Goal: Task Accomplishment & Management: Use online tool/utility

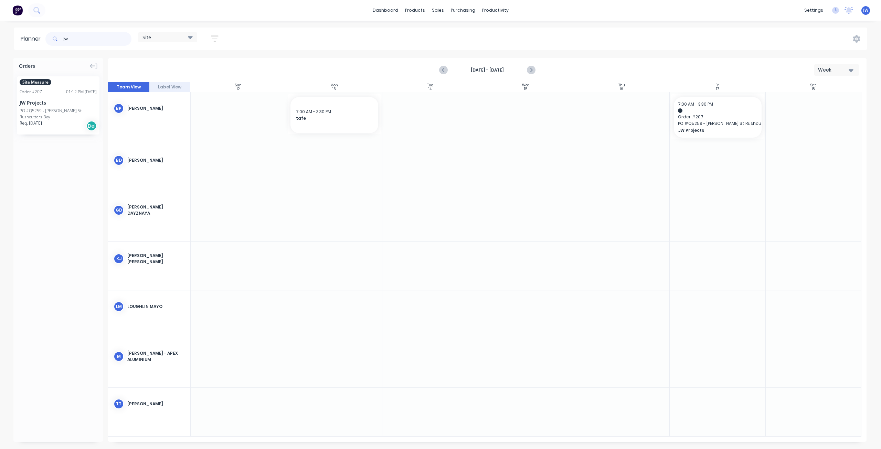
drag, startPoint x: 78, startPoint y: 40, endPoint x: 46, endPoint y: 42, distance: 31.4
click at [46, 42] on div "jw" at bounding box center [88, 39] width 86 height 14
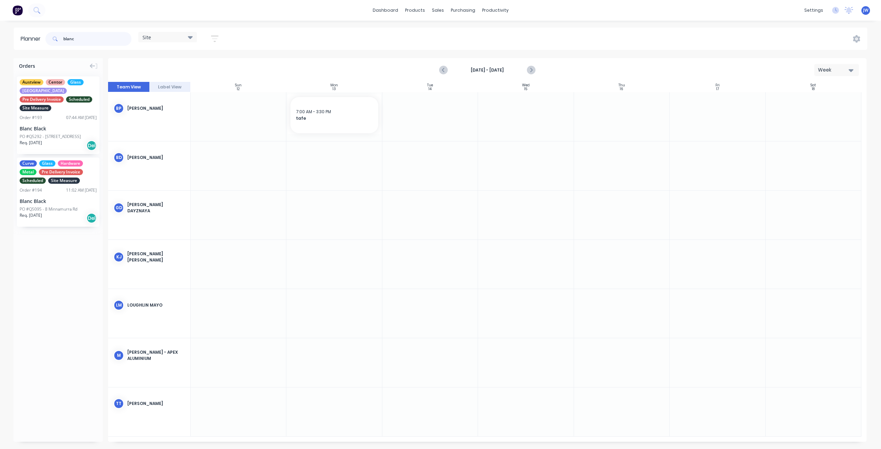
type input "blanc"
drag, startPoint x: 78, startPoint y: 42, endPoint x: 44, endPoint y: 41, distance: 34.1
click at [44, 41] on header "Planner blanc Site Save new view None (Default) edit Factory edit Office edit S…" at bounding box center [440, 39] width 853 height 22
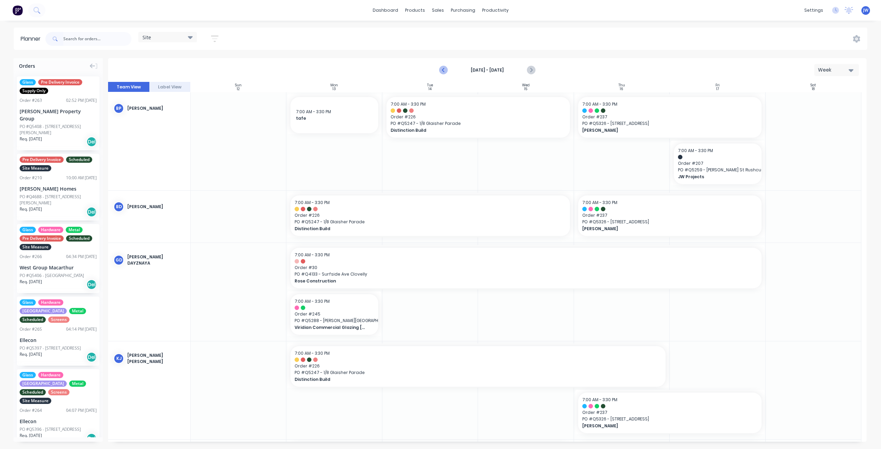
click at [446, 74] on icon "Previous page" at bounding box center [444, 70] width 8 height 8
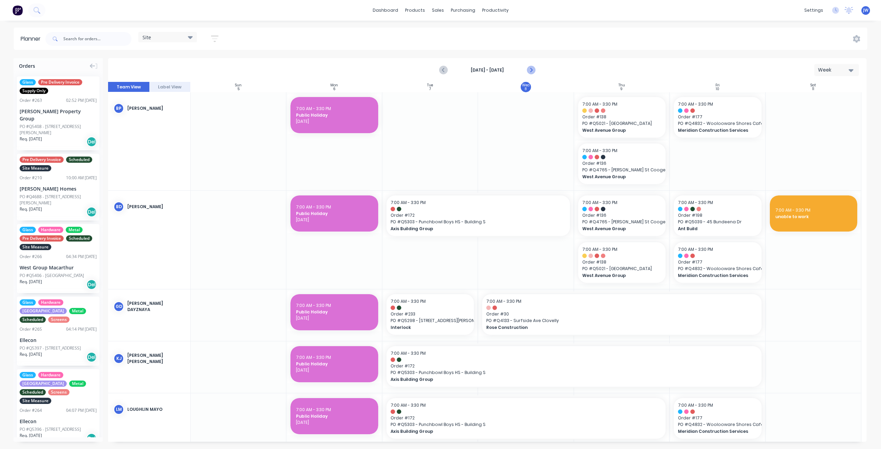
click at [533, 68] on icon "Next page" at bounding box center [531, 70] width 8 height 8
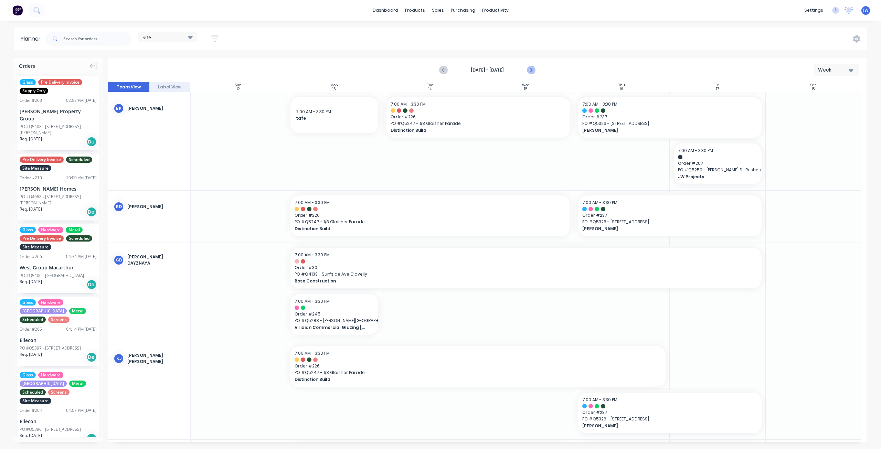
click at [531, 70] on icon "Next page" at bounding box center [531, 70] width 8 height 8
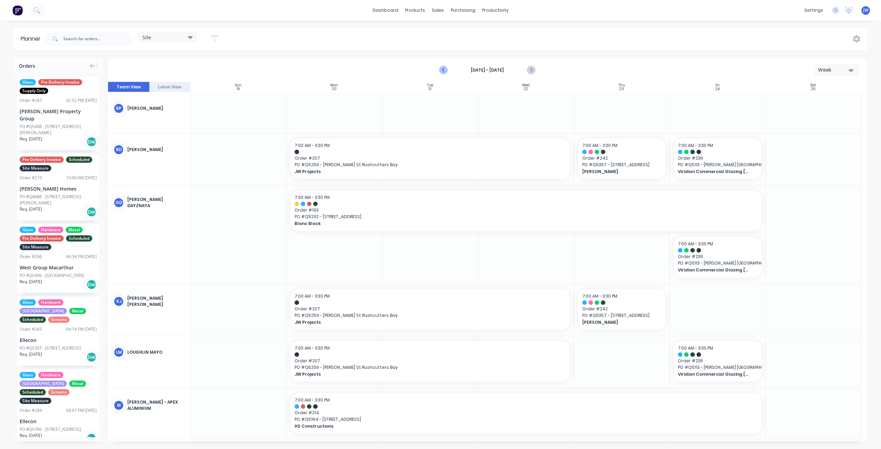
drag, startPoint x: 442, startPoint y: 67, endPoint x: 446, endPoint y: 69, distance: 4.4
click at [442, 67] on icon "Previous page" at bounding box center [444, 70] width 8 height 8
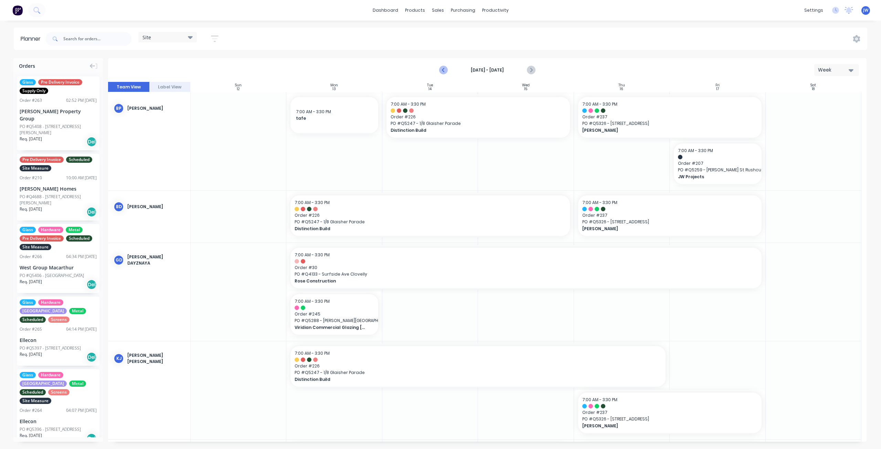
click at [443, 69] on icon "Previous page" at bounding box center [444, 70] width 8 height 8
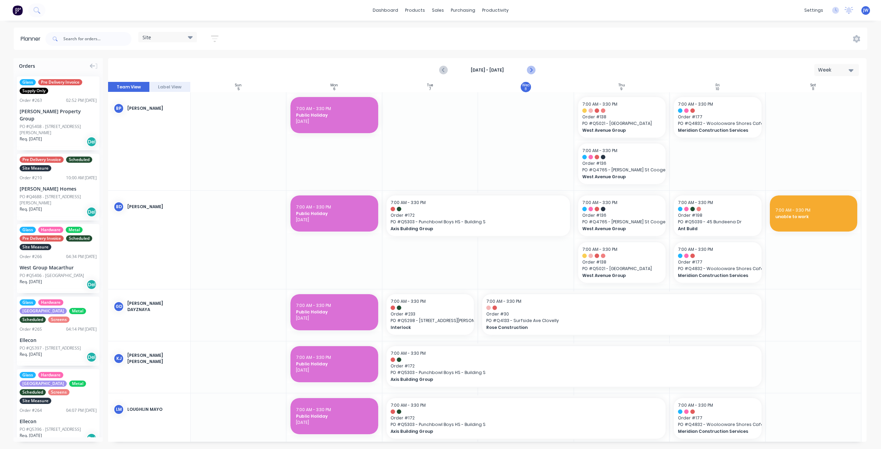
click at [531, 71] on icon "Next page" at bounding box center [530, 70] width 3 height 6
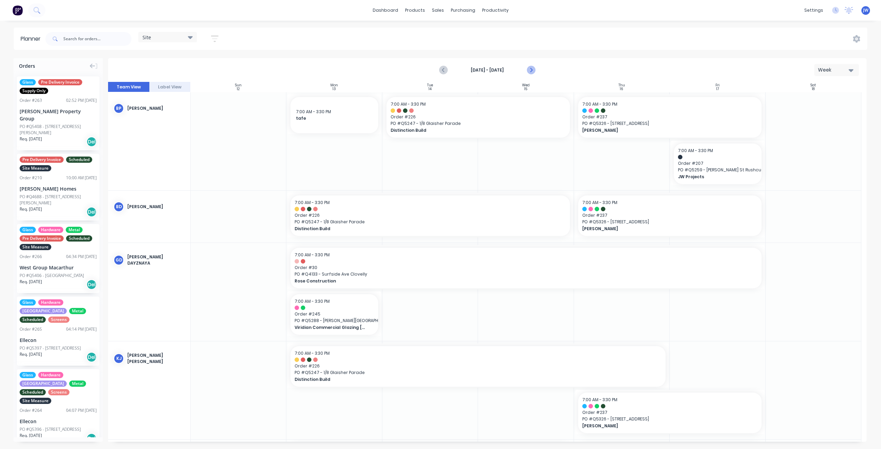
click at [530, 72] on icon "Next page" at bounding box center [530, 70] width 3 height 6
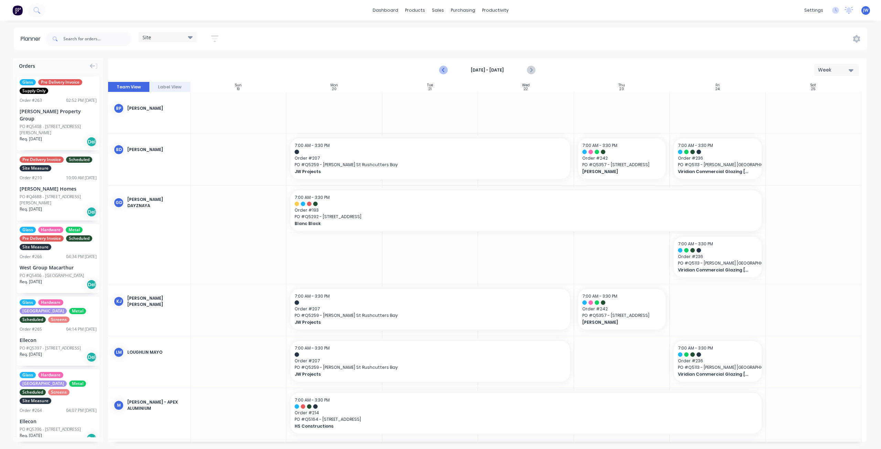
click at [442, 69] on icon "Previous page" at bounding box center [444, 70] width 8 height 8
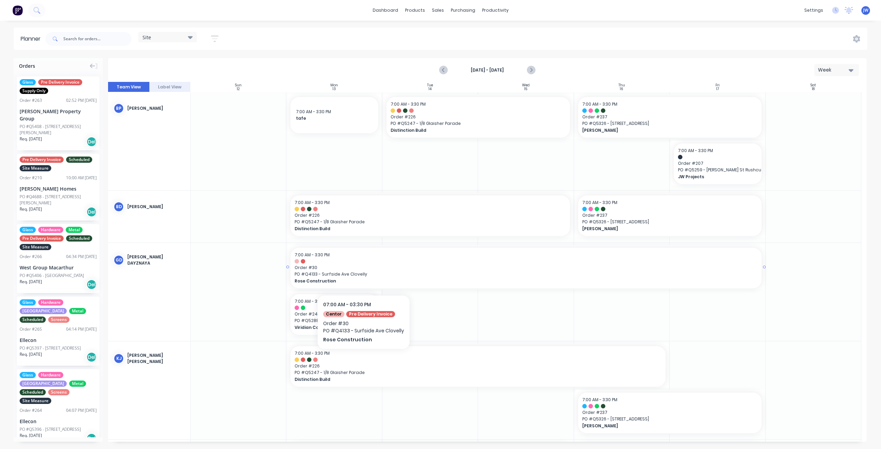
click at [363, 274] on span "PO # Q4133 - Surfside Ave Clovelly" at bounding box center [526, 274] width 462 height 6
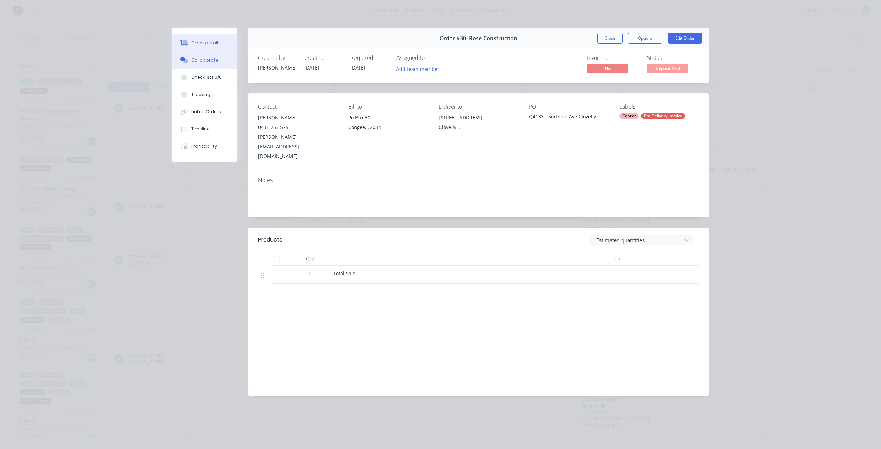
click at [205, 57] on div "Collaborate" at bounding box center [204, 60] width 27 height 6
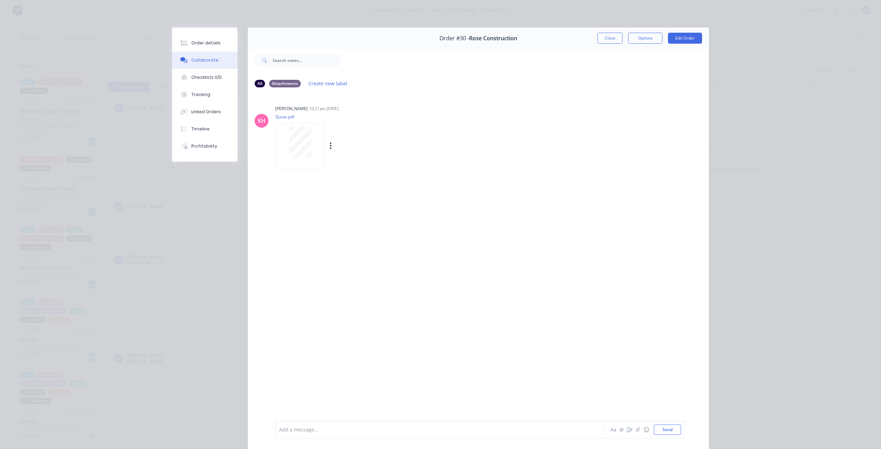
click at [283, 146] on div at bounding box center [299, 142] width 43 height 32
click at [601, 39] on button "Close" at bounding box center [609, 38] width 25 height 11
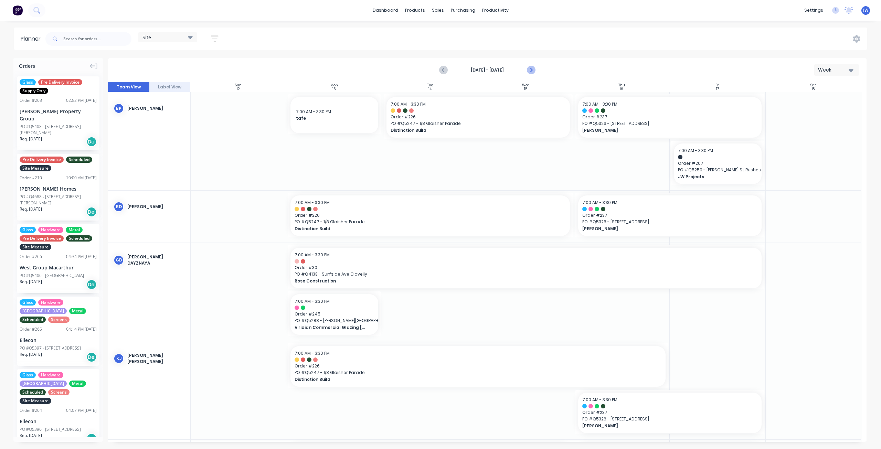
click at [529, 71] on icon "Next page" at bounding box center [531, 70] width 8 height 8
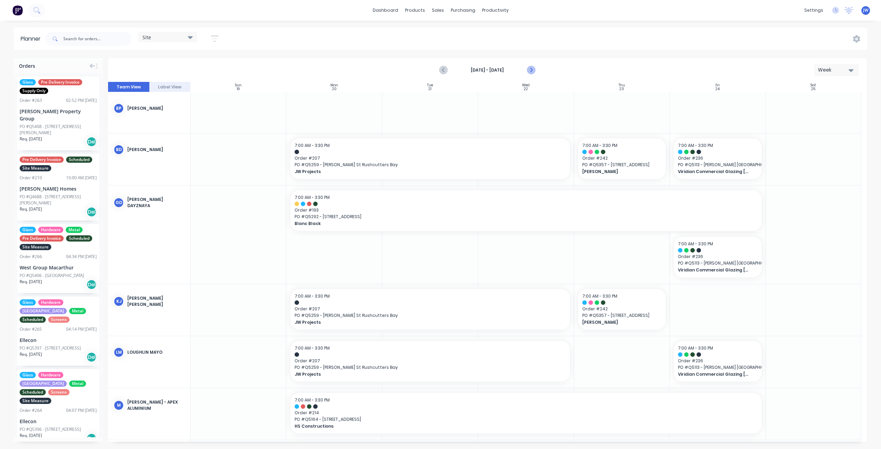
click at [534, 68] on icon "Next page" at bounding box center [531, 70] width 8 height 8
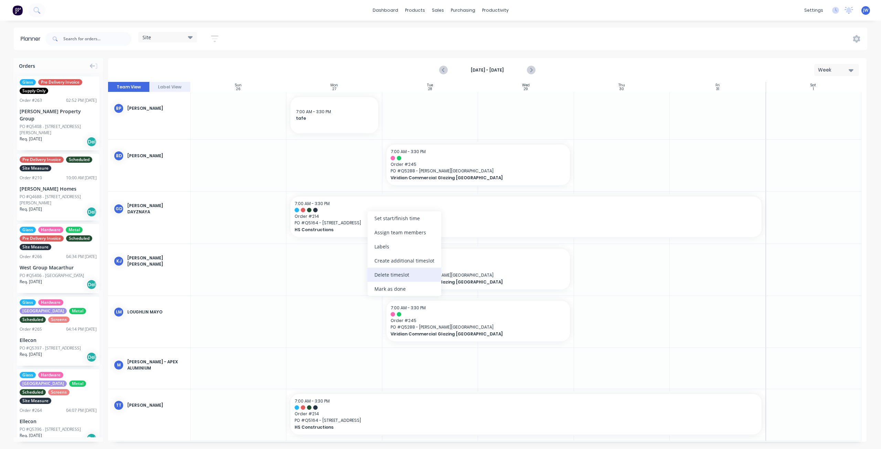
click at [389, 273] on div "Delete timeslot" at bounding box center [404, 275] width 74 height 14
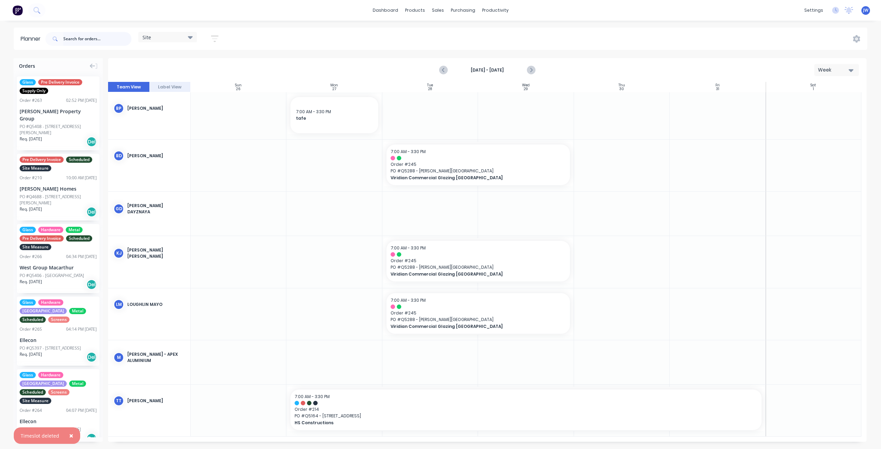
click at [82, 41] on input "text" at bounding box center [97, 39] width 68 height 14
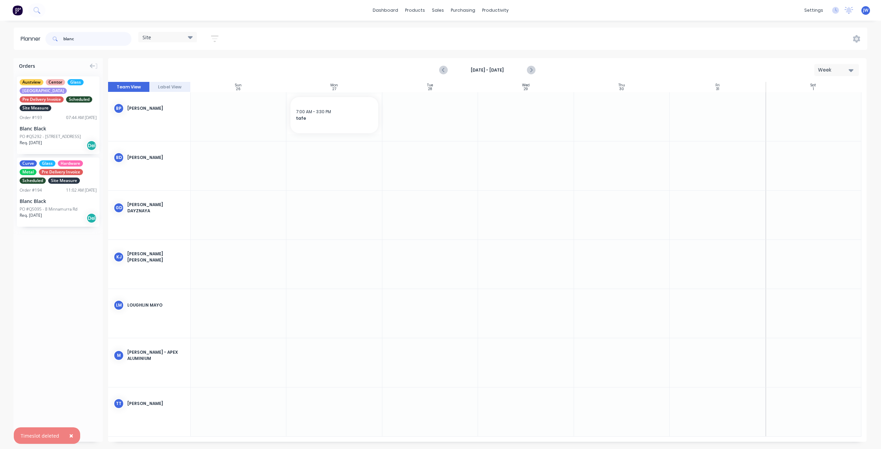
type input "blanc"
drag, startPoint x: 57, startPoint y: 128, endPoint x: 315, endPoint y: 224, distance: 275.4
drag, startPoint x: 54, startPoint y: 122, endPoint x: 402, endPoint y: 402, distance: 446.8
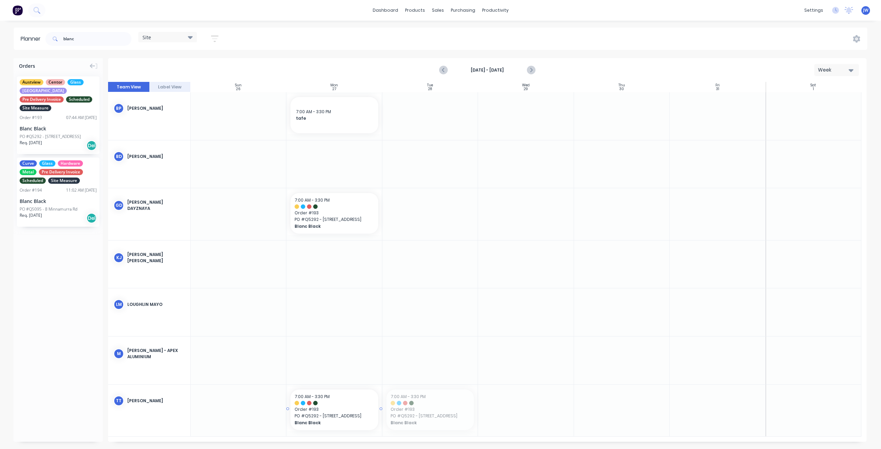
drag, startPoint x: 421, startPoint y: 406, endPoint x: 373, endPoint y: 408, distance: 47.9
drag, startPoint x: 381, startPoint y: 409, endPoint x: 696, endPoint y: 438, distance: 316.5
drag, startPoint x: 381, startPoint y: 212, endPoint x: 711, endPoint y: 240, distance: 331.1
drag, startPoint x: 81, startPoint y: 40, endPoint x: 39, endPoint y: 35, distance: 42.2
click at [39, 35] on header "Planner blanc Site Save new view None (Default) edit Factory edit Office edit S…" at bounding box center [440, 39] width 853 height 22
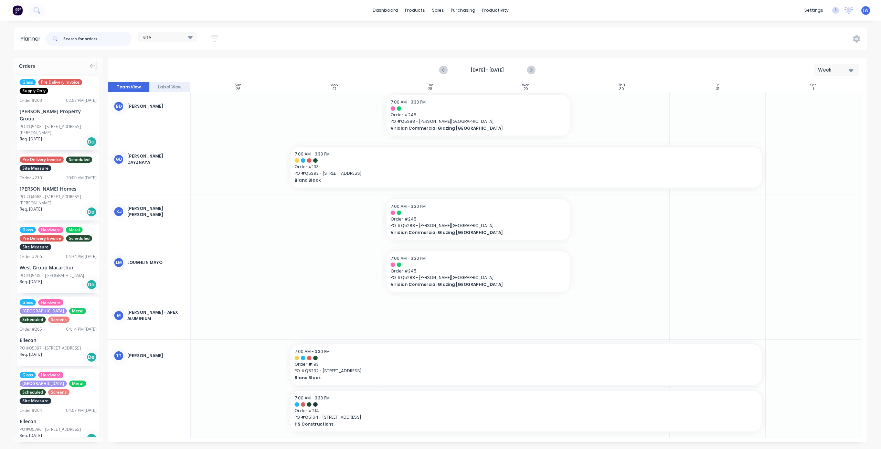
scroll to position [51, 0]
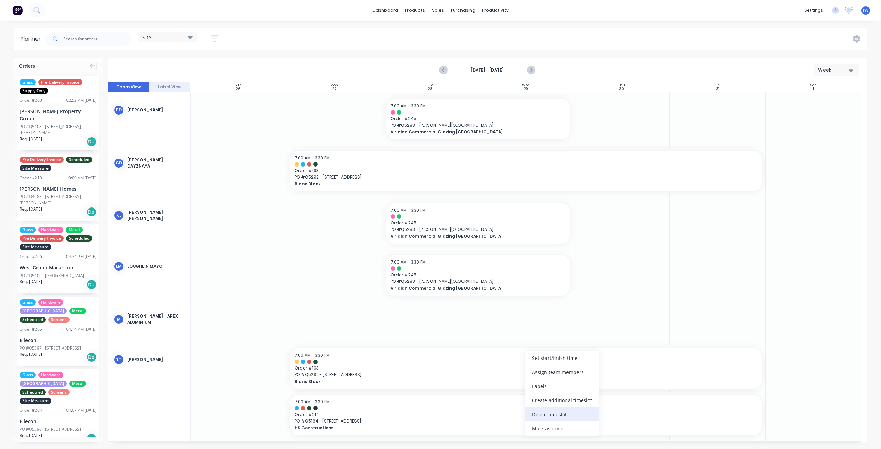
click at [543, 414] on div "Delete timeslot" at bounding box center [562, 414] width 74 height 14
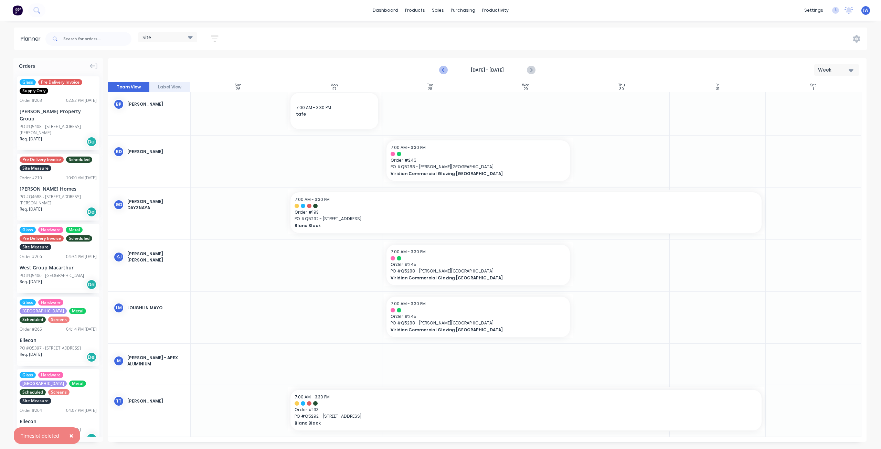
click at [445, 72] on icon "Previous page" at bounding box center [444, 70] width 8 height 8
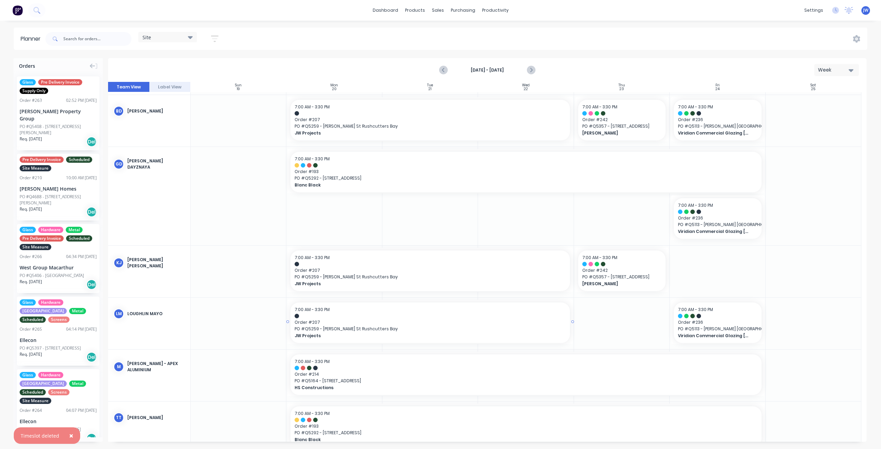
scroll to position [55, 0]
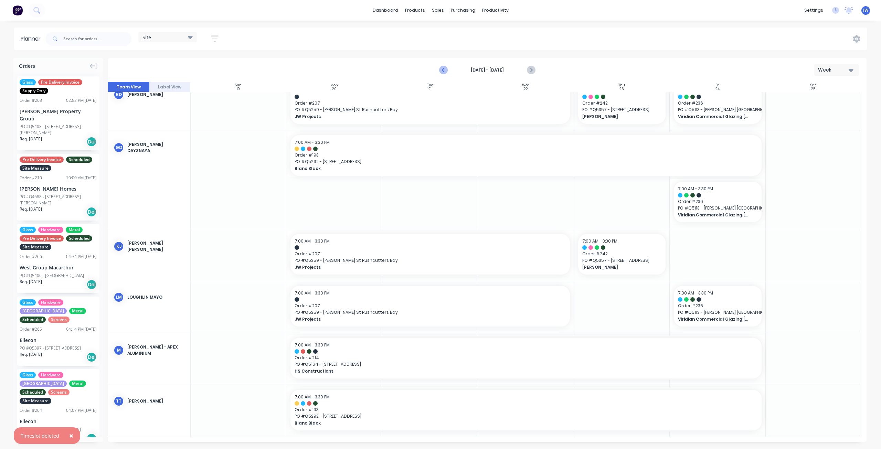
click at [443, 71] on icon "Previous page" at bounding box center [444, 70] width 8 height 8
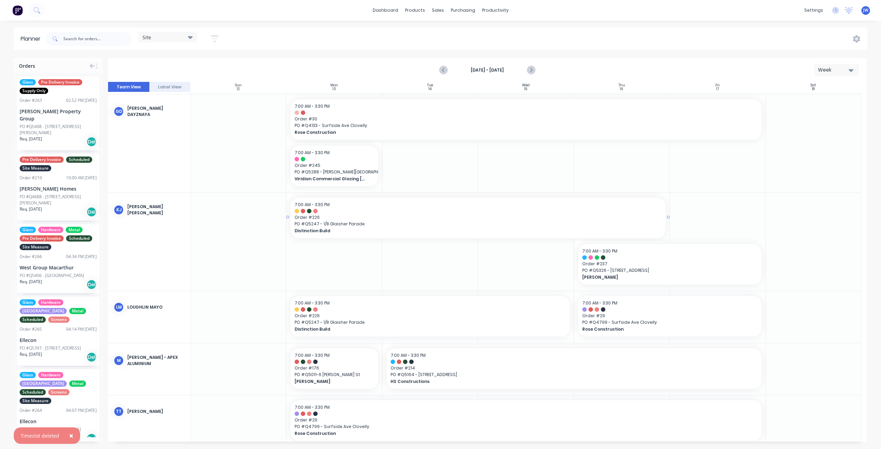
scroll to position [159, 0]
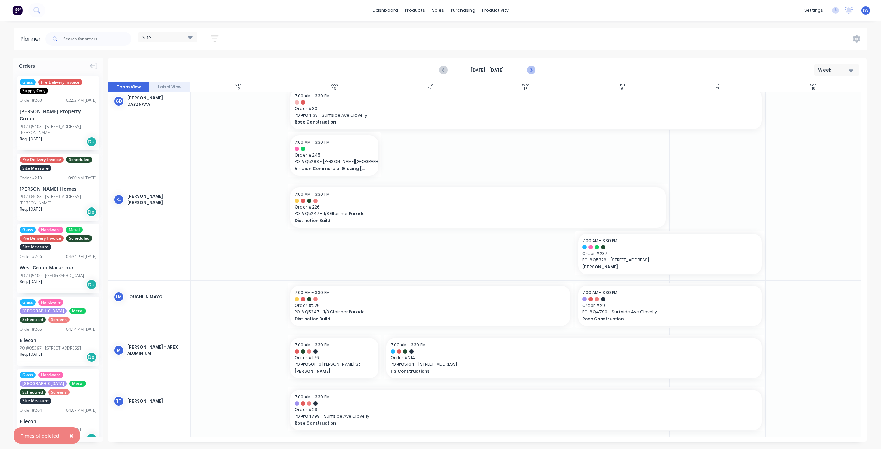
click at [528, 72] on icon "Next page" at bounding box center [531, 70] width 8 height 8
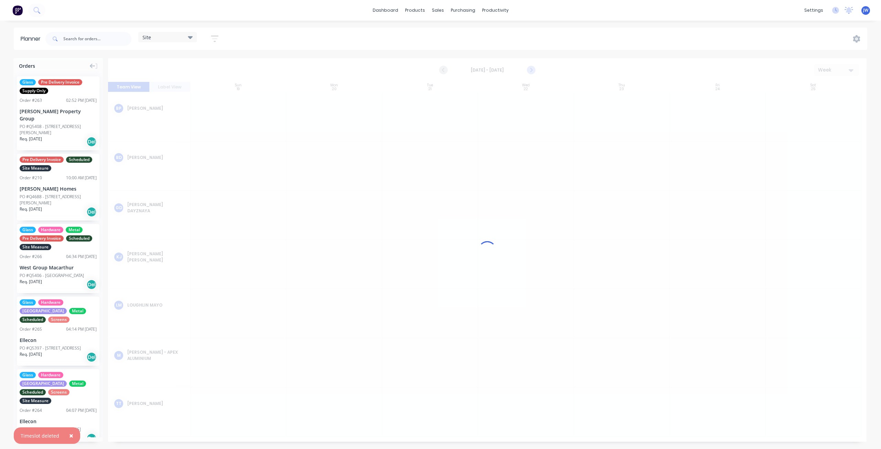
scroll to position [0, 0]
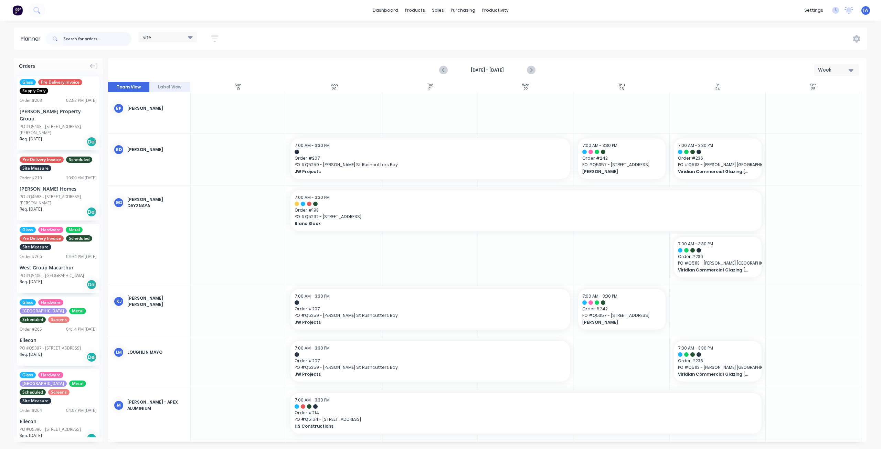
click at [100, 35] on input "text" at bounding box center [97, 39] width 68 height 14
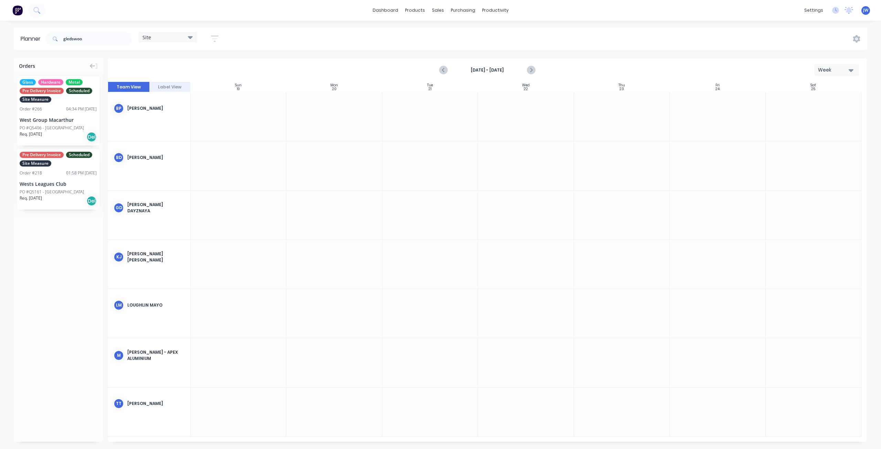
click at [60, 126] on div "PO #Q5406 - [GEOGRAPHIC_DATA]" at bounding box center [52, 128] width 64 height 6
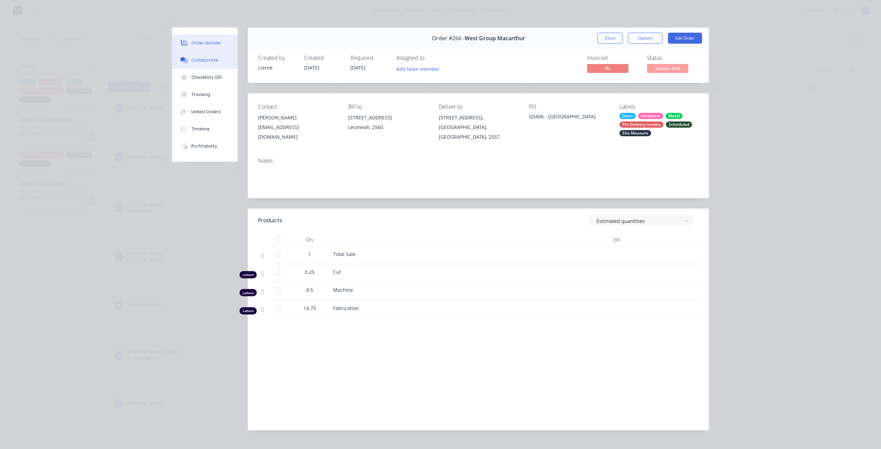
click at [212, 62] on div "Collaborate" at bounding box center [204, 60] width 27 height 6
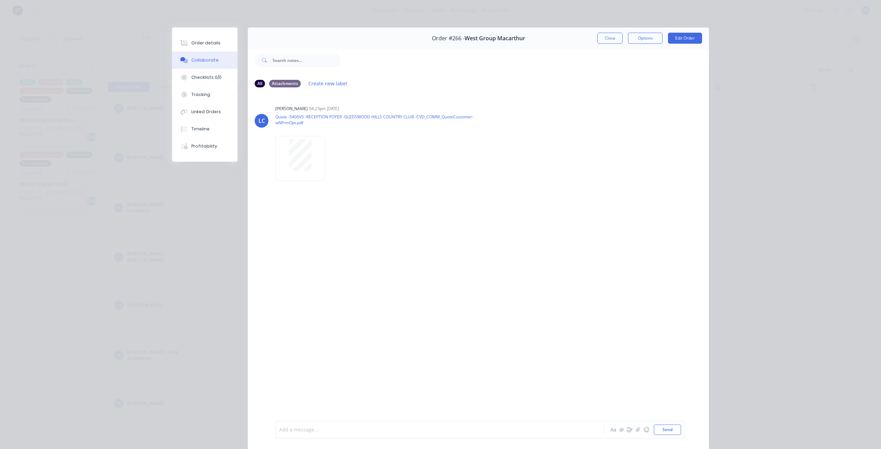
click at [355, 433] on div at bounding box center [429, 429] width 301 height 7
click at [609, 34] on button "Close" at bounding box center [609, 38] width 25 height 11
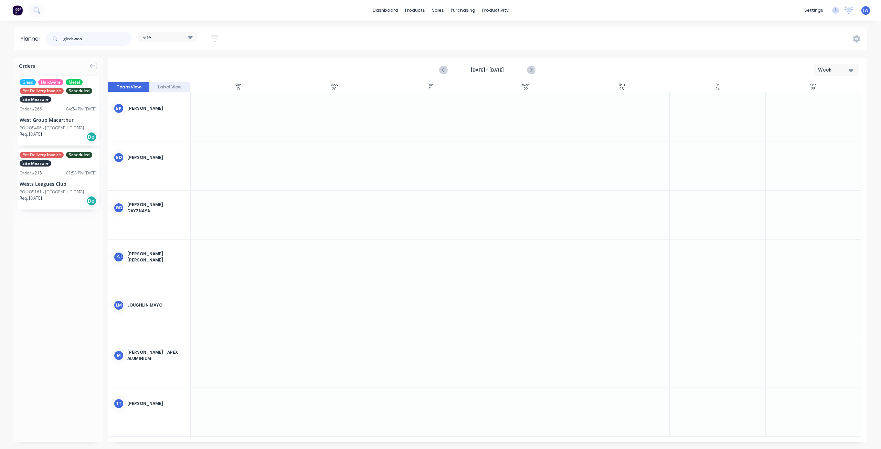
drag, startPoint x: 28, startPoint y: 44, endPoint x: 21, endPoint y: 43, distance: 7.6
click at [23, 44] on header "Planner gledswoo Site Save new view None (Default) edit Factory edit Office edi…" at bounding box center [440, 39] width 853 height 22
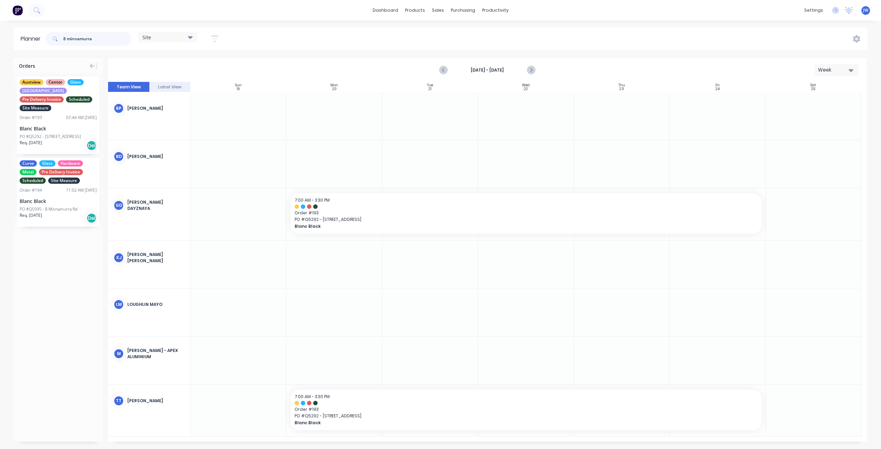
type input "8 minnamurra"
click at [61, 197] on div "Blanc Black" at bounding box center [58, 200] width 77 height 7
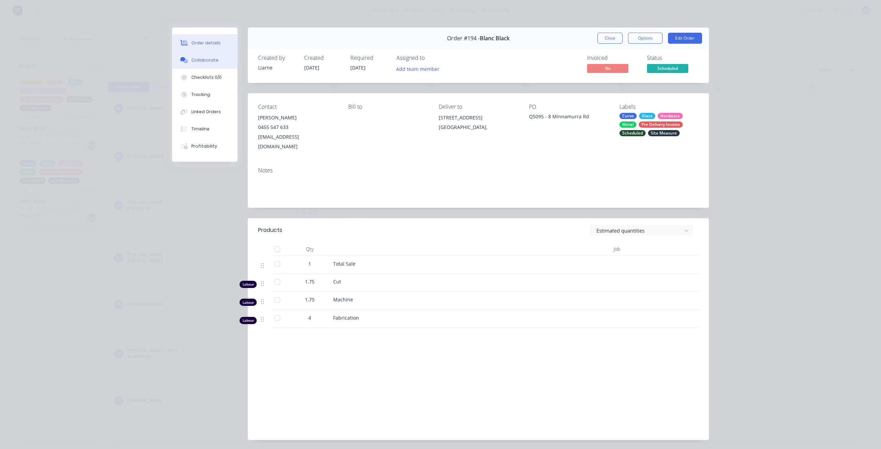
click at [191, 64] on button "Collaborate" at bounding box center [204, 60] width 65 height 17
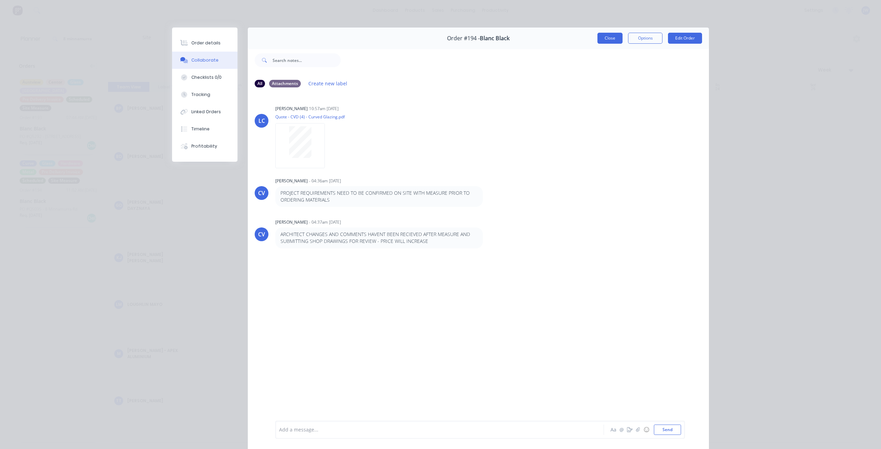
click at [609, 38] on button "Close" at bounding box center [609, 38] width 25 height 11
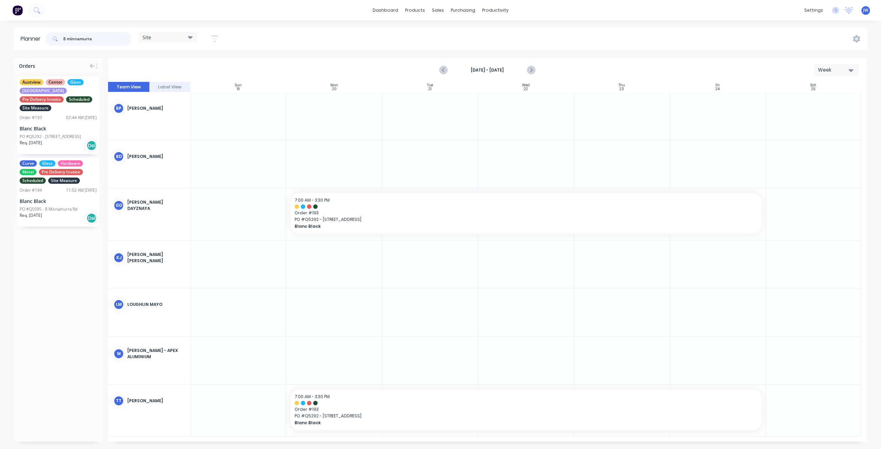
drag, startPoint x: 99, startPoint y: 41, endPoint x: 52, endPoint y: 38, distance: 47.3
click at [53, 38] on div "8 minnamurra" at bounding box center [88, 39] width 86 height 14
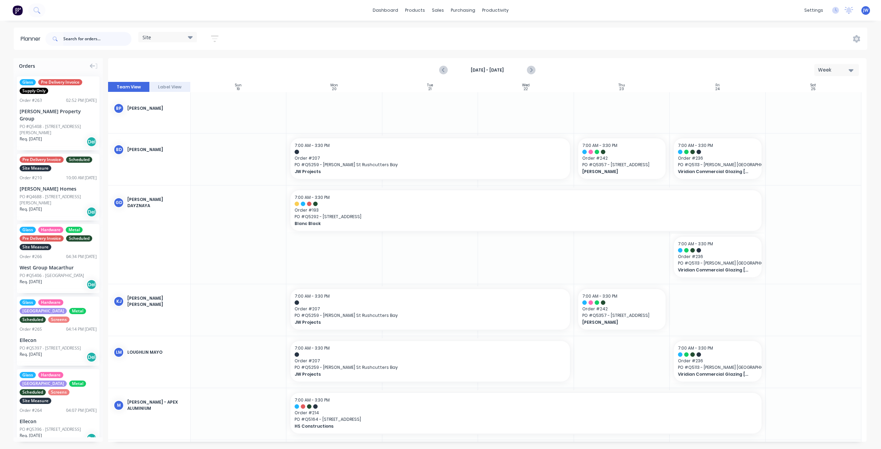
click at [112, 40] on input "text" at bounding box center [97, 39] width 68 height 14
click at [103, 40] on input "text" at bounding box center [97, 39] width 68 height 14
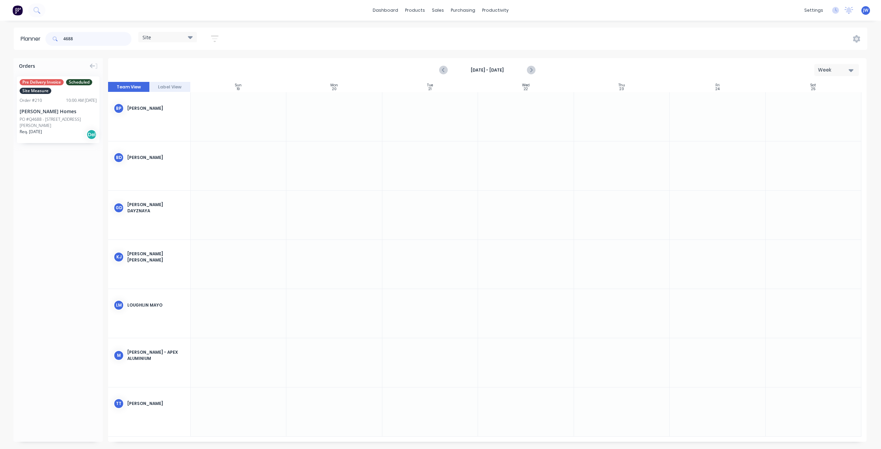
type input "4688"
click at [68, 111] on div "[PERSON_NAME] Homes" at bounding box center [58, 111] width 77 height 7
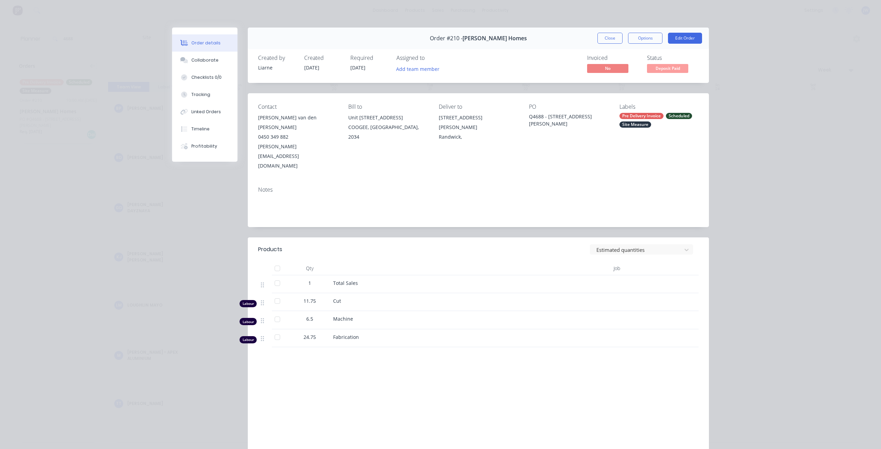
click at [603, 41] on button "Close" at bounding box center [609, 38] width 25 height 11
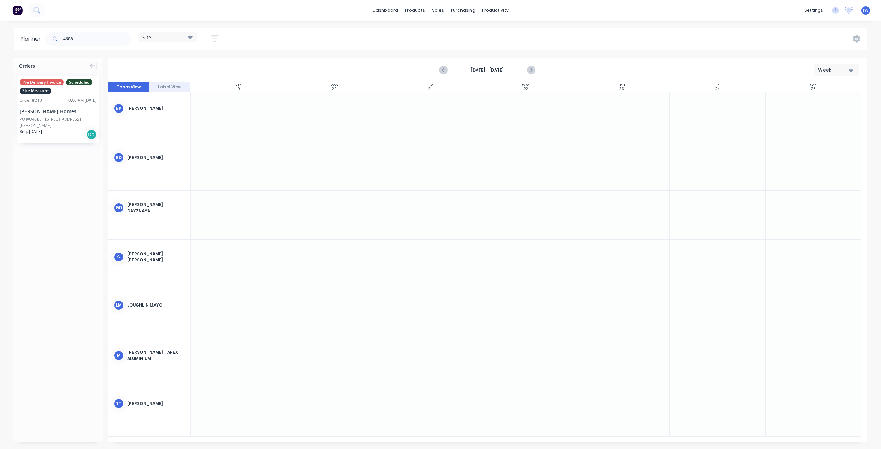
click at [191, 38] on icon at bounding box center [190, 37] width 5 height 3
click at [191, 34] on icon at bounding box center [190, 37] width 5 height 8
click at [167, 103] on button "Factory" at bounding box center [179, 102] width 73 height 8
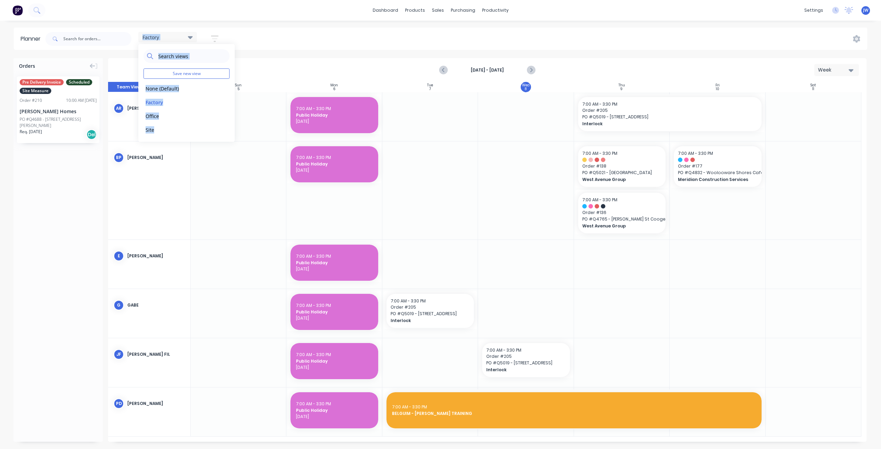
click at [239, 33] on div "Factory Save new view None (Default) edit Factory edit Office edit Site edit Sh…" at bounding box center [455, 39] width 823 height 21
click at [100, 39] on input "text" at bounding box center [97, 39] width 68 height 14
click at [55, 173] on div "Orders Pre Delivery Invoice Scheduled Site Measure Order # 210 10:00 AM 01/10/2…" at bounding box center [57, 250] width 89 height 384
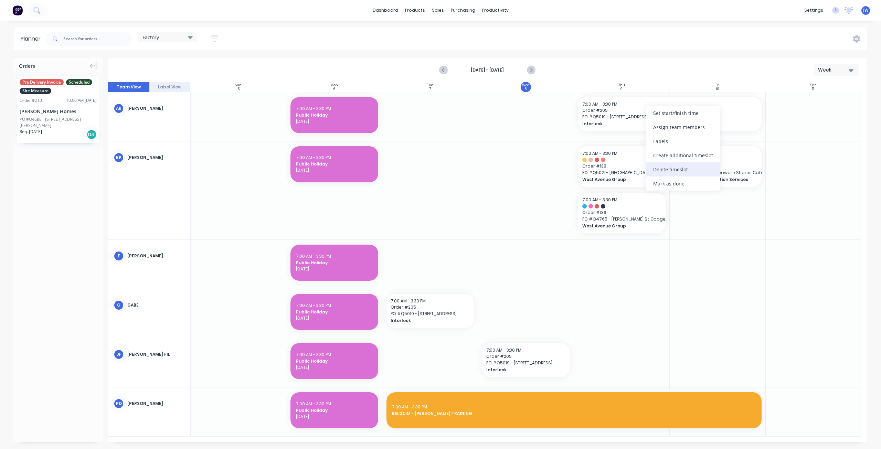
click at [669, 170] on div "Delete timeslot" at bounding box center [683, 169] width 74 height 14
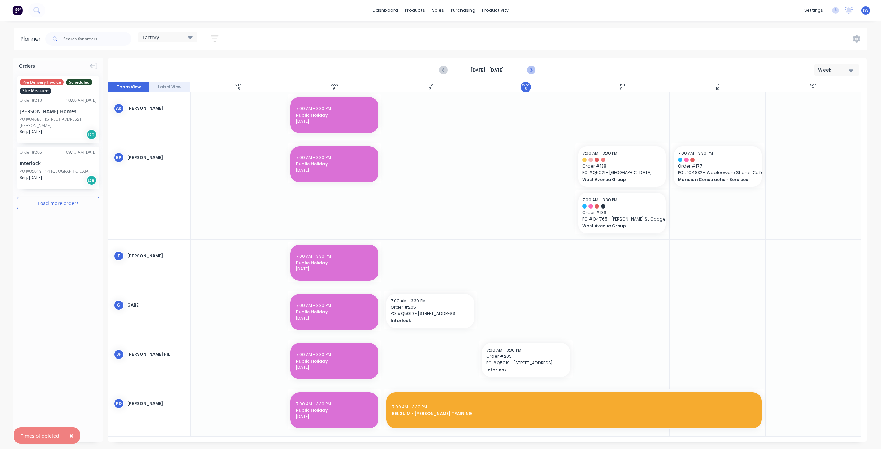
click at [532, 68] on icon "Next page" at bounding box center [531, 70] width 8 height 8
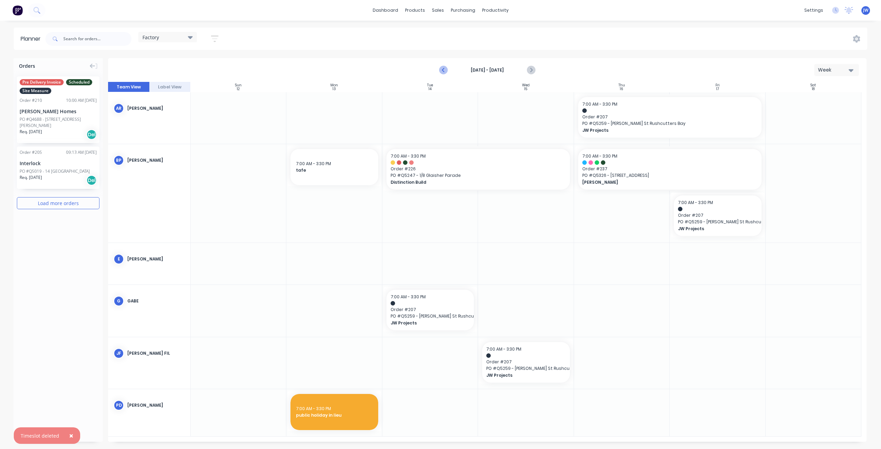
click at [445, 72] on icon "Previous page" at bounding box center [444, 70] width 8 height 8
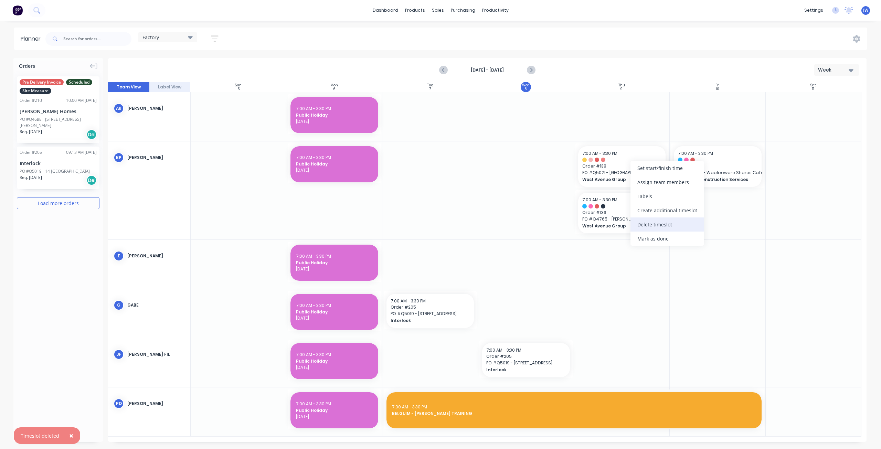
click at [657, 226] on div "Delete timeslot" at bounding box center [667, 224] width 74 height 14
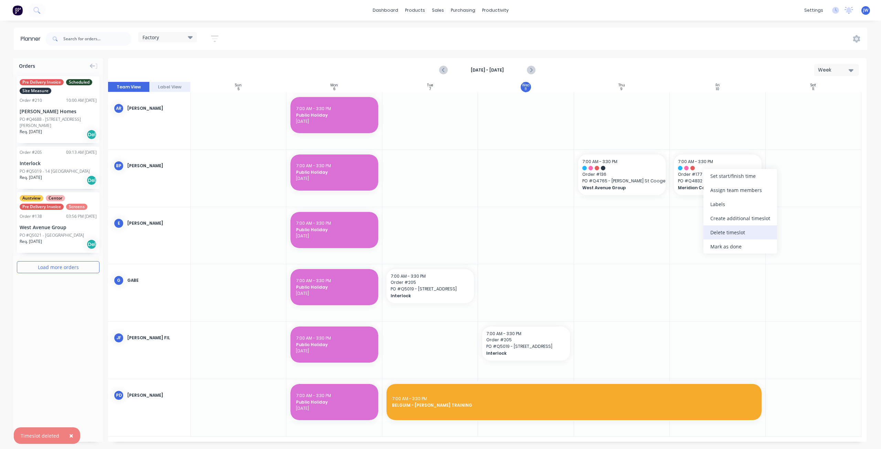
click at [722, 234] on div "Delete timeslot" at bounding box center [740, 232] width 74 height 14
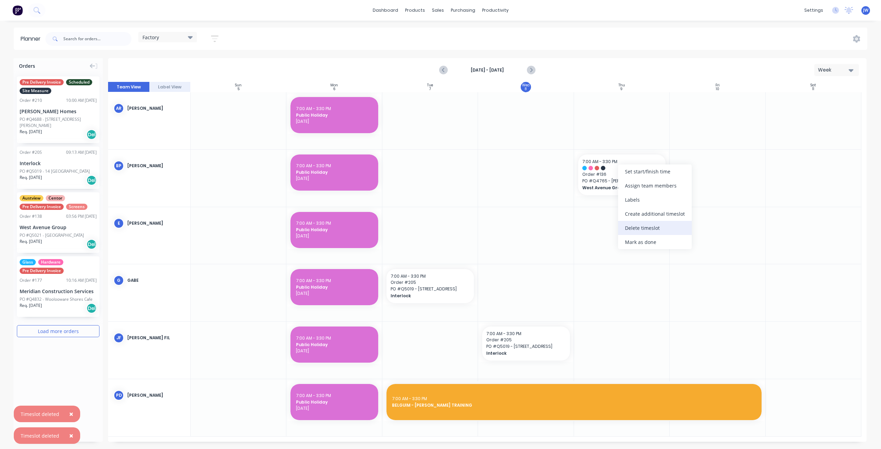
click at [646, 225] on div "Delete timeslot" at bounding box center [655, 228] width 74 height 14
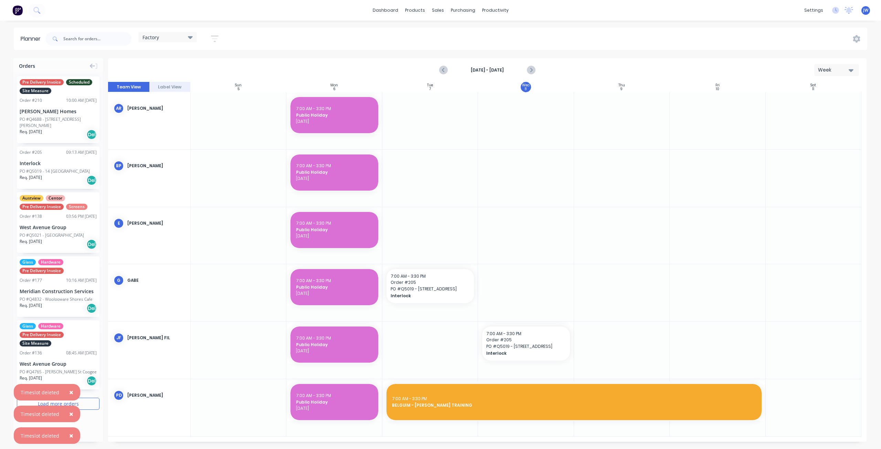
click at [220, 39] on button "button" at bounding box center [215, 38] width 22 height 13
click at [206, 86] on icon "button" at bounding box center [206, 85] width 5 height 8
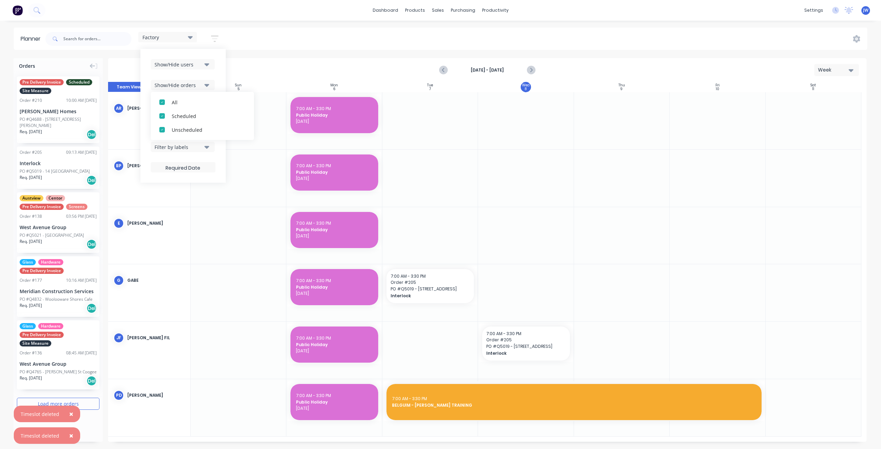
click at [206, 86] on icon "button" at bounding box center [206, 85] width 5 height 8
click at [202, 62] on div "Show/Hide users" at bounding box center [178, 64] width 48 height 7
click at [162, 129] on div "button" at bounding box center [162, 130] width 14 height 14
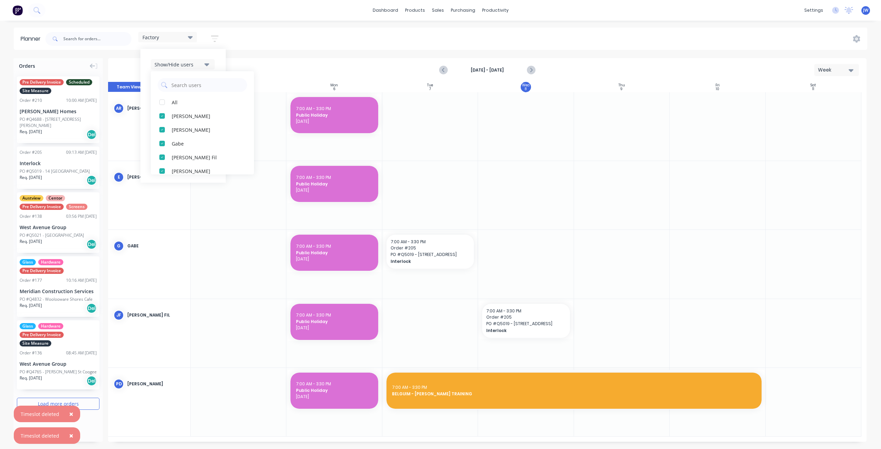
click at [207, 62] on icon "button" at bounding box center [206, 65] width 5 height 8
click at [184, 35] on div "Factory" at bounding box center [167, 37] width 50 height 6
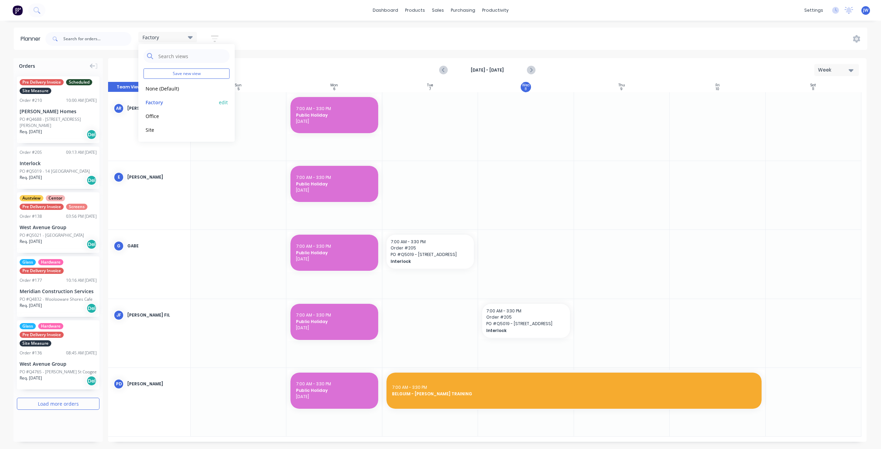
click at [223, 100] on button "edit" at bounding box center [223, 101] width 9 height 7
click at [259, 89] on button "Update" at bounding box center [265, 87] width 41 height 12
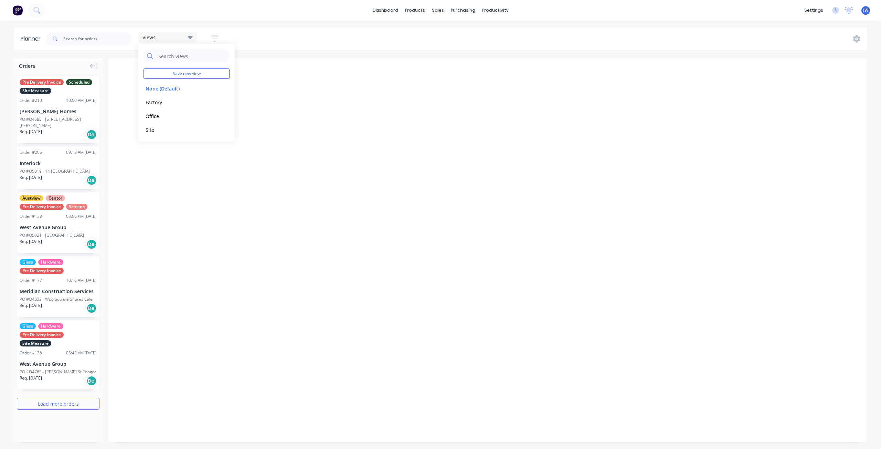
click at [193, 39] on div "Views" at bounding box center [167, 37] width 58 height 10
click at [190, 37] on icon at bounding box center [190, 37] width 5 height 3
click at [160, 104] on button "Factory" at bounding box center [179, 102] width 73 height 8
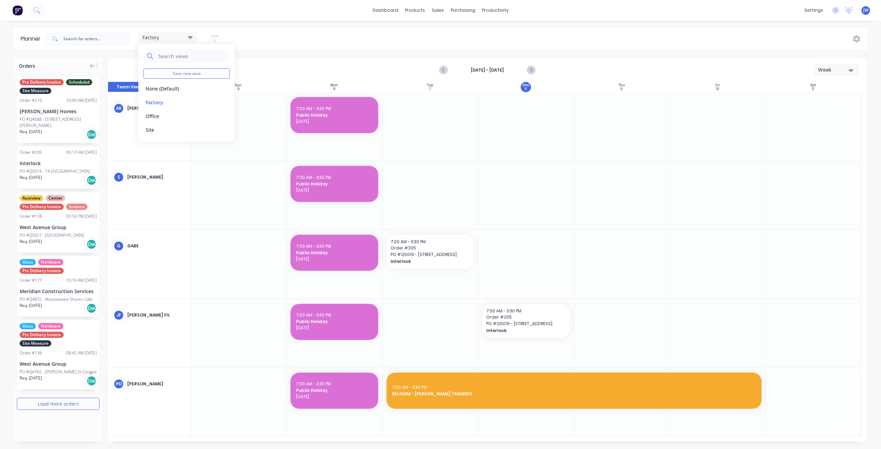
click at [388, 45] on div "Factory Save new view None (Default) edit Factory edit Office edit Site edit Sh…" at bounding box center [455, 39] width 823 height 21
click at [652, 308] on div at bounding box center [622, 333] width 96 height 68
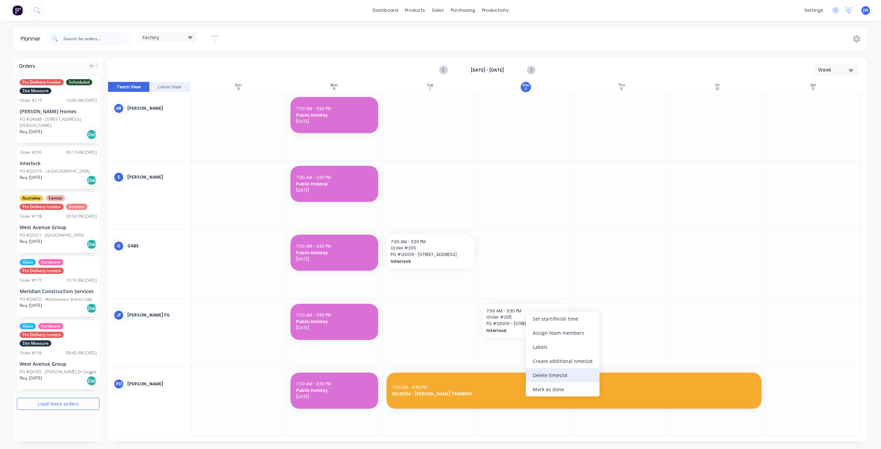
click at [553, 375] on div "Delete timeslot" at bounding box center [563, 375] width 74 height 14
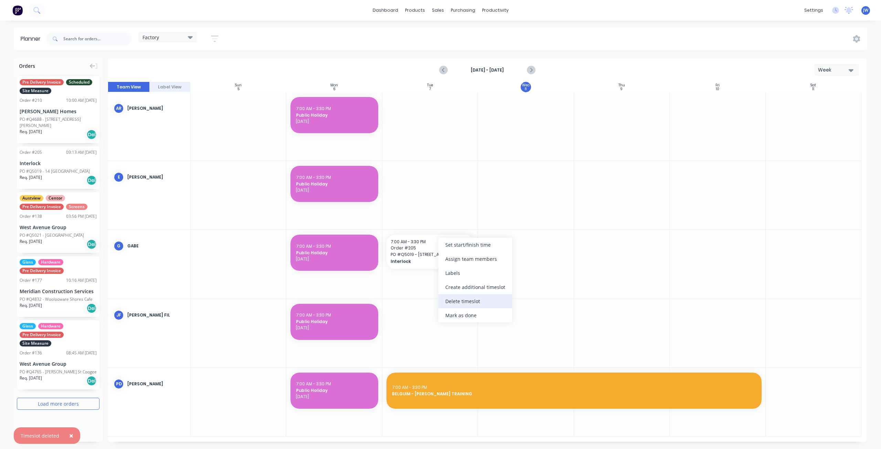
click at [473, 303] on div "Delete timeslot" at bounding box center [475, 301] width 74 height 14
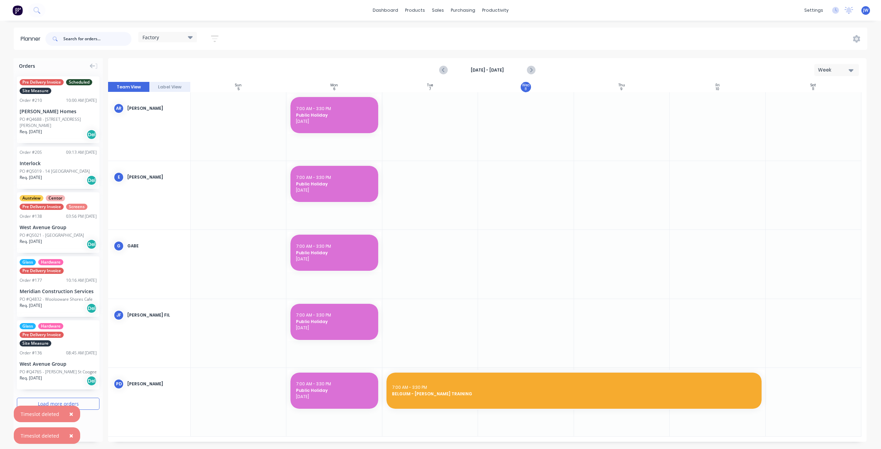
click at [84, 38] on input "text" at bounding box center [97, 39] width 68 height 14
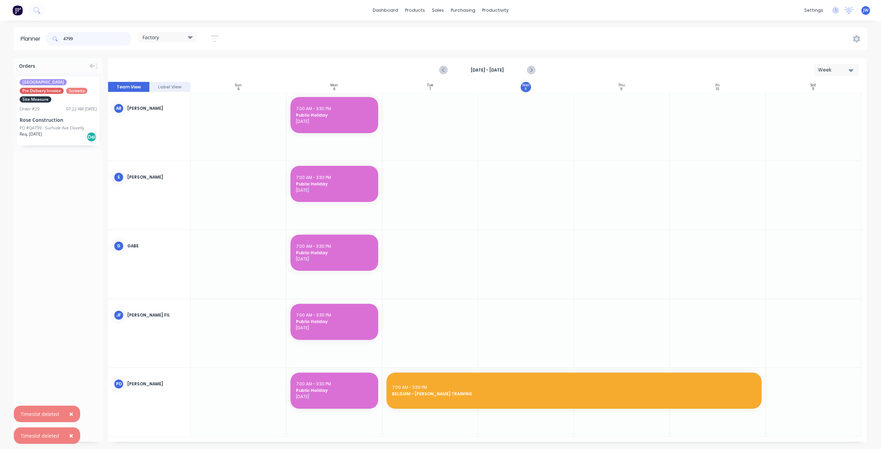
type input "4799"
drag, startPoint x: 54, startPoint y: 116, endPoint x: 508, endPoint y: 141, distance: 455.5
drag, startPoint x: 60, startPoint y: 115, endPoint x: 531, endPoint y: 215, distance: 481.0
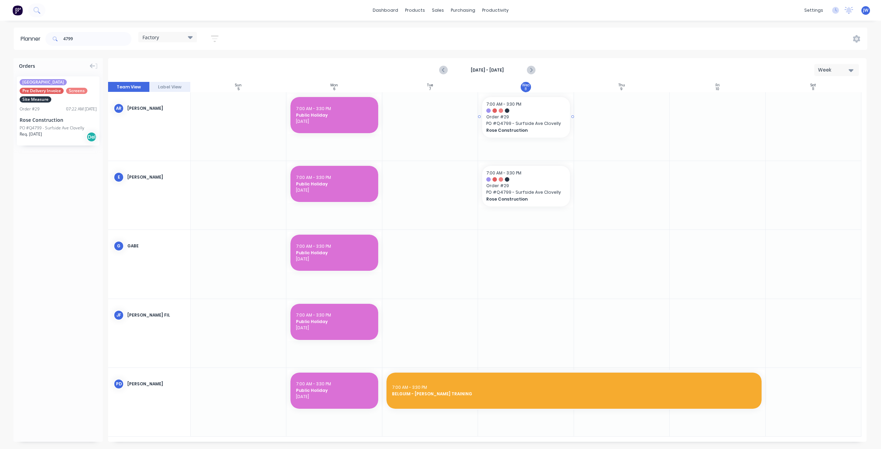
click at [535, 119] on span "Order # 29" at bounding box center [525, 117] width 79 height 6
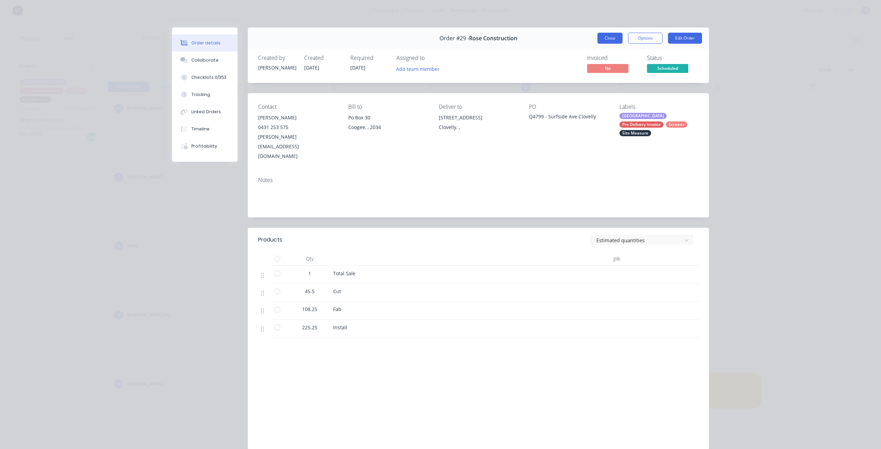
click at [606, 38] on button "Close" at bounding box center [609, 38] width 25 height 11
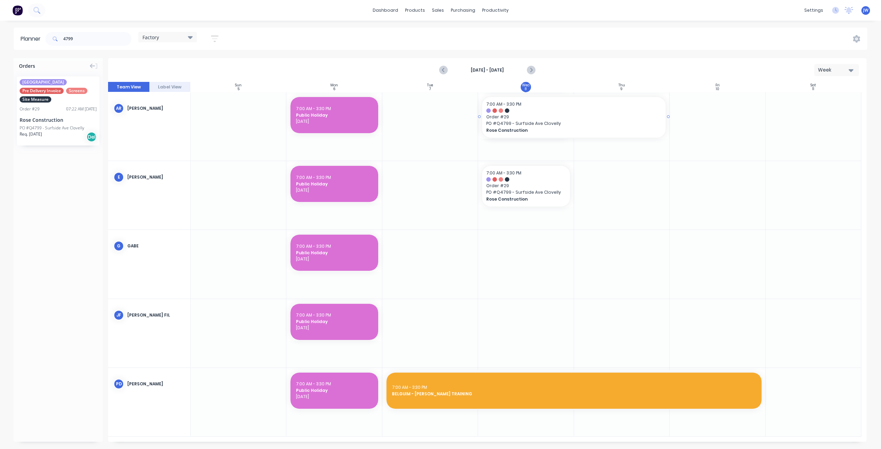
drag, startPoint x: 573, startPoint y: 116, endPoint x: 737, endPoint y: 119, distance: 163.8
click at [547, 112] on div at bounding box center [487, 262] width 758 height 360
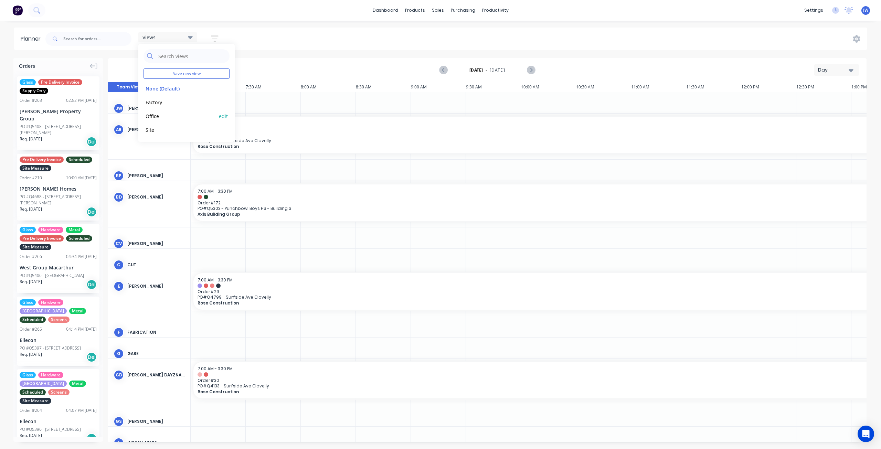
scroll to position [0, 221]
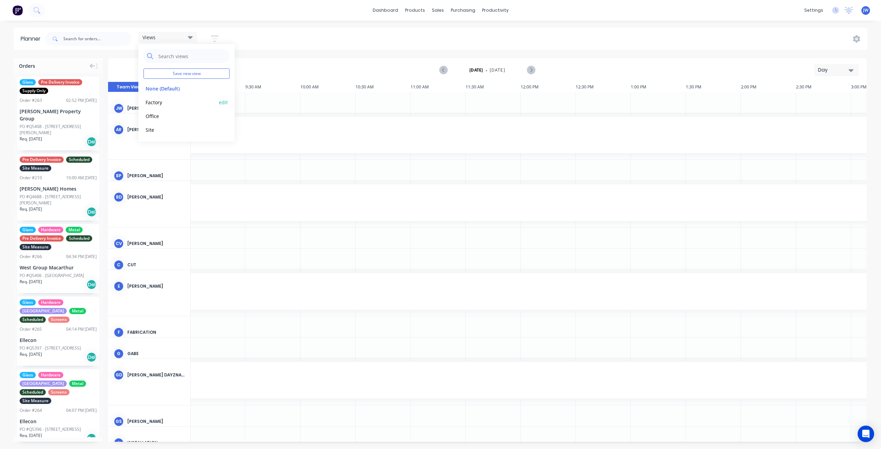
click at [152, 102] on button "Factory" at bounding box center [179, 102] width 73 height 8
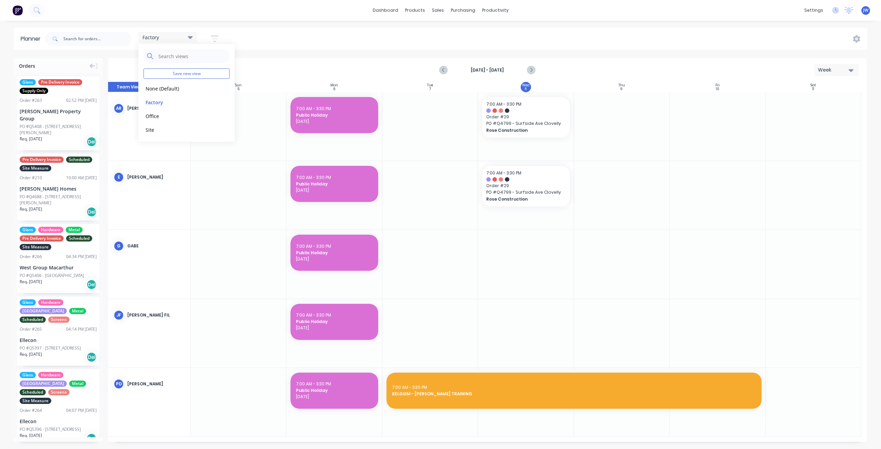
click at [408, 59] on div "Oct 5th - Oct 11th Week" at bounding box center [487, 70] width 757 height 22
drag, startPoint x: 573, startPoint y: 116, endPoint x: 731, endPoint y: 120, distance: 158.0
drag, startPoint x: 573, startPoint y: 185, endPoint x: 695, endPoint y: 188, distance: 122.2
drag, startPoint x: 764, startPoint y: 116, endPoint x: 812, endPoint y: 117, distance: 47.8
drag, startPoint x: 765, startPoint y: 185, endPoint x: 774, endPoint y: 185, distance: 8.9
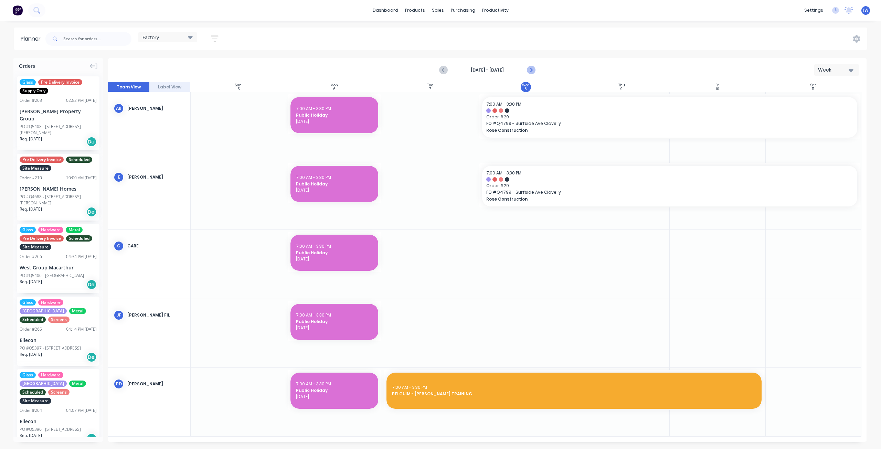
click at [534, 71] on icon "Next page" at bounding box center [531, 70] width 8 height 8
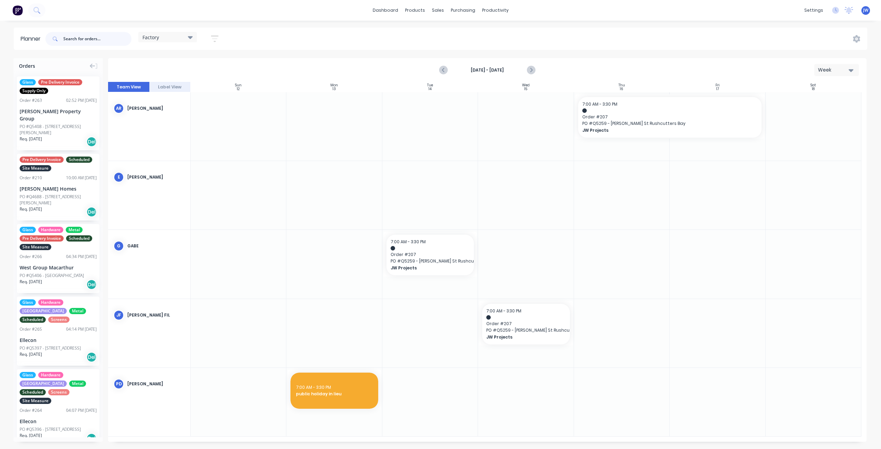
click at [77, 39] on input "text" at bounding box center [97, 39] width 68 height 14
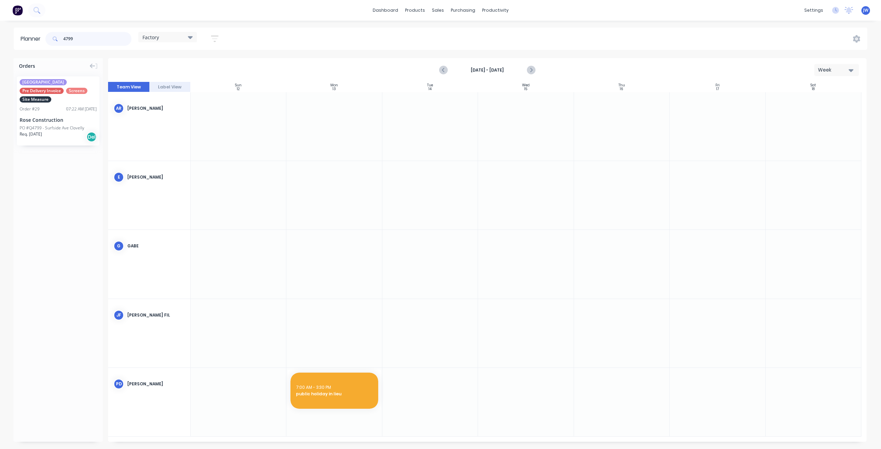
type input "4799"
drag, startPoint x: 71, startPoint y: 111, endPoint x: 342, endPoint y: 136, distance: 272.2
drag, startPoint x: 53, startPoint y: 116, endPoint x: 320, endPoint y: 184, distance: 275.5
drag, startPoint x: 81, startPoint y: 42, endPoint x: 11, endPoint y: 40, distance: 70.6
click at [11, 40] on div "Planner 4799 Factory Save new view None (Default) edit Factory edit Office edit…" at bounding box center [440, 39] width 881 height 22
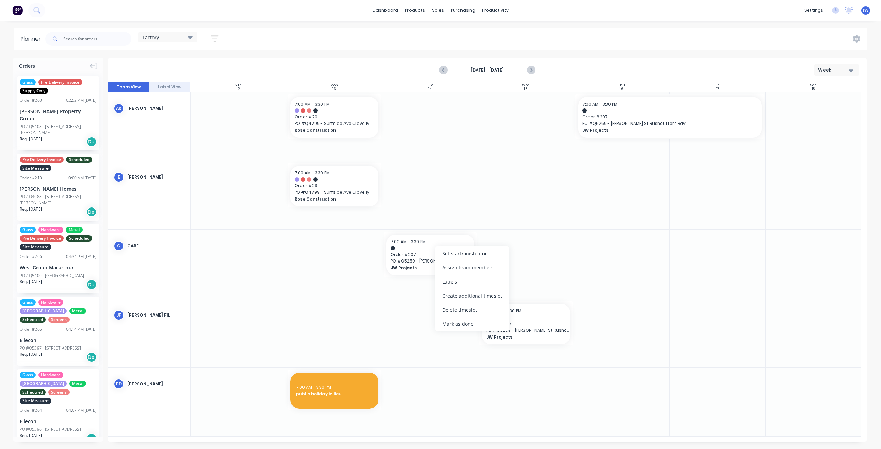
drag, startPoint x: 464, startPoint y: 310, endPoint x: 480, endPoint y: 315, distance: 17.0
click at [464, 312] on div "Delete timeslot" at bounding box center [472, 310] width 74 height 14
click at [641, 359] on div at bounding box center [622, 333] width 96 height 68
click at [96, 40] on input "text" at bounding box center [97, 39] width 68 height 14
click at [93, 39] on input "text" at bounding box center [97, 39] width 68 height 14
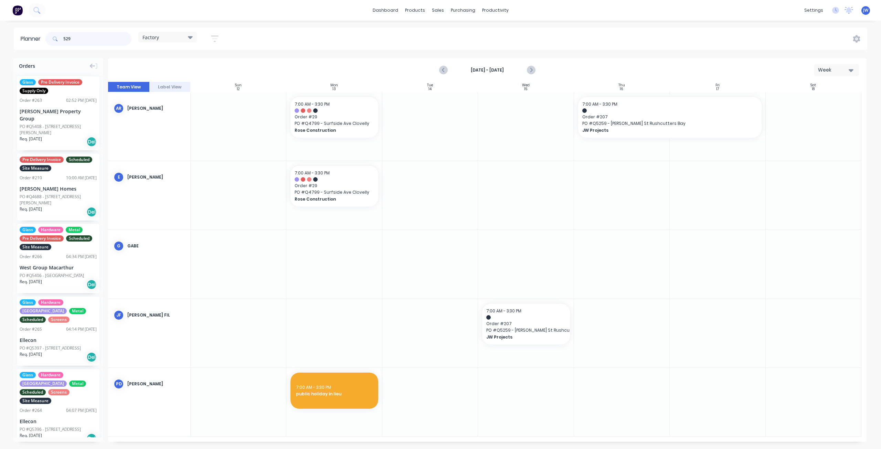
type input "5292"
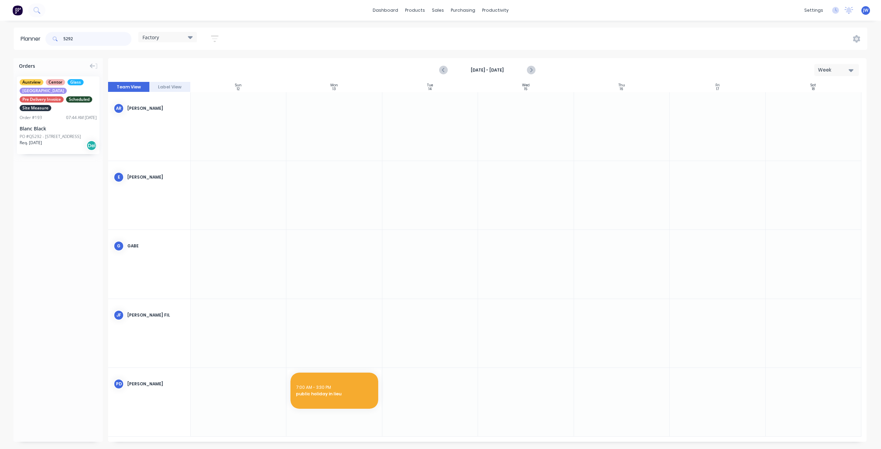
drag, startPoint x: 78, startPoint y: 35, endPoint x: 29, endPoint y: 33, distance: 49.2
click at [29, 33] on header "Planner 5292 Factory Save new view None (Default) edit Factory edit Office edit…" at bounding box center [440, 39] width 853 height 22
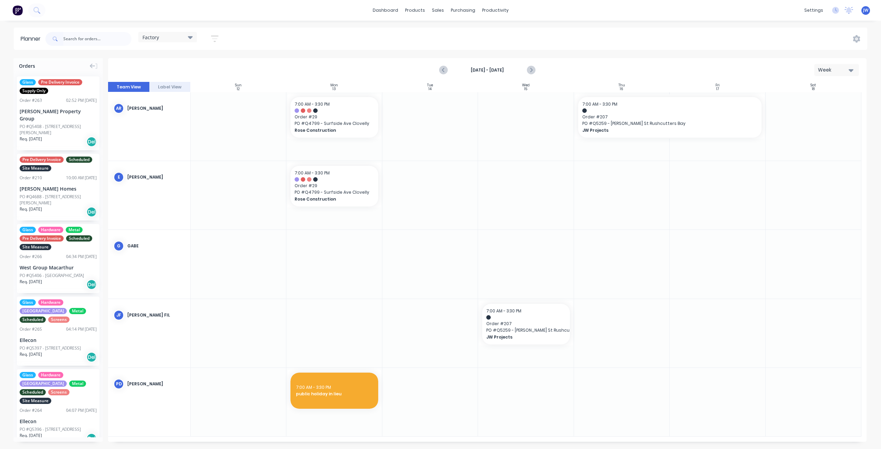
click at [193, 36] on icon at bounding box center [190, 37] width 5 height 3
click at [193, 36] on icon at bounding box center [190, 37] width 5 height 8
click at [259, 38] on div "Factory Save new view None (Default) edit Factory edit Office edit Site edit Sh…" at bounding box center [455, 39] width 823 height 21
click at [443, 73] on icon "Previous page" at bounding box center [444, 70] width 8 height 8
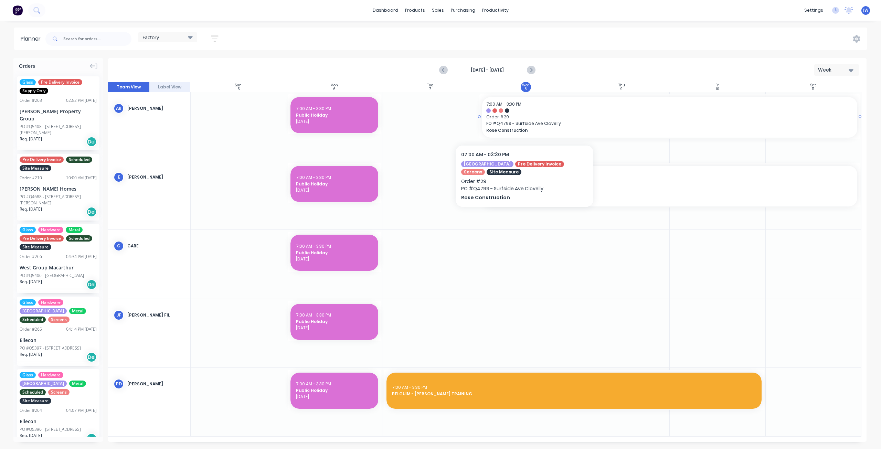
click at [524, 124] on span "PO # Q4799 - Surfside Ave Clovelly" at bounding box center [669, 123] width 367 height 6
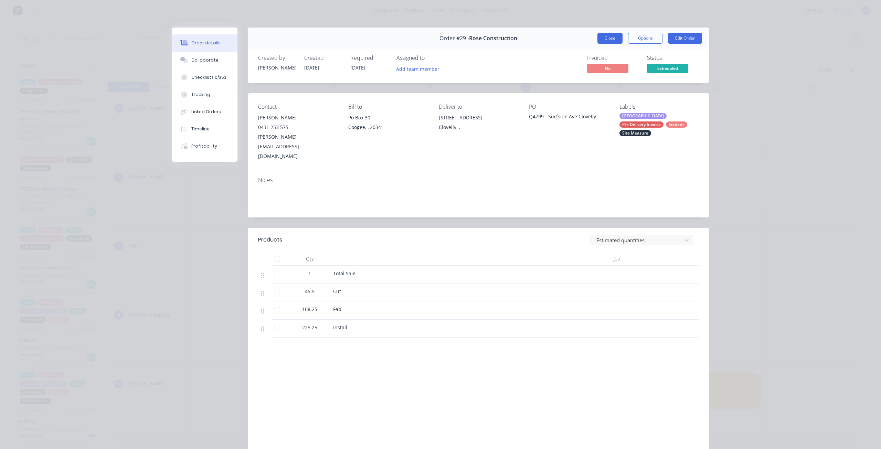
click at [600, 40] on button "Close" at bounding box center [609, 38] width 25 height 11
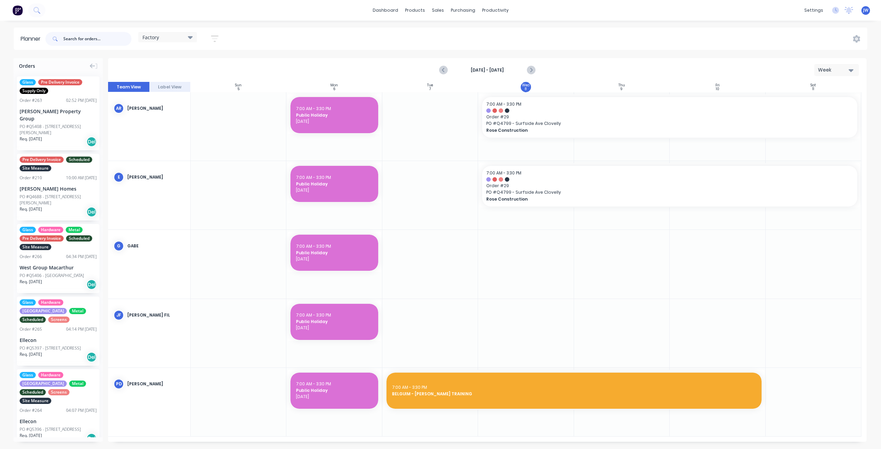
click at [77, 38] on input "text" at bounding box center [97, 39] width 68 height 14
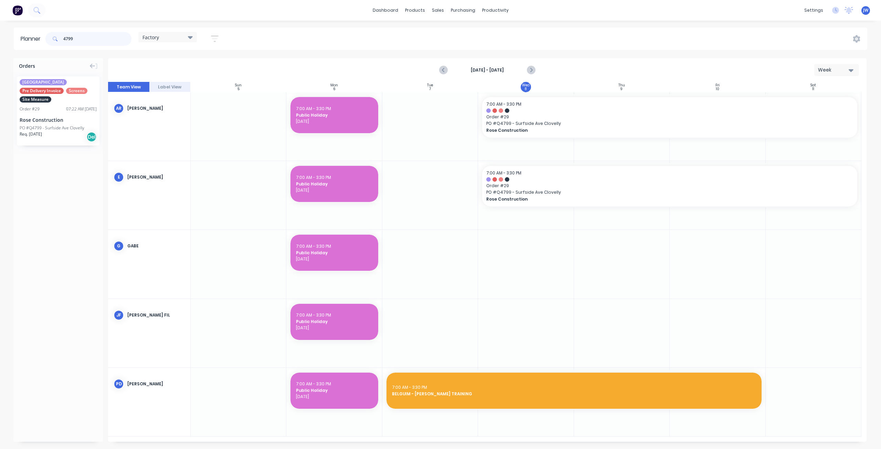
type input "4799"
drag, startPoint x: 56, startPoint y: 117, endPoint x: 60, endPoint y: 111, distance: 6.8
click at [60, 116] on div "Rose Construction" at bounding box center [58, 119] width 77 height 7
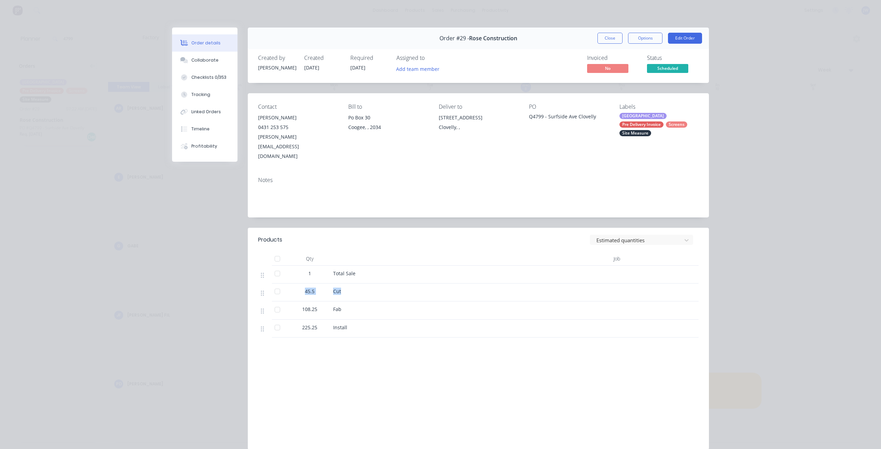
drag, startPoint x: 341, startPoint y: 270, endPoint x: 299, endPoint y: 271, distance: 41.6
click at [299, 283] on div "45.5 Cut" at bounding box center [478, 292] width 440 height 18
drag, startPoint x: 341, startPoint y: 291, endPoint x: 301, endPoint y: 291, distance: 39.9
click at [301, 301] on div "108.25 Fab" at bounding box center [478, 310] width 440 height 18
click at [369, 306] on div "Fab" at bounding box center [450, 309] width 235 height 7
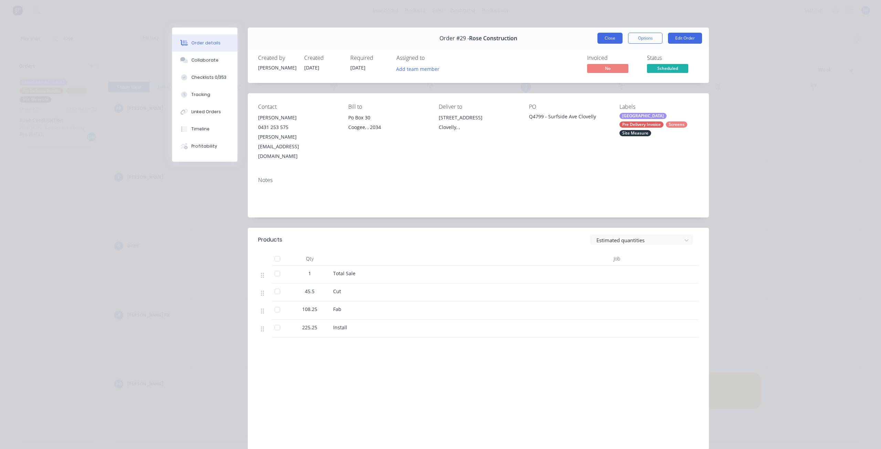
click at [613, 39] on button "Close" at bounding box center [609, 38] width 25 height 11
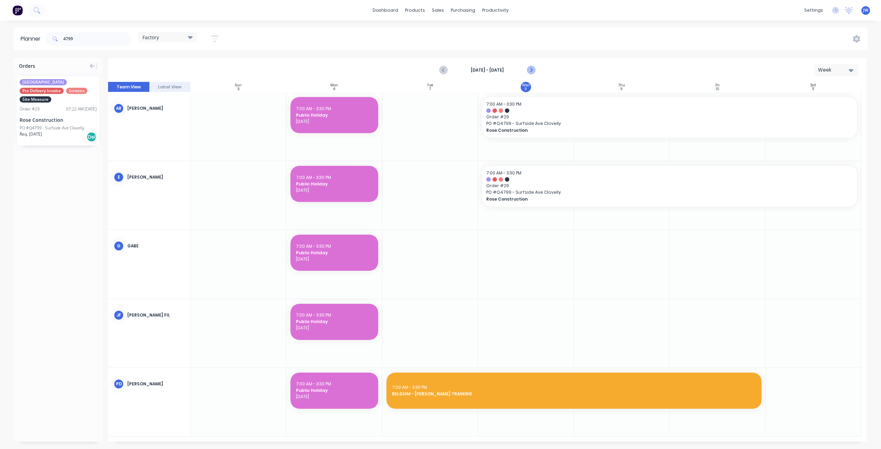
click at [532, 69] on icon "Next page" at bounding box center [530, 70] width 3 height 6
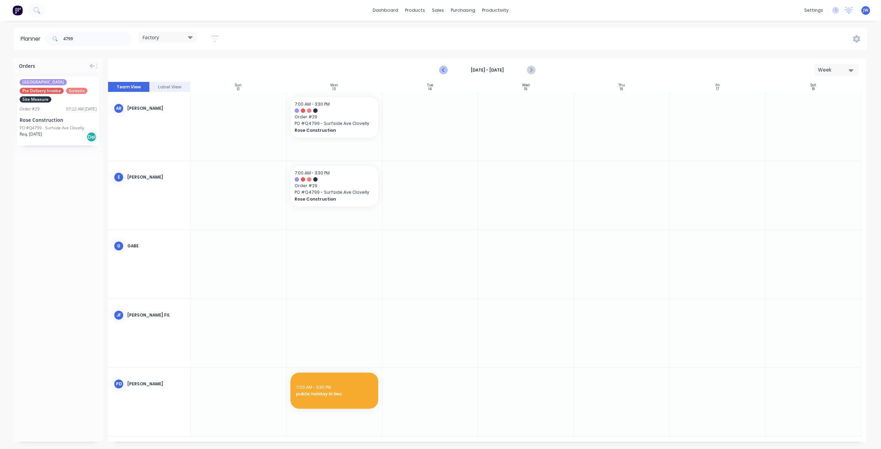
click at [445, 69] on icon "Previous page" at bounding box center [444, 70] width 8 height 8
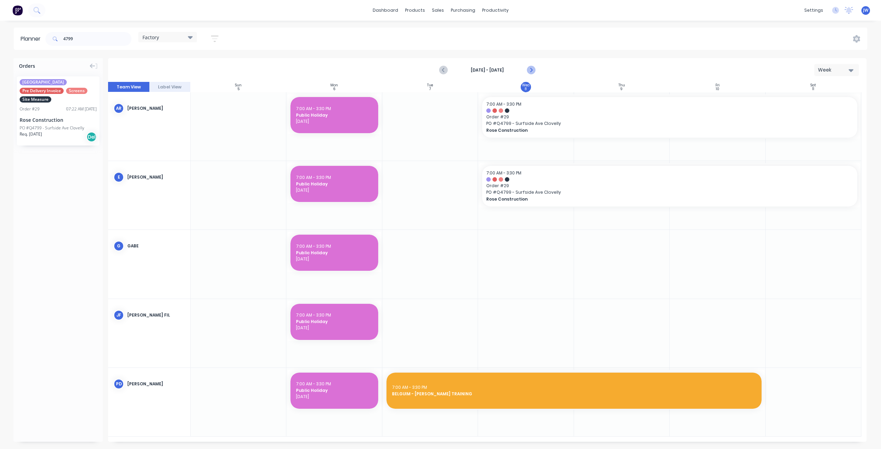
click at [535, 71] on button "Next page" at bounding box center [531, 70] width 14 height 14
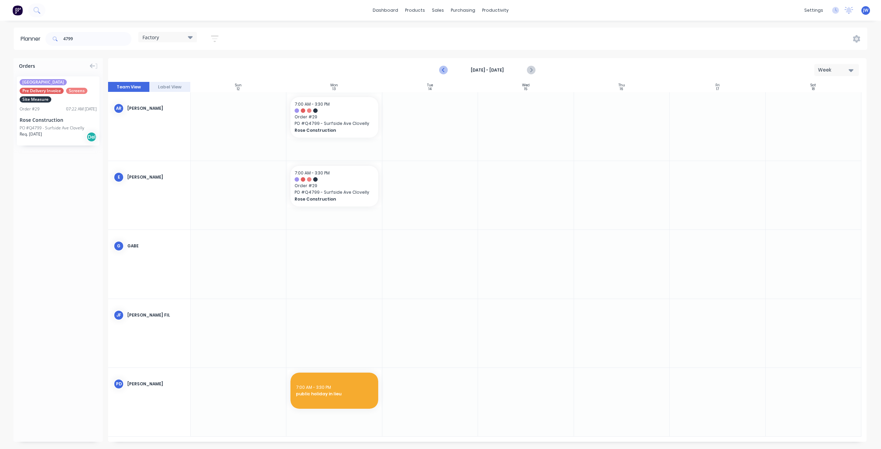
click at [446, 72] on icon "Previous page" at bounding box center [444, 70] width 8 height 8
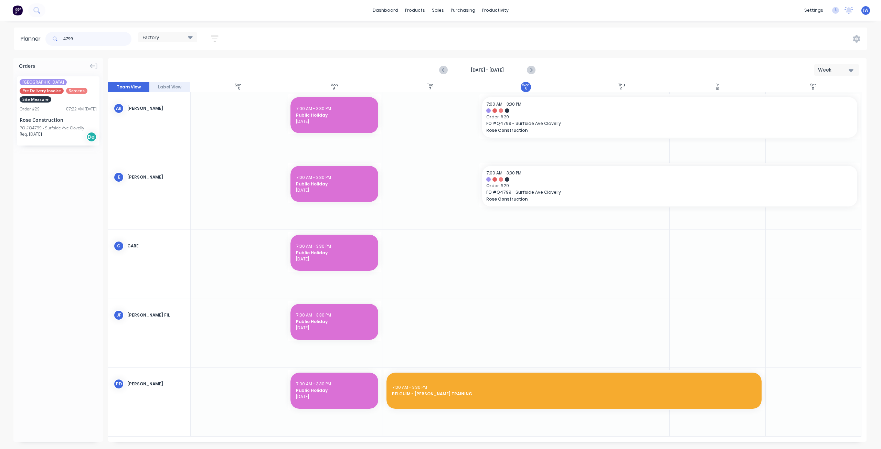
drag, startPoint x: 29, startPoint y: 38, endPoint x: 21, endPoint y: 38, distance: 7.6
click at [21, 38] on header "Planner 4799 Factory Save new view None (Default) edit Factory edit Office edit…" at bounding box center [440, 39] width 853 height 22
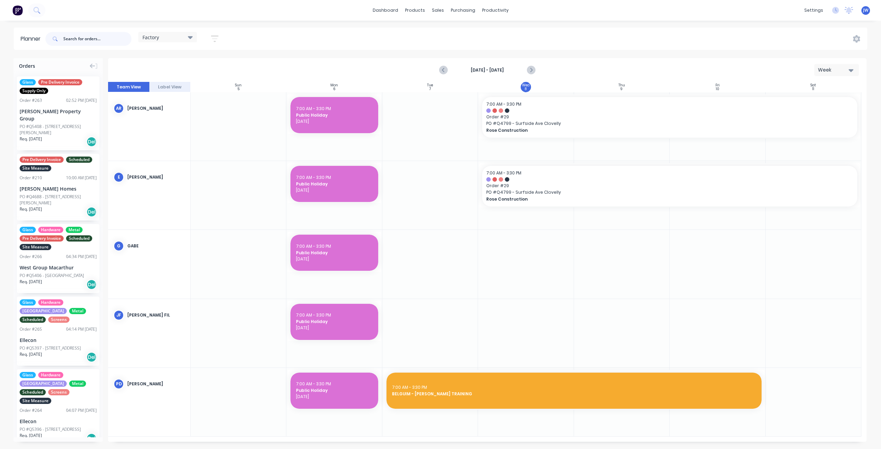
click at [67, 36] on input "text" at bounding box center [97, 39] width 68 height 14
click at [100, 36] on input "text" at bounding box center [97, 39] width 68 height 14
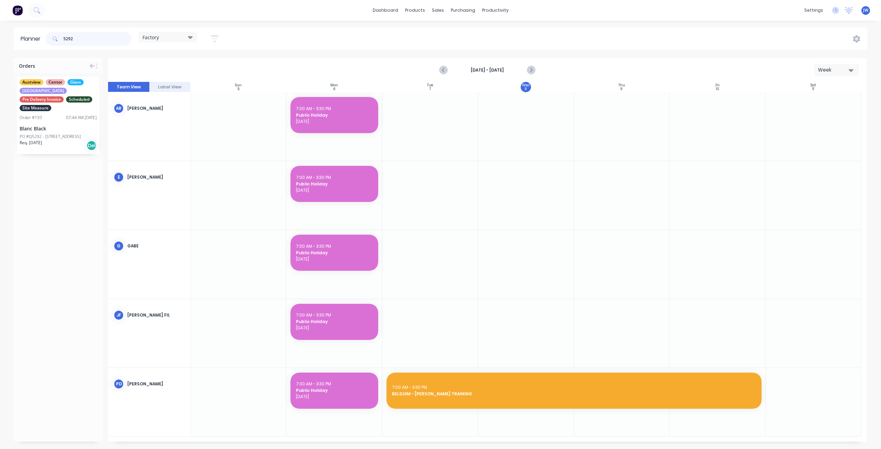
type input "5292"
click at [56, 125] on div "Blanc Black" at bounding box center [58, 128] width 77 height 7
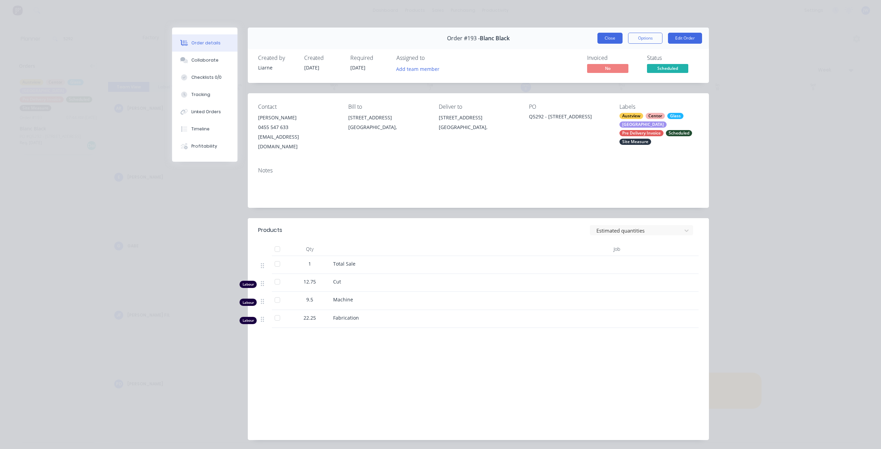
click at [607, 36] on button "Close" at bounding box center [609, 38] width 25 height 11
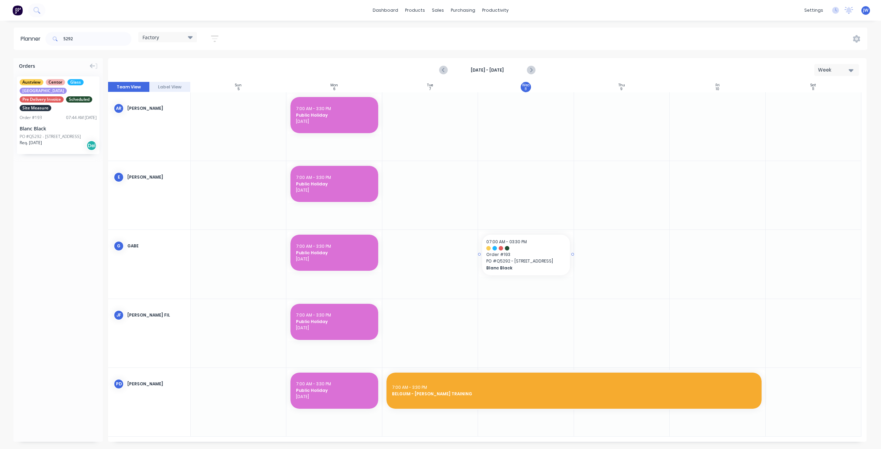
drag, startPoint x: 54, startPoint y: 120, endPoint x: 544, endPoint y: 271, distance: 511.9
drag, startPoint x: 49, startPoint y: 122, endPoint x: 613, endPoint y: 259, distance: 580.7
drag, startPoint x: 608, startPoint y: 257, endPoint x: 66, endPoint y: 110, distance: 562.2
click at [260, 169] on div "Delete timeslot" at bounding box center [263, 168] width 74 height 14
drag, startPoint x: 573, startPoint y: 256, endPoint x: 615, endPoint y: 254, distance: 42.4
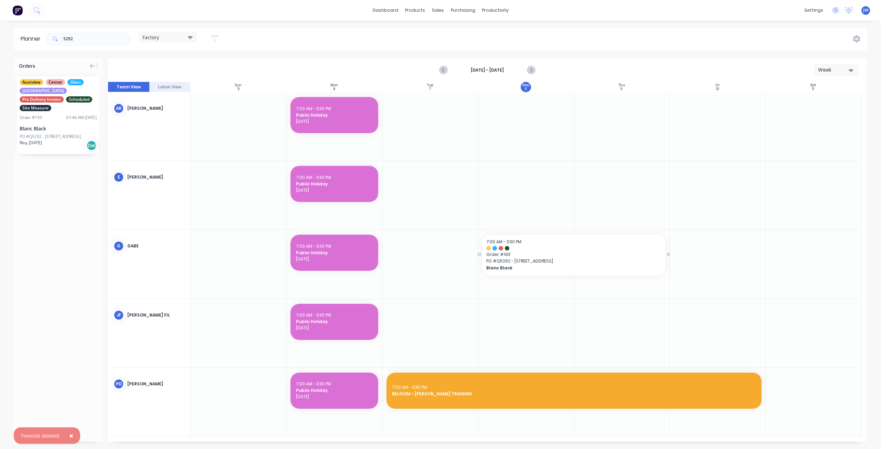
click at [479, 255] on div at bounding box center [478, 254] width 1 height 44
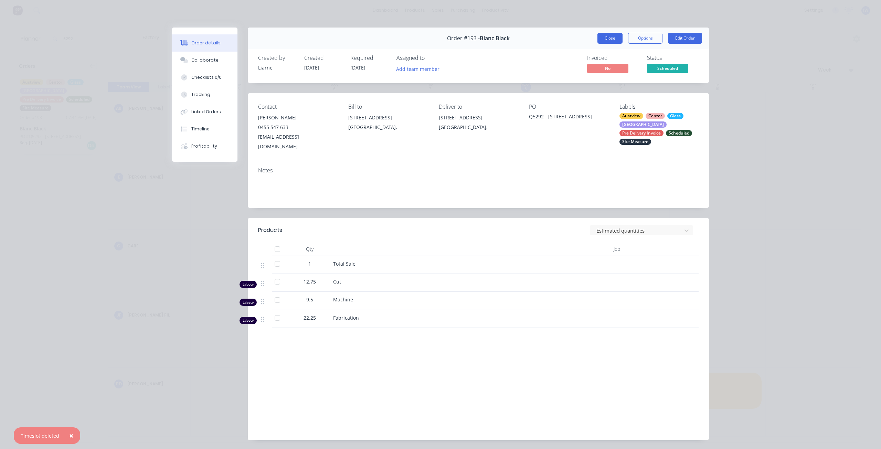
click at [614, 35] on button "Close" at bounding box center [609, 38] width 25 height 11
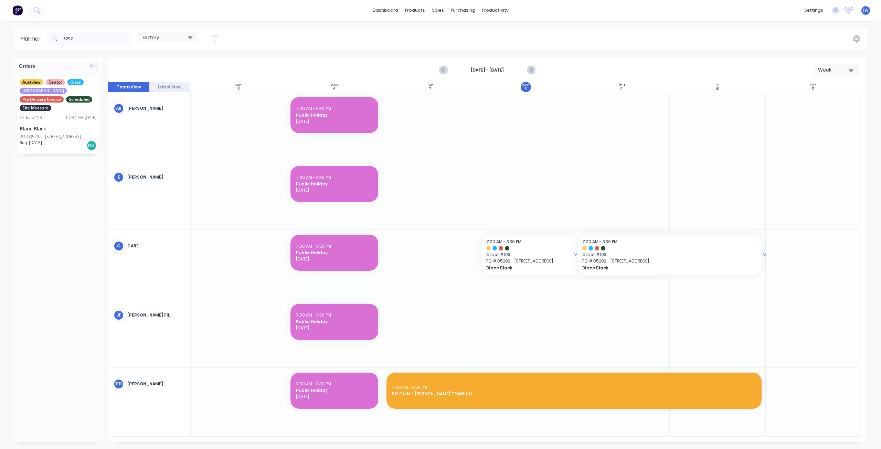
drag, startPoint x: 579, startPoint y: 250, endPoint x: 708, endPoint y: 252, distance: 129.0
drag, startPoint x: 628, startPoint y: 260, endPoint x: 517, endPoint y: 258, distance: 110.8
click at [521, 261] on div at bounding box center [487, 262] width 758 height 360
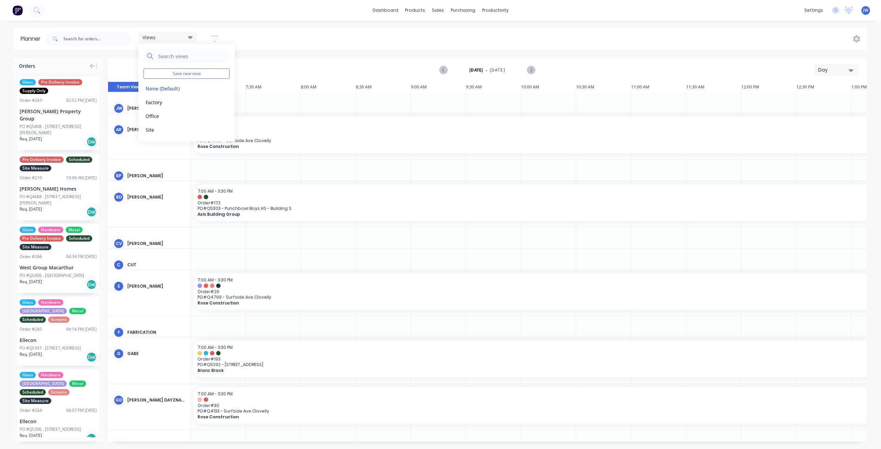
scroll to position [0, 221]
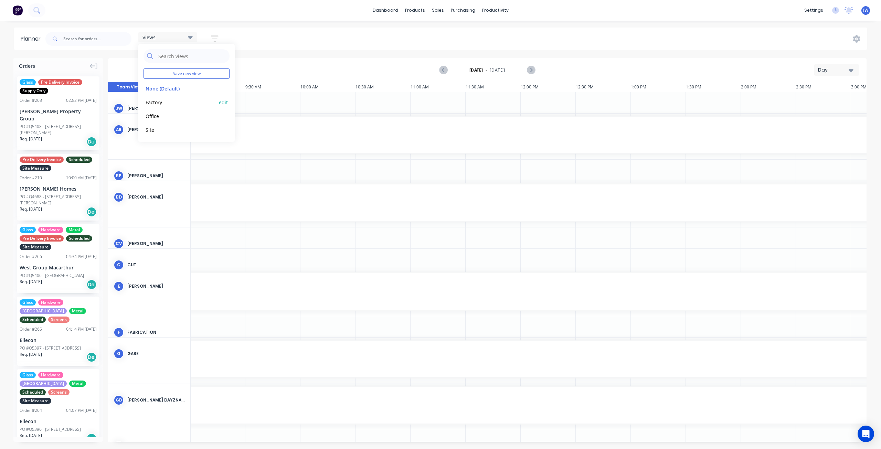
click at [161, 101] on button "Factory" at bounding box center [179, 102] width 73 height 8
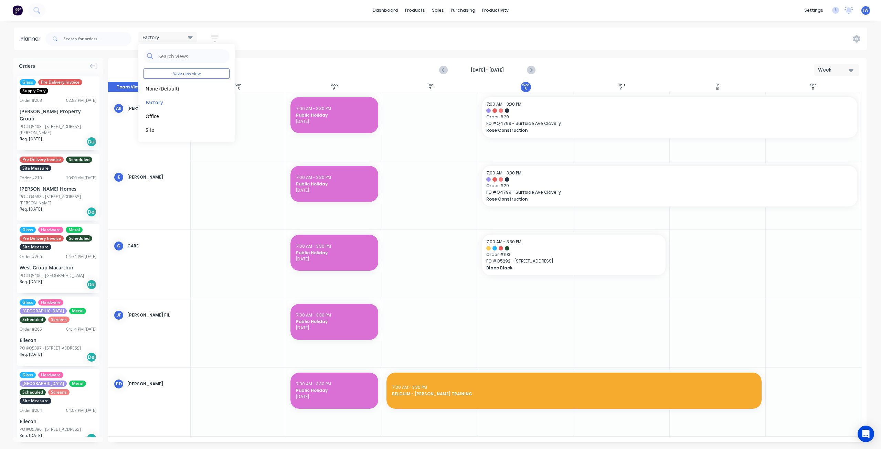
click at [312, 44] on div "Factory Save new view None (Default) edit Factory edit Office edit Site edit Sh…" at bounding box center [455, 39] width 823 height 21
click at [80, 43] on input "text" at bounding box center [97, 39] width 68 height 14
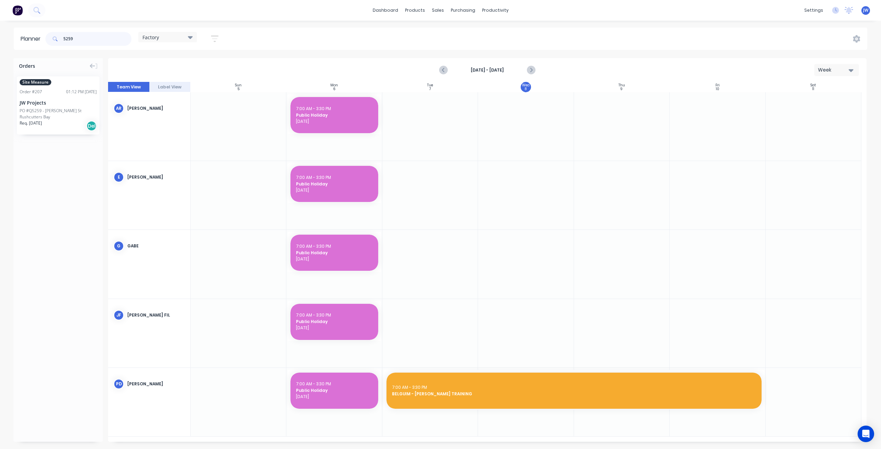
type input "5259"
click at [56, 107] on div "Site Measure Order # 207 01:12 PM [DATE] JW Projects PO #Q5259 - [PERSON_NAME] …" at bounding box center [58, 105] width 83 height 58
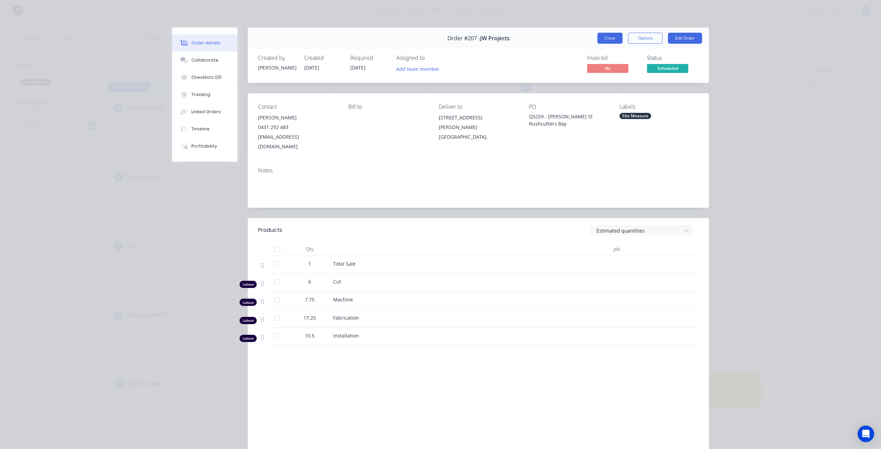
click at [612, 38] on button "Close" at bounding box center [609, 38] width 25 height 11
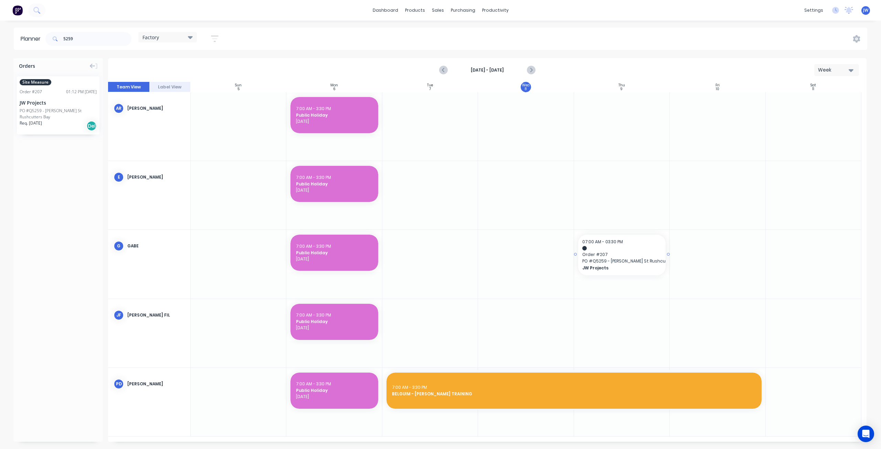
drag, startPoint x: 60, startPoint y: 113, endPoint x: 632, endPoint y: 256, distance: 588.9
click at [649, 256] on span "Order # 207" at bounding box center [621, 254] width 79 height 6
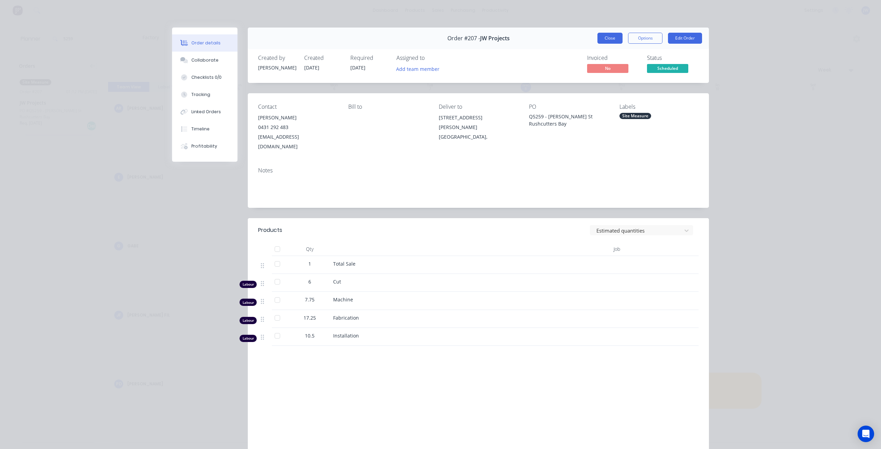
click at [604, 39] on button "Close" at bounding box center [609, 38] width 25 height 11
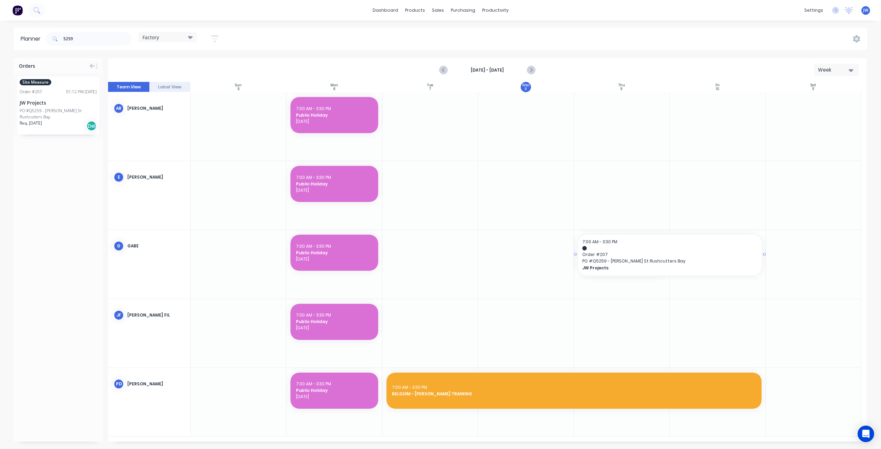
drag, startPoint x: 668, startPoint y: 254, endPoint x: 685, endPoint y: 253, distance: 16.9
click at [19, 41] on header "Planner 5259 Factory Save new view None (Default) edit Factory edit Office edit…" at bounding box center [440, 39] width 853 height 22
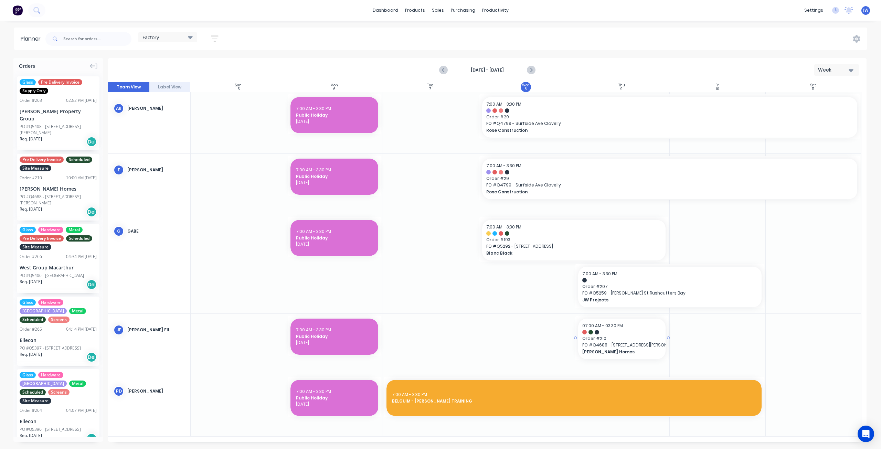
drag, startPoint x: 53, startPoint y: 172, endPoint x: 601, endPoint y: 326, distance: 568.5
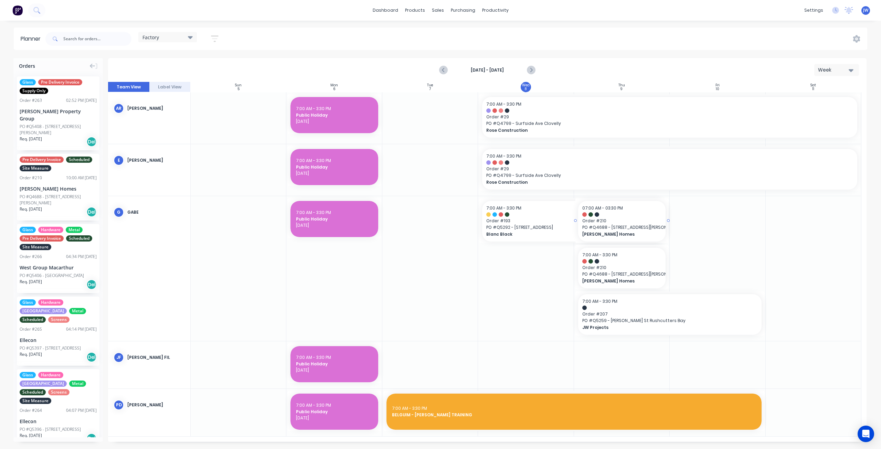
drag, startPoint x: 55, startPoint y: 174, endPoint x: 634, endPoint y: 272, distance: 586.9
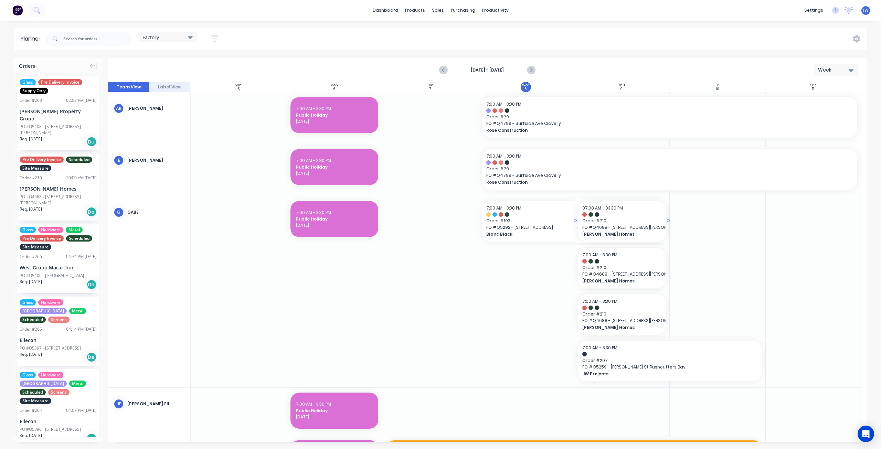
drag, startPoint x: 45, startPoint y: 163, endPoint x: 598, endPoint y: 285, distance: 566.3
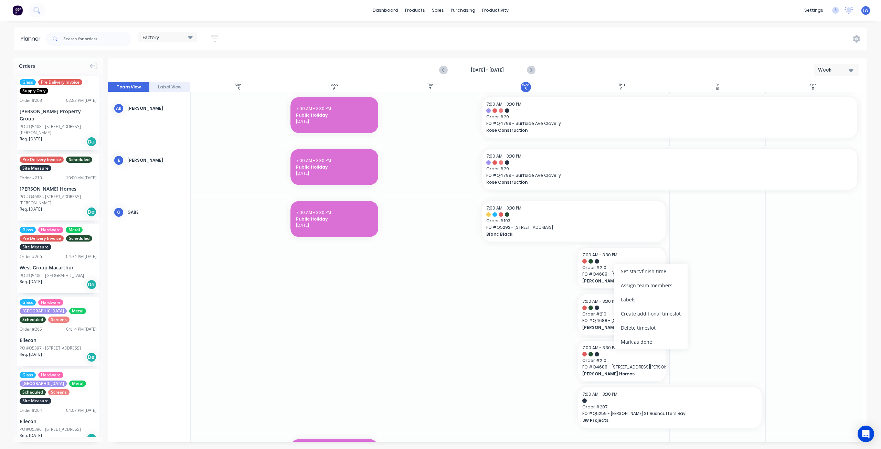
click at [643, 325] on div "Delete timeslot" at bounding box center [651, 328] width 74 height 14
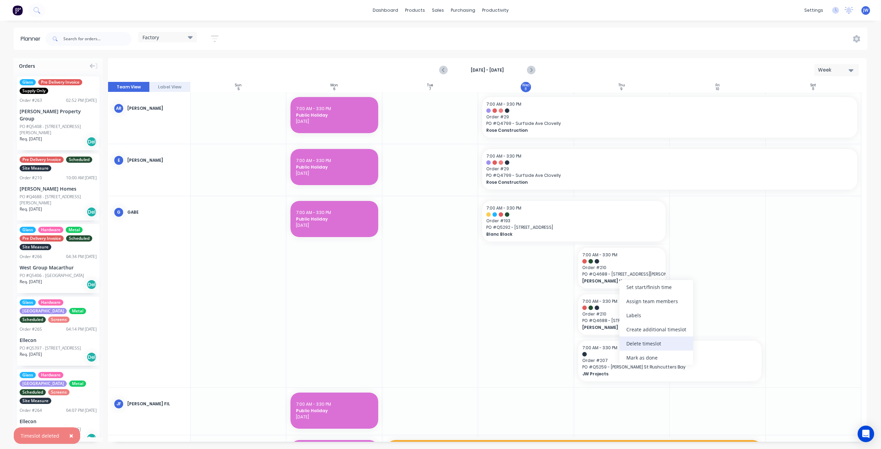
click at [650, 342] on div "Delete timeslot" at bounding box center [656, 343] width 74 height 14
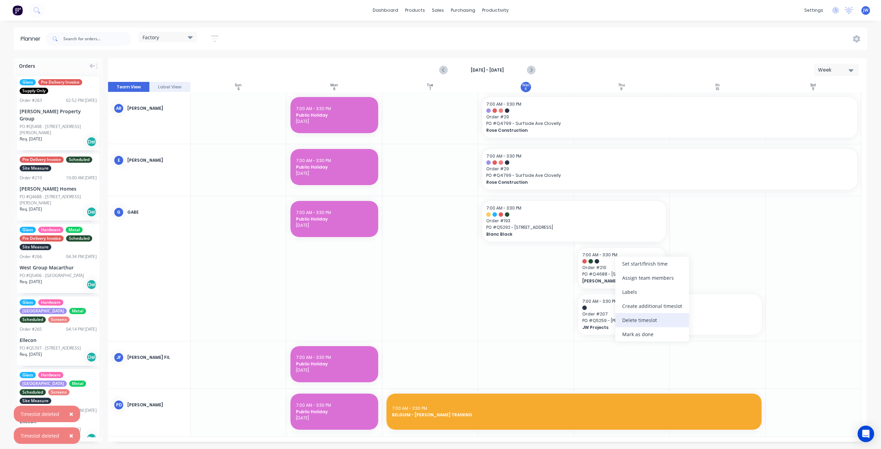
click at [642, 322] on div "Delete timeslot" at bounding box center [652, 320] width 74 height 14
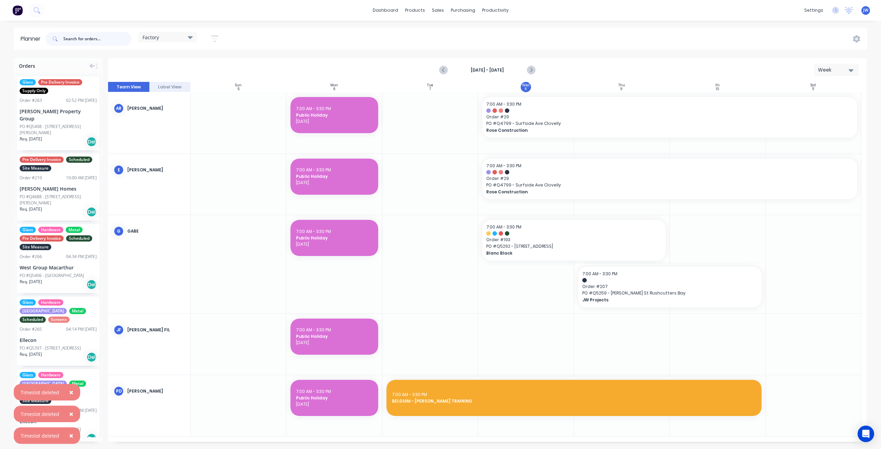
click at [105, 36] on input "text" at bounding box center [97, 39] width 68 height 14
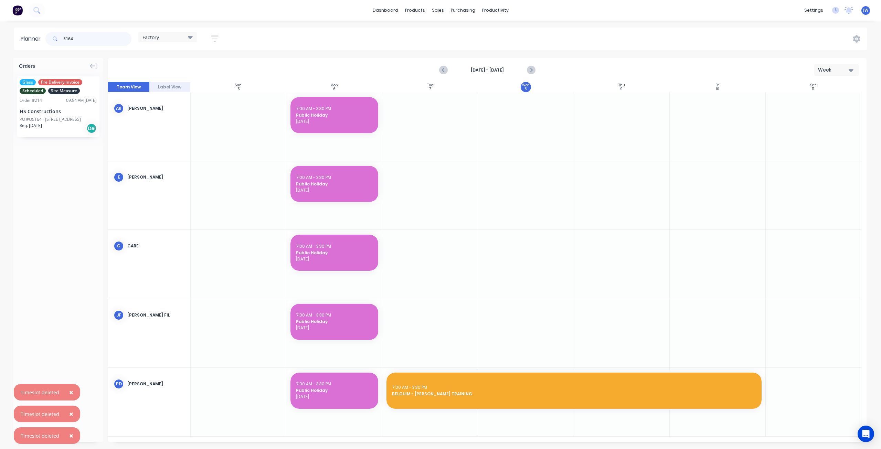
type input "5164"
click at [50, 117] on div "PO #Q5164 - [STREET_ADDRESS]" at bounding box center [50, 119] width 61 height 6
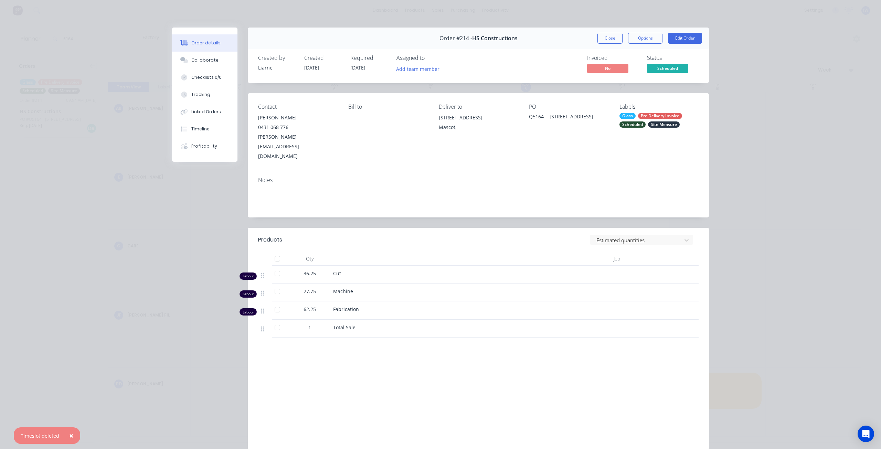
click at [593, 40] on div "Order #214 - HS Constructions Close Options Edit Order" at bounding box center [478, 39] width 461 height 22
click at [597, 39] on button "Close" at bounding box center [609, 38] width 25 height 11
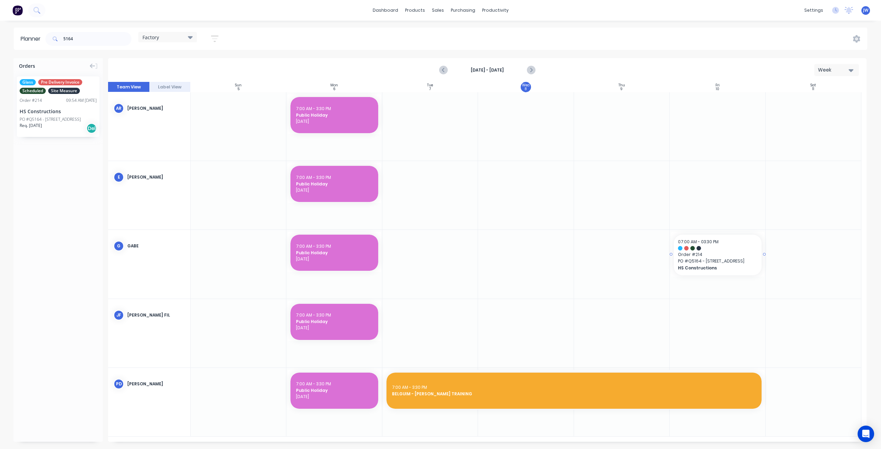
drag, startPoint x: 36, startPoint y: 104, endPoint x: 696, endPoint y: 276, distance: 682.0
click at [532, 67] on icon "Next page" at bounding box center [531, 70] width 8 height 8
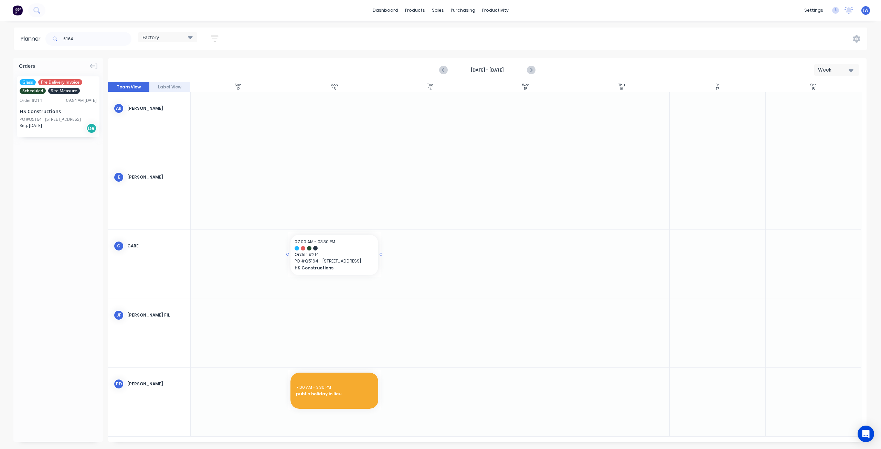
drag, startPoint x: 48, startPoint y: 111, endPoint x: 374, endPoint y: 258, distance: 357.1
click at [344, 263] on span "PO # Q5164 - [STREET_ADDRESS]" at bounding box center [334, 261] width 79 height 6
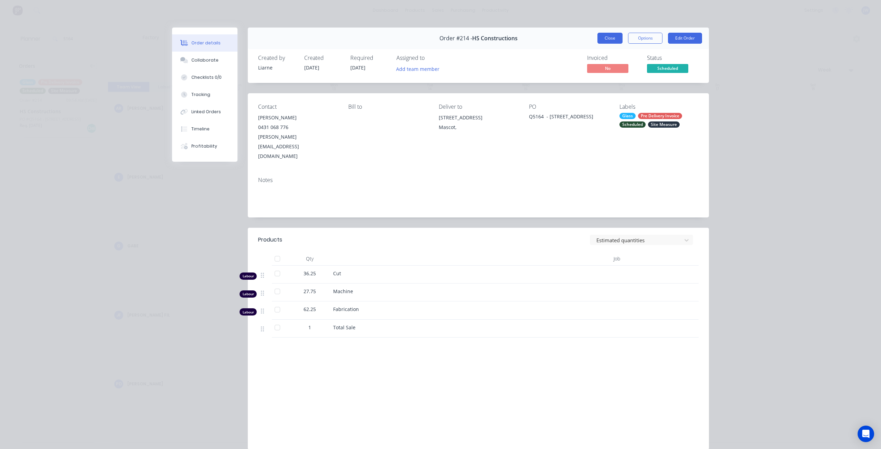
click at [613, 40] on button "Close" at bounding box center [609, 38] width 25 height 11
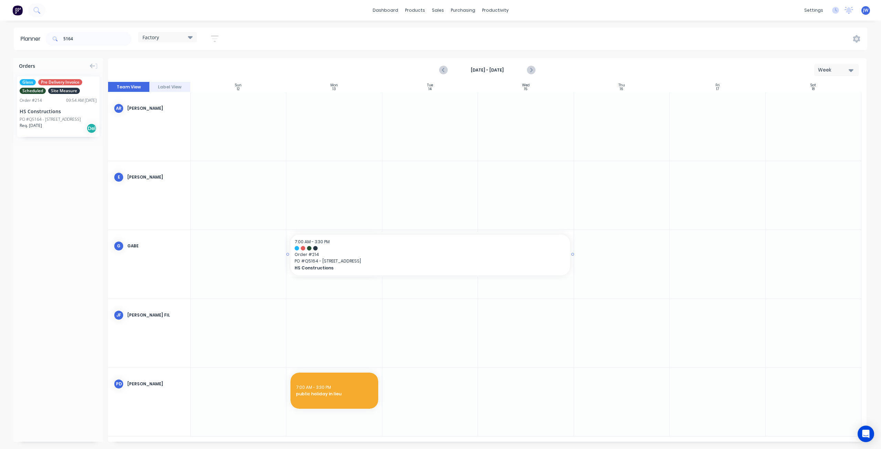
drag, startPoint x: 381, startPoint y: 255, endPoint x: 522, endPoint y: 259, distance: 141.5
click at [43, 114] on div "HS Constructions" at bounding box center [58, 111] width 77 height 7
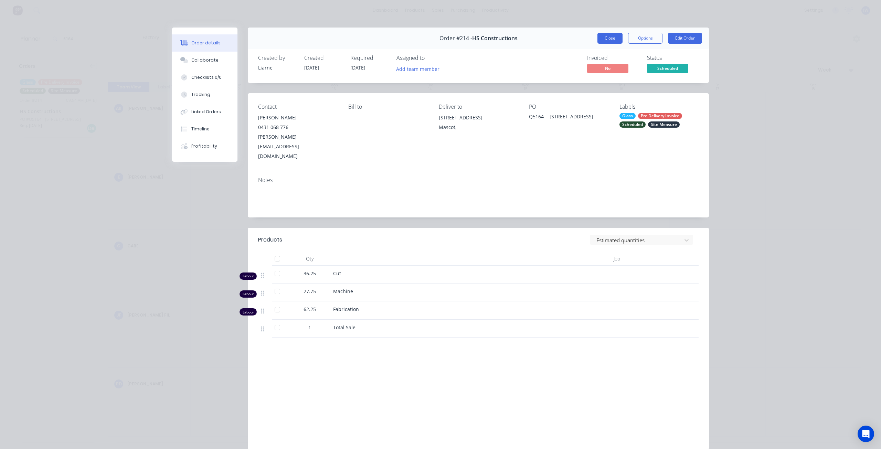
click at [614, 37] on button "Close" at bounding box center [609, 38] width 25 height 11
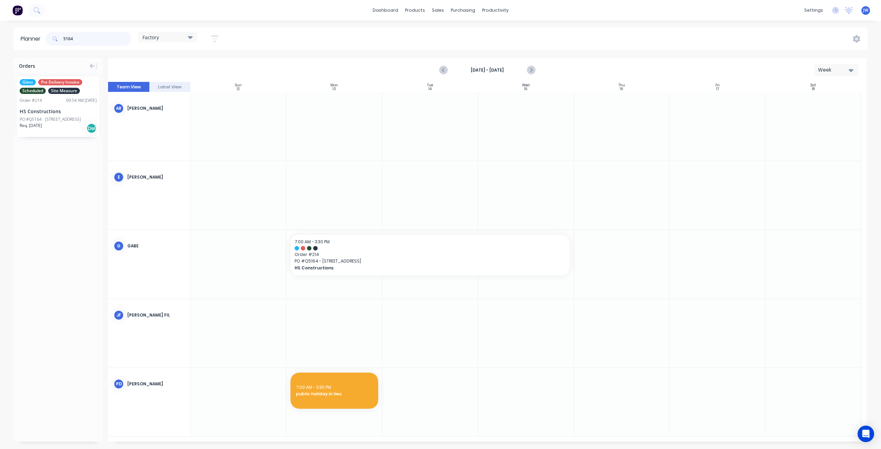
drag, startPoint x: 61, startPoint y: 34, endPoint x: 36, endPoint y: 34, distance: 24.8
click at [36, 34] on header "Planner 5164 Factory Save new view None (Default) edit Factory edit Office edit…" at bounding box center [440, 39] width 853 height 22
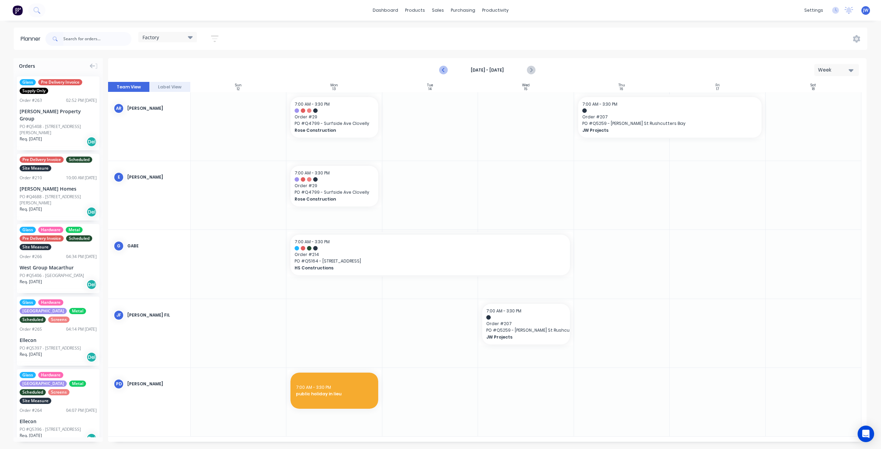
click at [446, 74] on button "Previous page" at bounding box center [444, 70] width 14 height 14
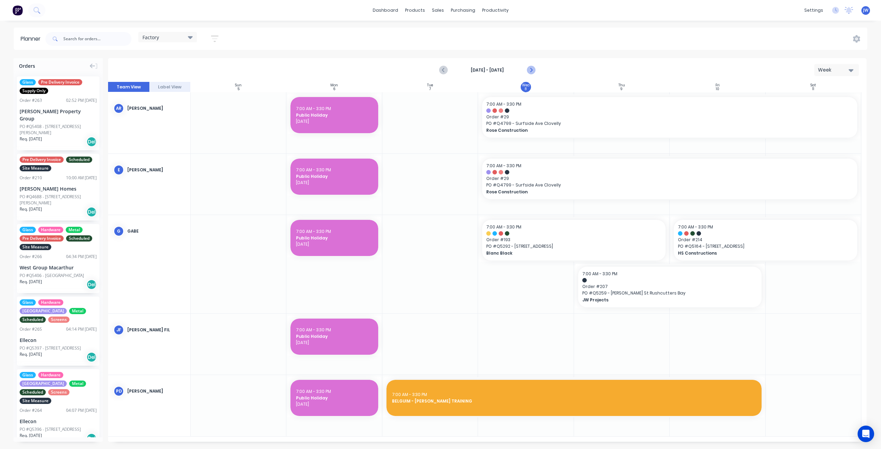
click at [534, 68] on icon "Next page" at bounding box center [531, 70] width 8 height 8
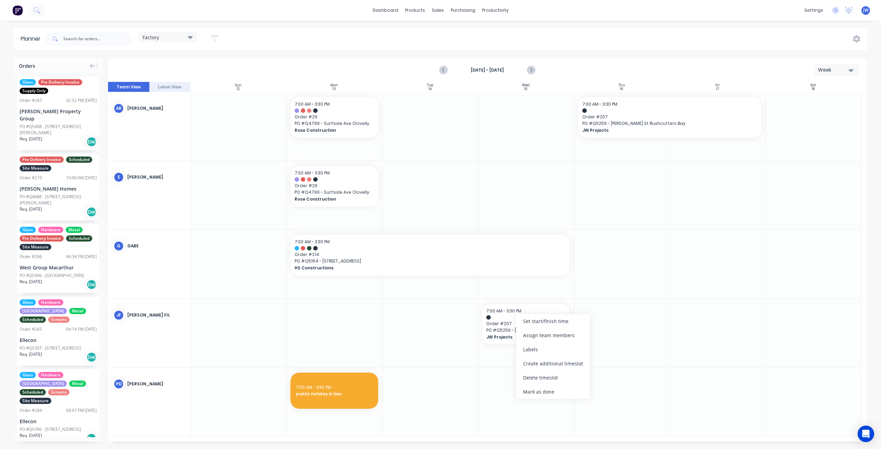
drag, startPoint x: 551, startPoint y: 378, endPoint x: 594, endPoint y: 367, distance: 43.9
click at [552, 378] on div "Delete timeslot" at bounding box center [553, 378] width 74 height 14
click at [445, 66] on icon "Previous page" at bounding box center [444, 70] width 8 height 8
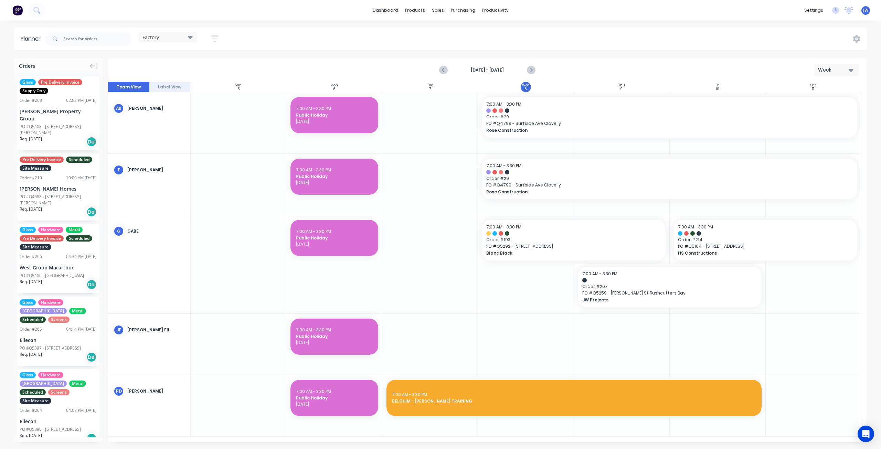
click at [194, 38] on div "Factory" at bounding box center [167, 37] width 58 height 10
click at [154, 129] on button "Site" at bounding box center [179, 130] width 73 height 8
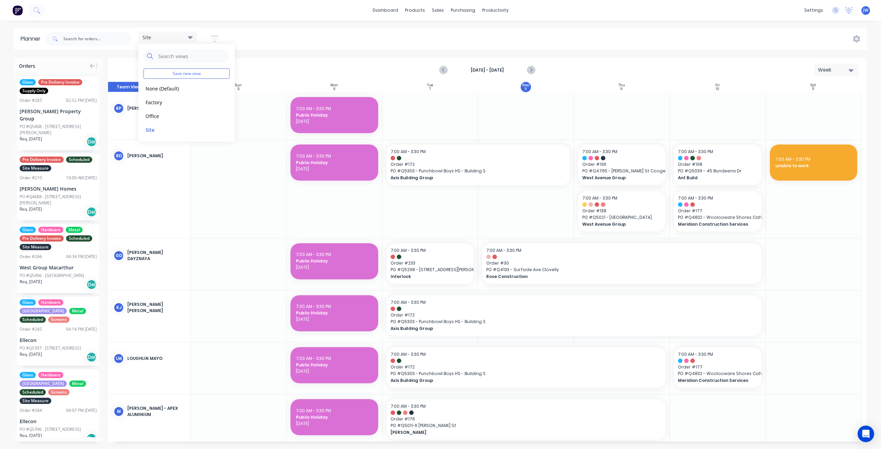
click at [612, 30] on div "Site Save new view None (Default) edit Factory edit Office edit Site edit Show/…" at bounding box center [455, 39] width 823 height 21
click at [534, 69] on icon "Next page" at bounding box center [531, 70] width 8 height 8
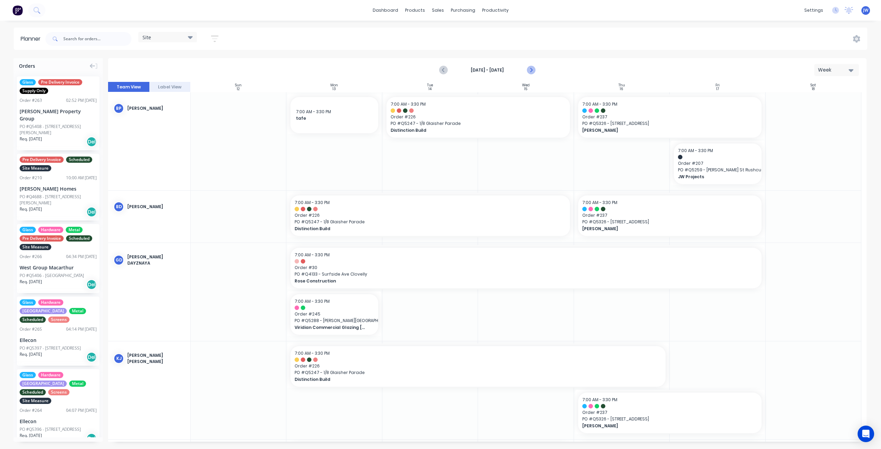
click at [531, 70] on icon "Next page" at bounding box center [530, 70] width 3 height 6
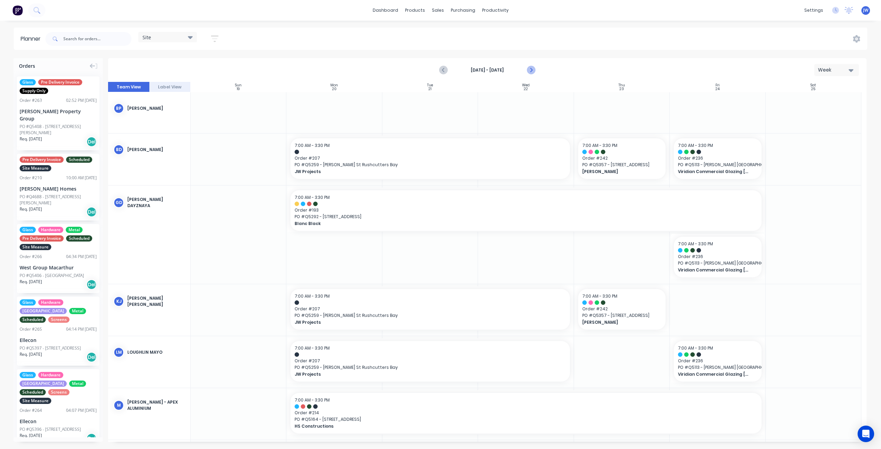
click at [531, 70] on icon "Next page" at bounding box center [530, 70] width 3 height 6
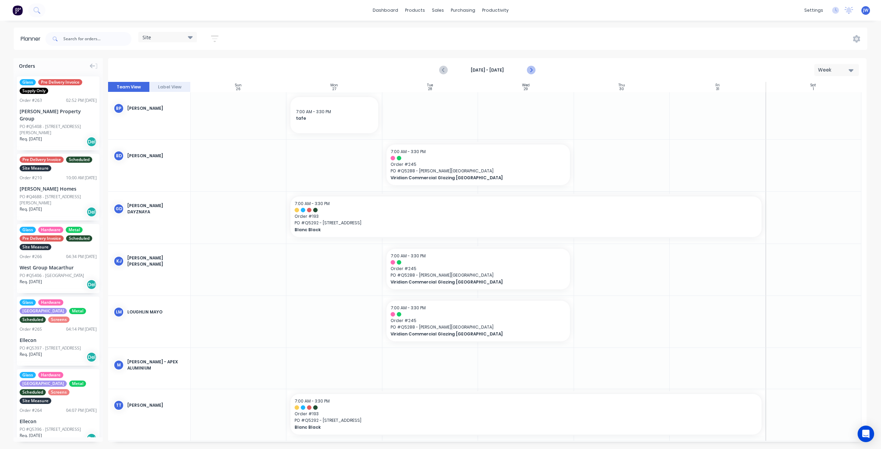
click at [531, 70] on icon "Next page" at bounding box center [530, 70] width 3 height 6
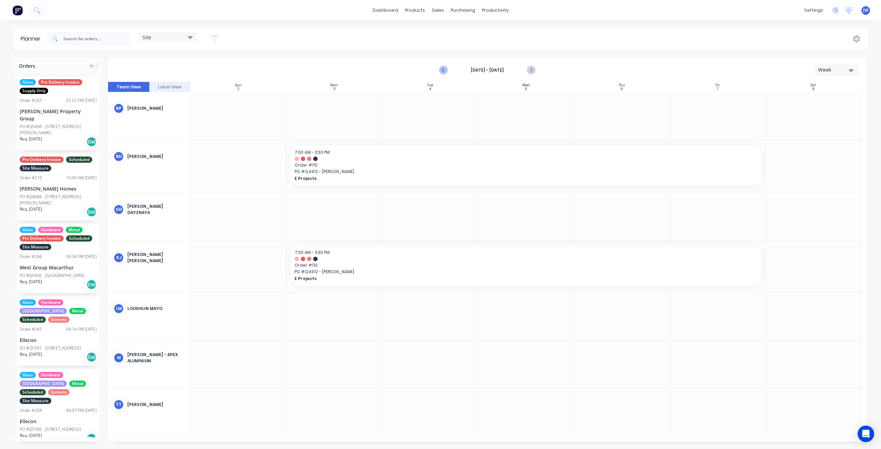
click at [445, 71] on icon "Previous page" at bounding box center [444, 70] width 8 height 8
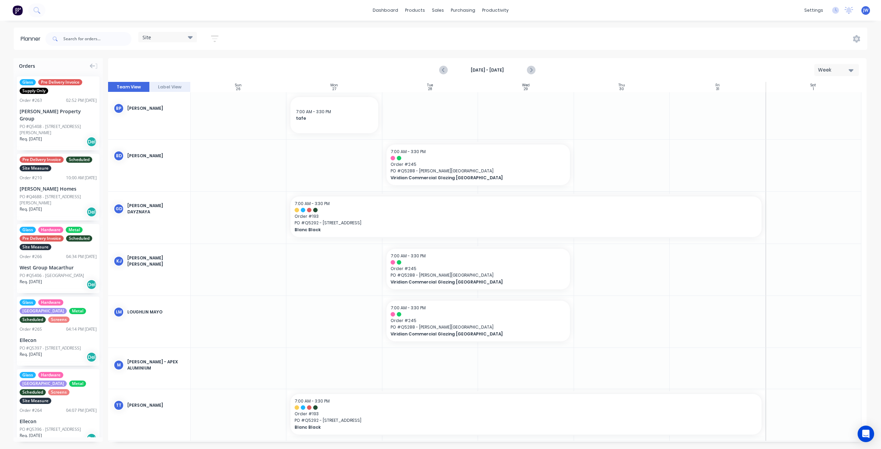
click at [525, 64] on div "[DATE] - [DATE]" at bounding box center [487, 70] width 95 height 12
click at [527, 69] on icon "Next page" at bounding box center [531, 70] width 8 height 8
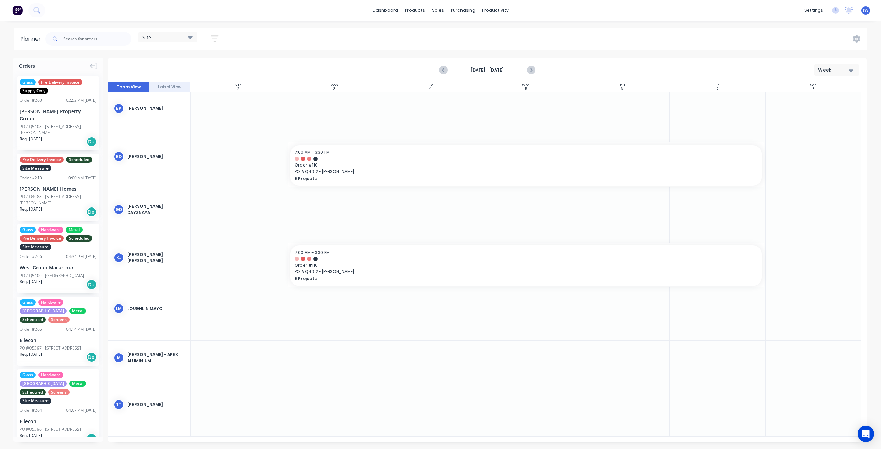
click at [173, 39] on div "Site" at bounding box center [167, 37] width 50 height 6
click at [155, 101] on button "Factory" at bounding box center [179, 102] width 73 height 8
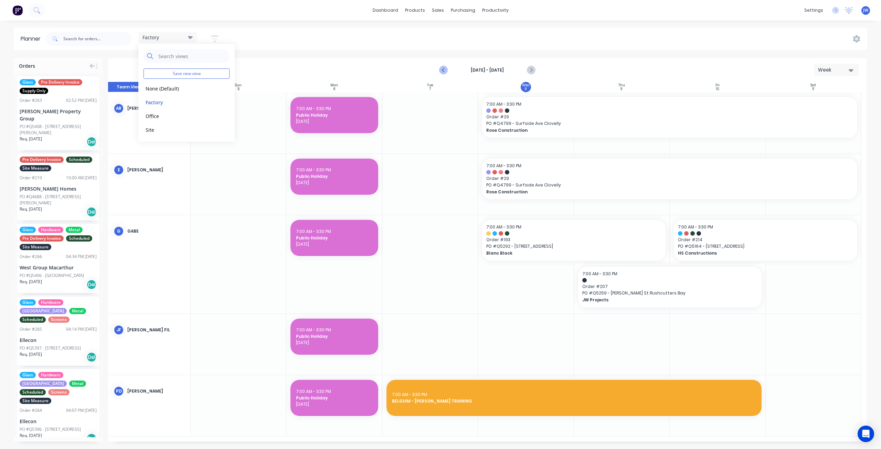
click at [437, 69] on button "Previous page" at bounding box center [444, 70] width 14 height 14
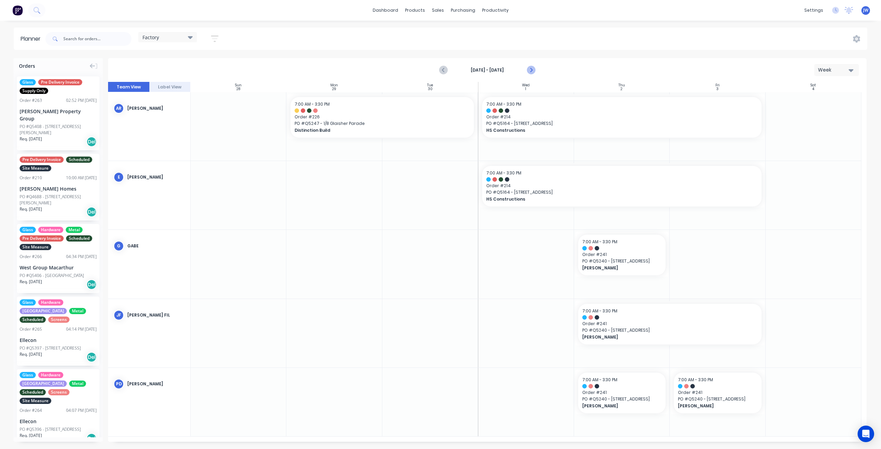
click at [531, 69] on icon "Next page" at bounding box center [530, 70] width 3 height 6
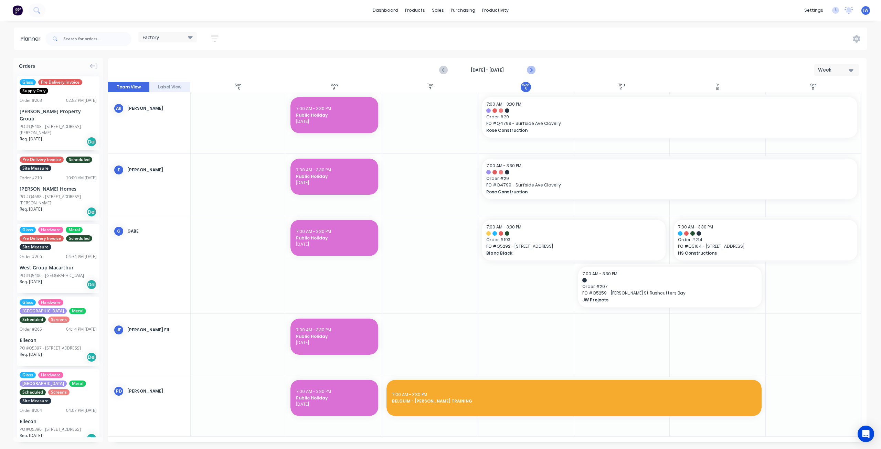
click at [531, 69] on icon "Next page" at bounding box center [530, 70] width 3 height 6
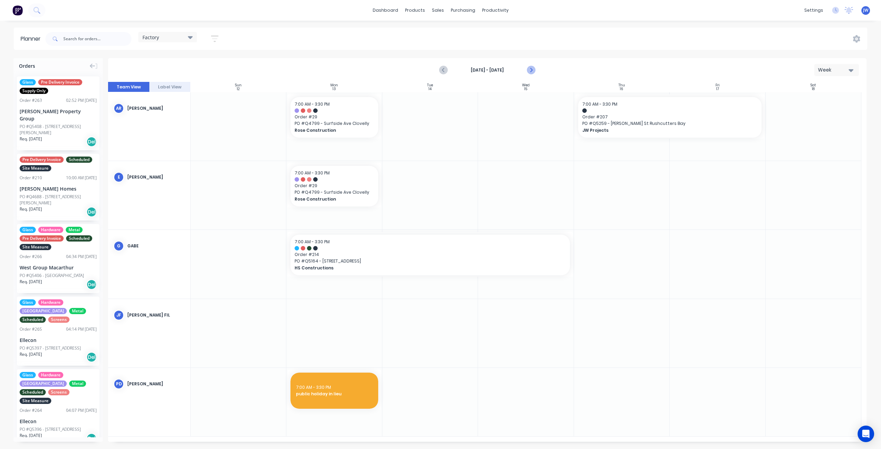
click at [531, 69] on icon "Next page" at bounding box center [530, 70] width 3 height 6
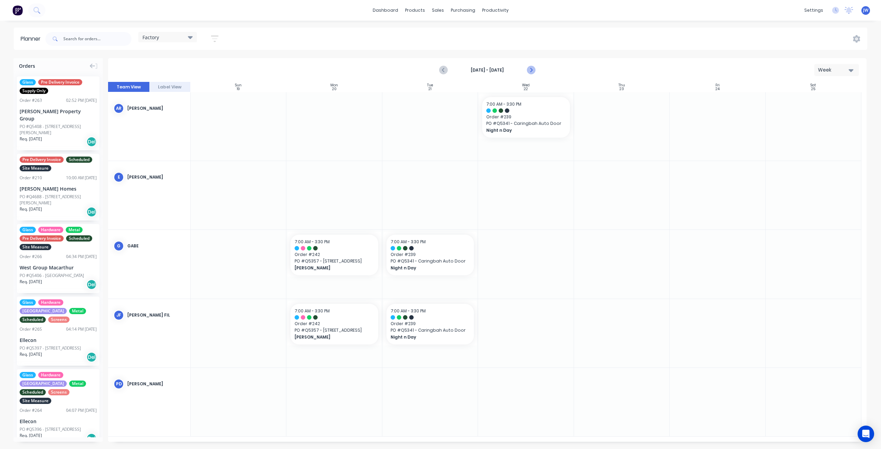
click at [531, 69] on icon "Next page" at bounding box center [530, 70] width 3 height 6
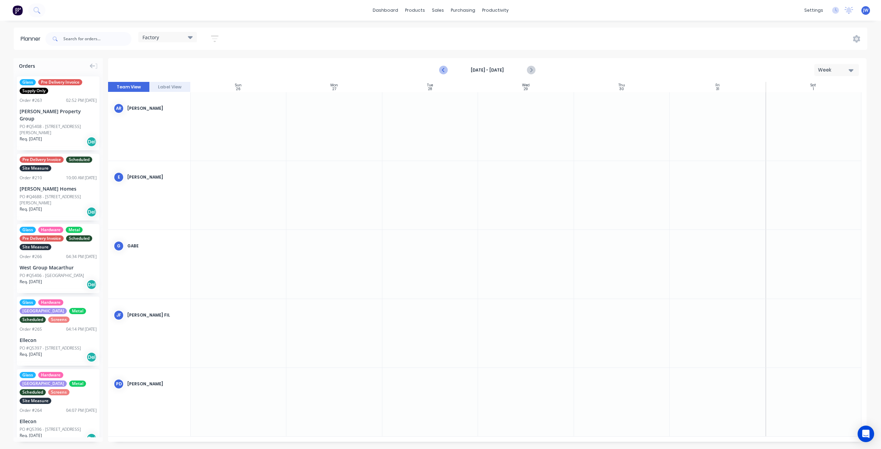
click at [441, 70] on icon "Previous page" at bounding box center [444, 70] width 8 height 8
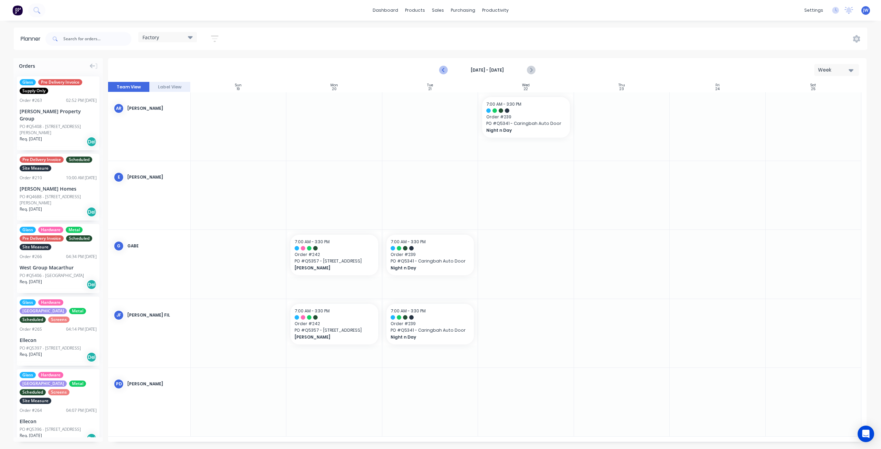
click at [445, 69] on icon "Previous page" at bounding box center [444, 70] width 8 height 8
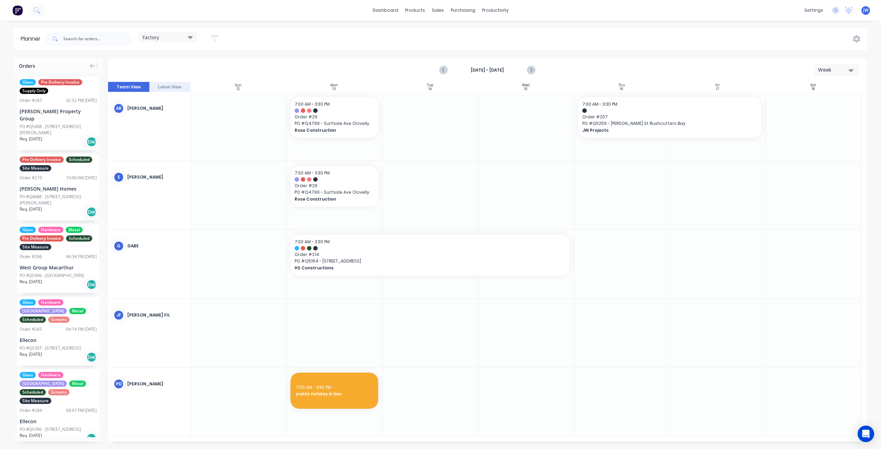
click at [445, 68] on icon "Previous page" at bounding box center [444, 70] width 8 height 8
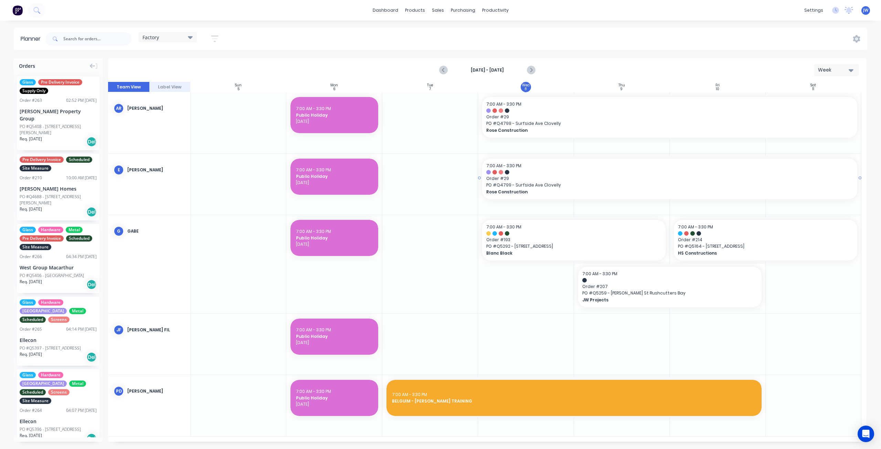
click at [576, 179] on span "Order # 29" at bounding box center [669, 178] width 367 height 6
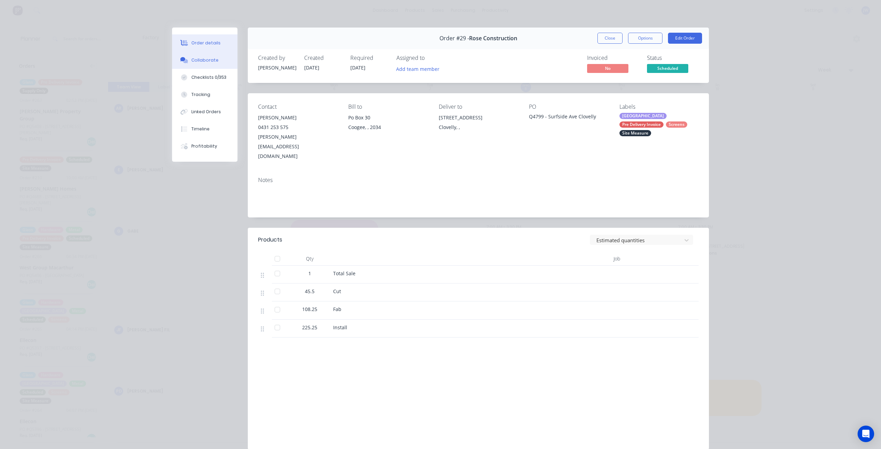
click at [200, 65] on button "Collaborate" at bounding box center [204, 60] width 65 height 17
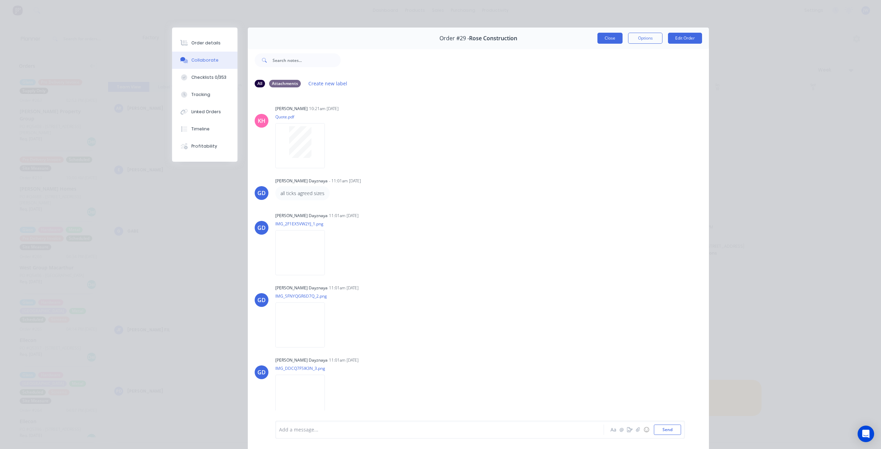
click at [615, 40] on button "Close" at bounding box center [609, 38] width 25 height 11
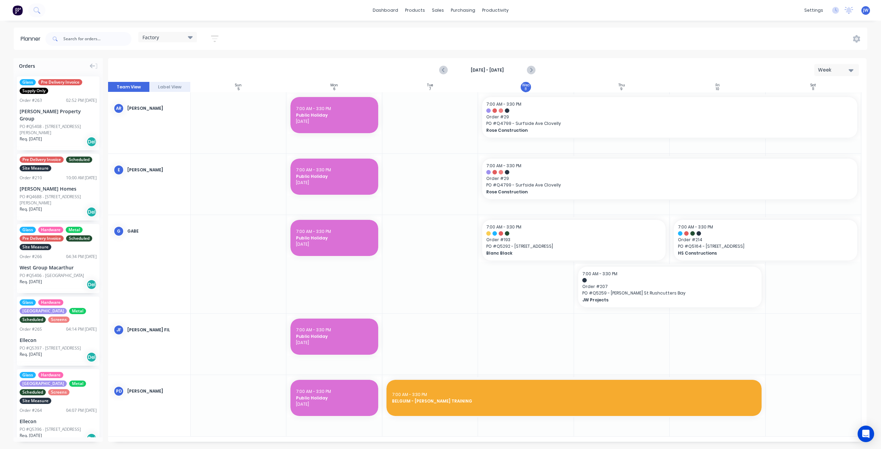
click at [208, 36] on button "button" at bounding box center [215, 38] width 22 height 13
click at [302, 32] on div "Factory Save new view None (Default) edit Factory edit Office edit Site edit Sh…" at bounding box center [455, 39] width 823 height 21
click at [532, 69] on icon "Next page" at bounding box center [530, 70] width 3 height 6
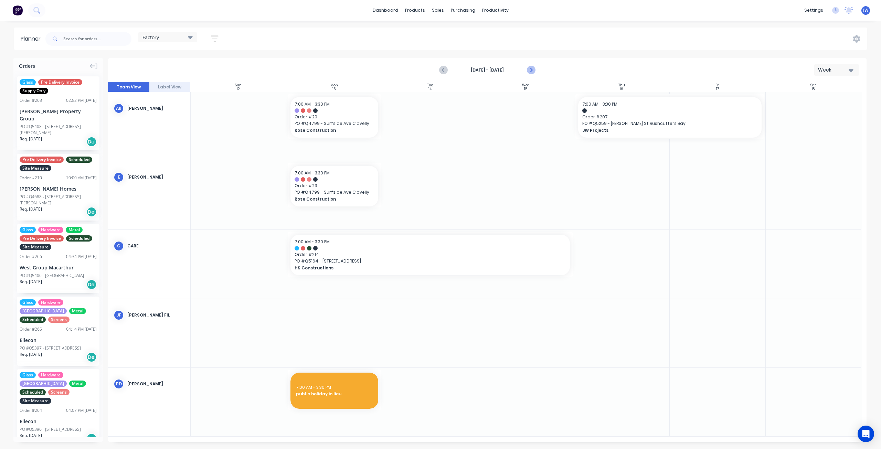
click at [529, 71] on icon "Next page" at bounding box center [531, 70] width 8 height 8
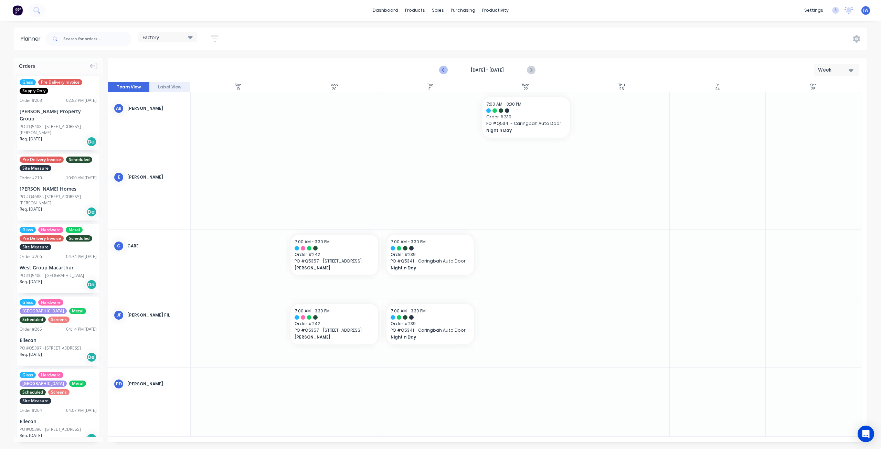
click at [442, 70] on icon "Previous page" at bounding box center [443, 70] width 3 height 6
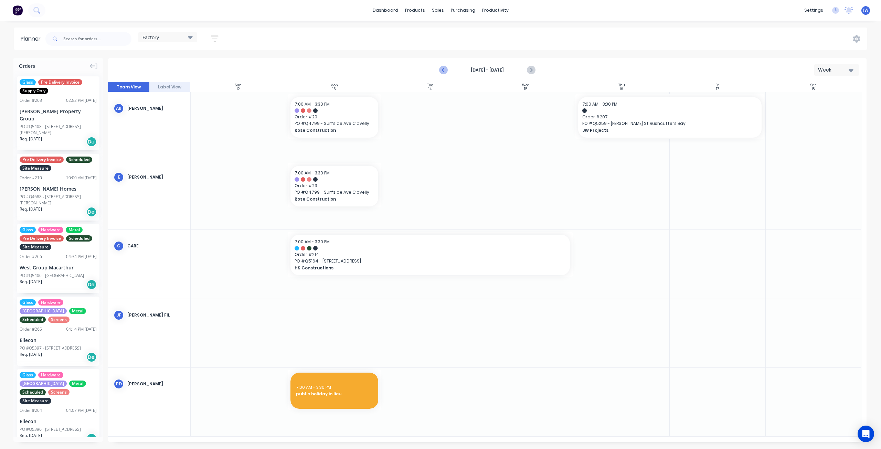
click at [442, 70] on icon "Previous page" at bounding box center [443, 70] width 3 height 6
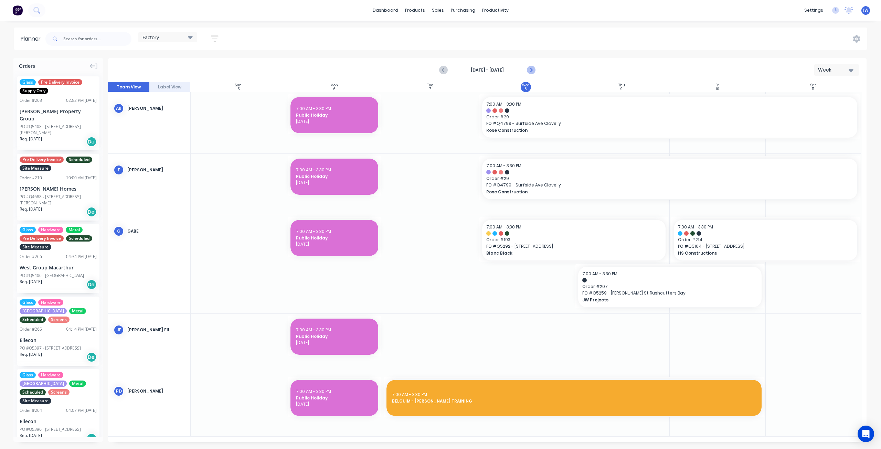
click at [534, 72] on icon "Next page" at bounding box center [531, 70] width 8 height 8
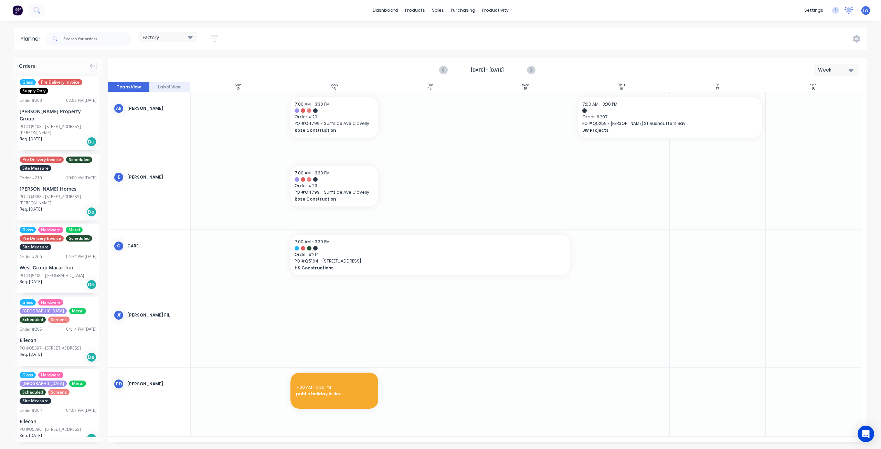
click at [847, 9] on icon at bounding box center [849, 10] width 6 height 6
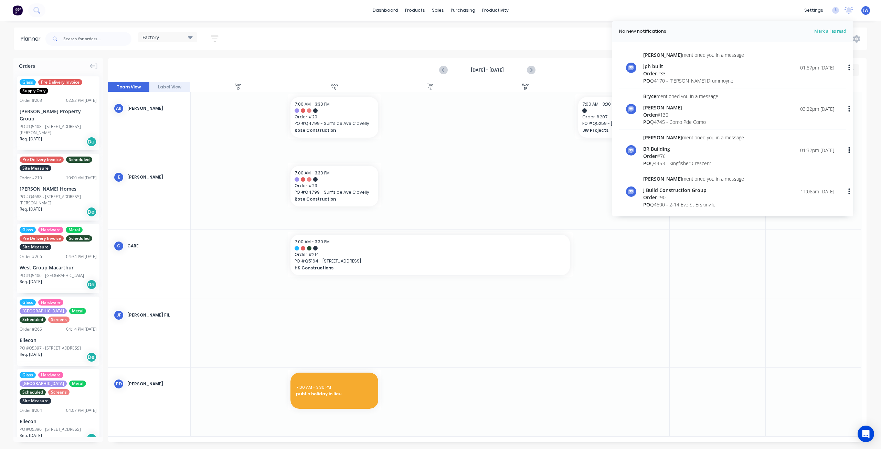
click at [545, 30] on div "Factory Save new view None (Default) edit Factory edit Office edit Site edit Sh…" at bounding box center [455, 39] width 823 height 21
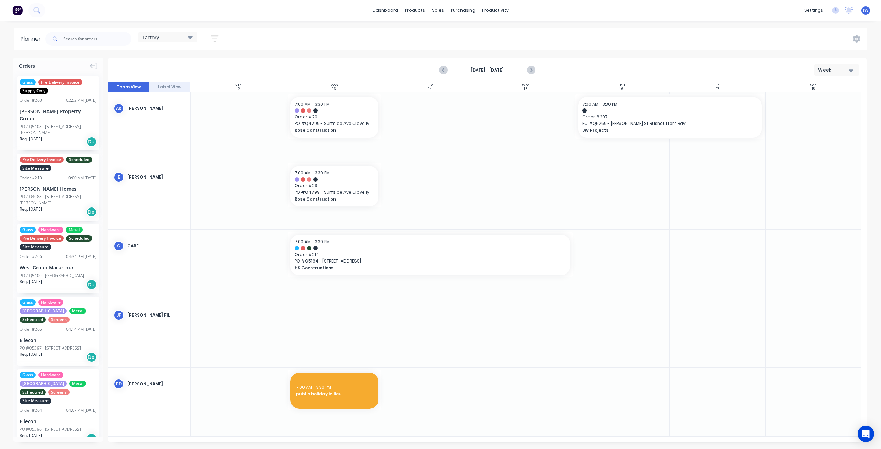
click at [462, 143] on div at bounding box center [430, 126] width 96 height 68
click at [84, 40] on input "text" at bounding box center [97, 39] width 68 height 14
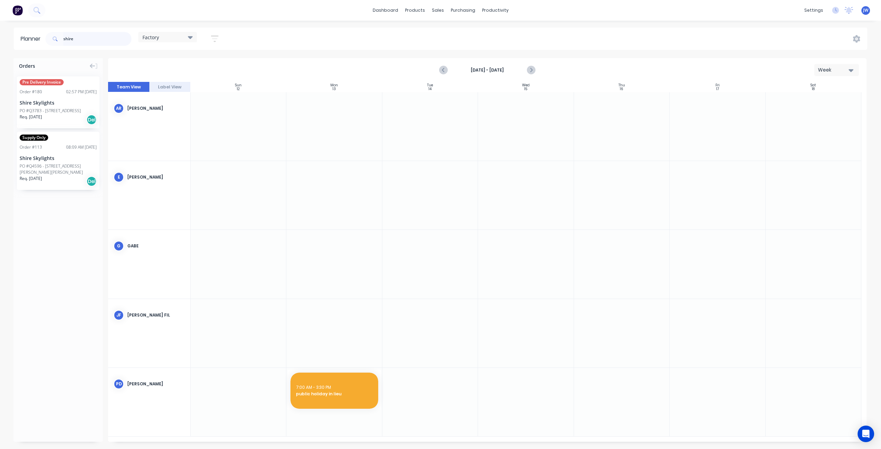
click at [35, 36] on header "Planner shire Factory Save new view None (Default) edit Factory edit Office edi…" at bounding box center [440, 39] width 853 height 22
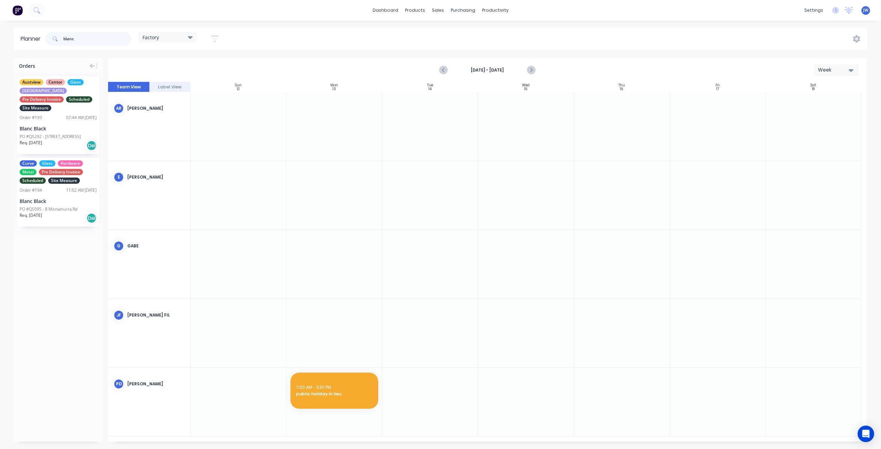
type input "blanc"
click at [71, 124] on div "Austview Centor Glass Louvre Pre Delivery Invoice Scheduled Site Measure Order …" at bounding box center [58, 115] width 83 height 78
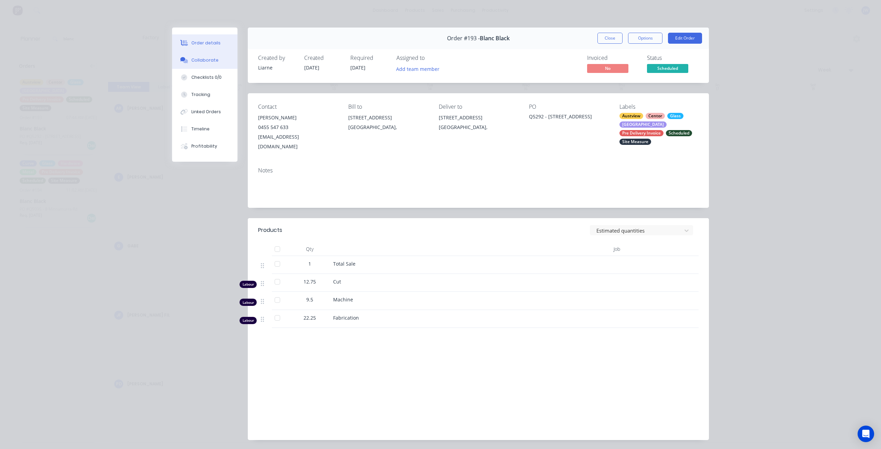
click at [215, 60] on button "Collaborate" at bounding box center [204, 60] width 65 height 17
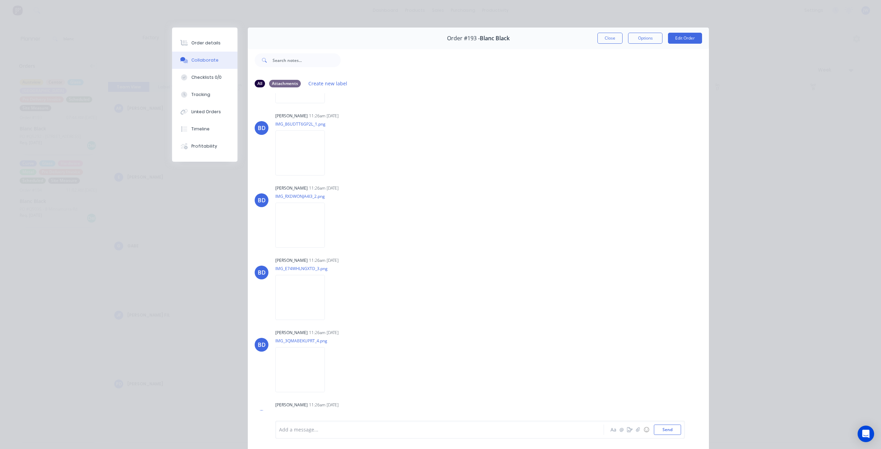
scroll to position [0, 0]
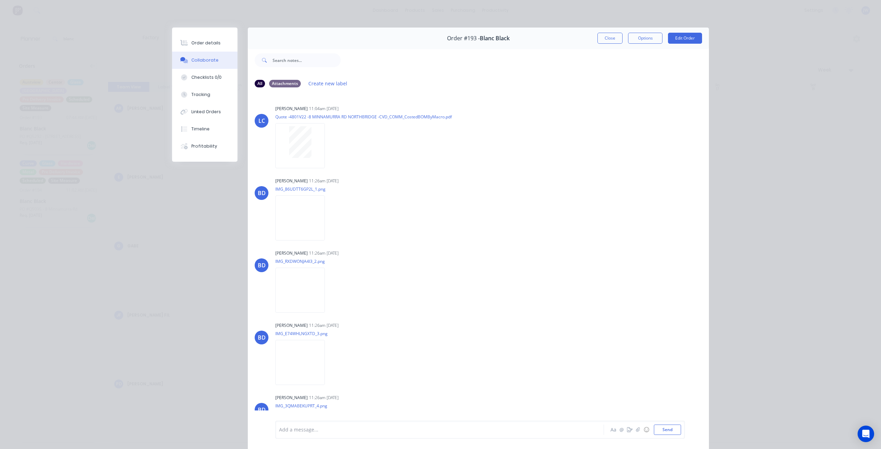
click at [605, 41] on button "Close" at bounding box center [609, 38] width 25 height 11
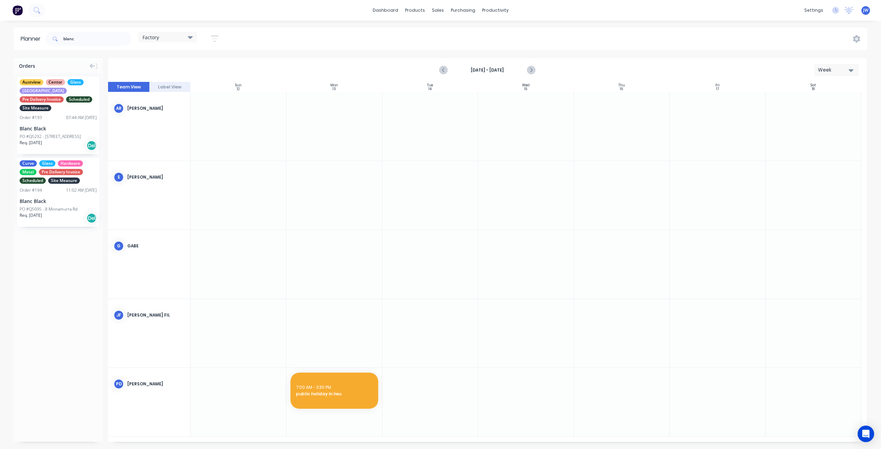
click at [72, 125] on div "Blanc Black" at bounding box center [58, 128] width 77 height 7
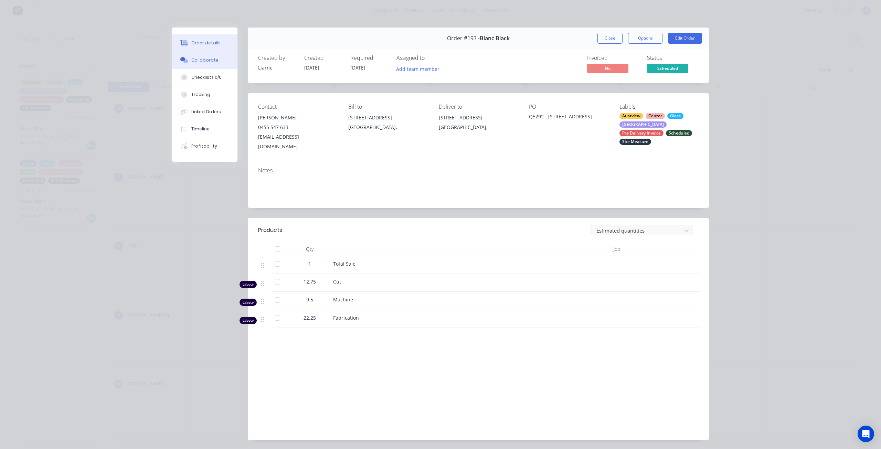
click at [207, 64] on button "Collaborate" at bounding box center [204, 60] width 65 height 17
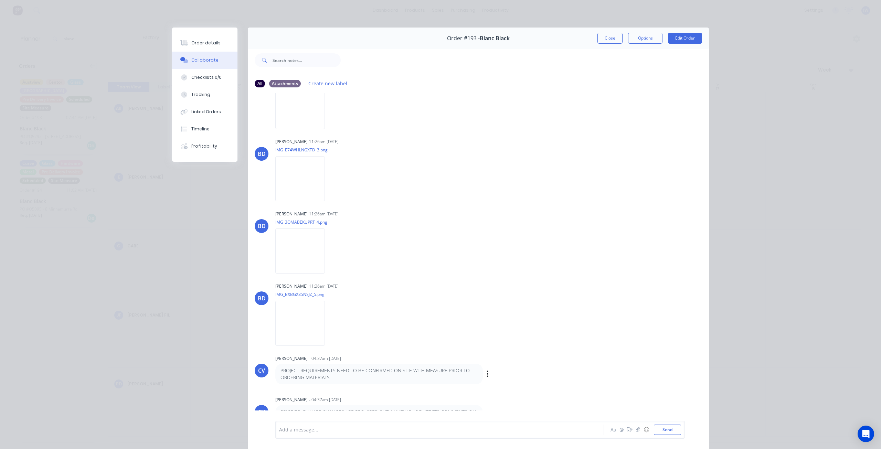
scroll to position [189, 0]
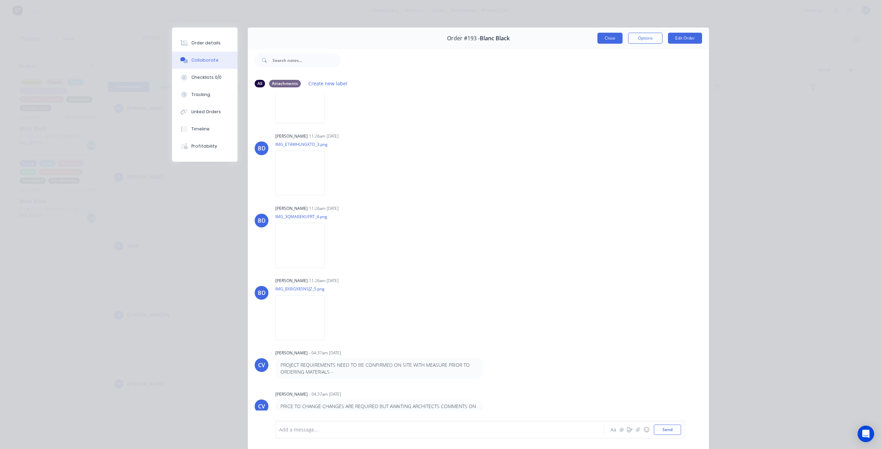
click at [604, 42] on button "Close" at bounding box center [609, 38] width 25 height 11
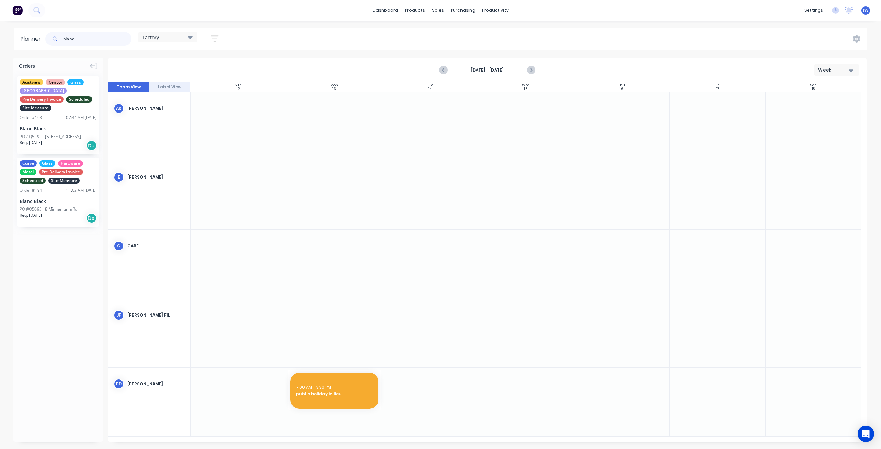
drag, startPoint x: 69, startPoint y: 44, endPoint x: 55, endPoint y: 44, distance: 14.4
click at [56, 44] on div "blanc" at bounding box center [88, 39] width 86 height 14
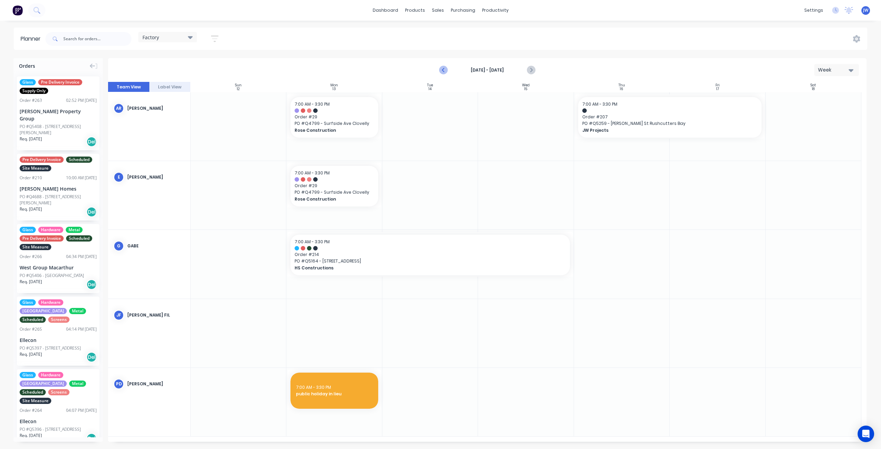
click at [445, 71] on icon "Previous page" at bounding box center [444, 70] width 8 height 8
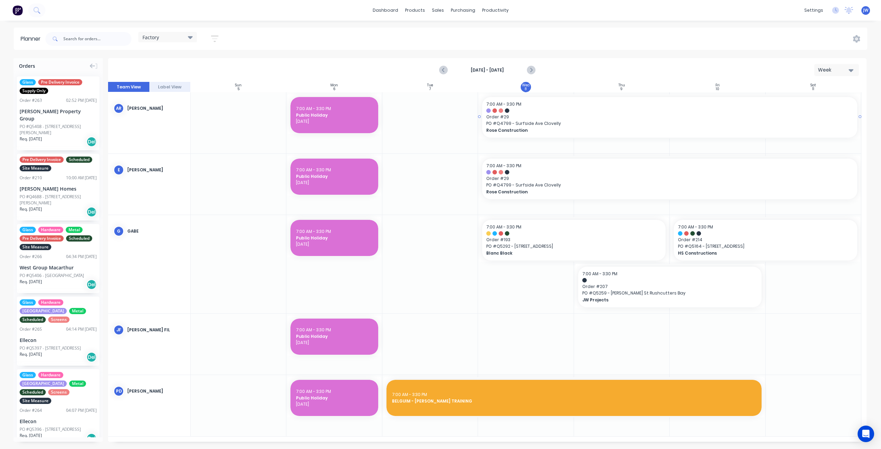
click at [528, 127] on span "Rose Construction" at bounding box center [651, 130] width 330 height 6
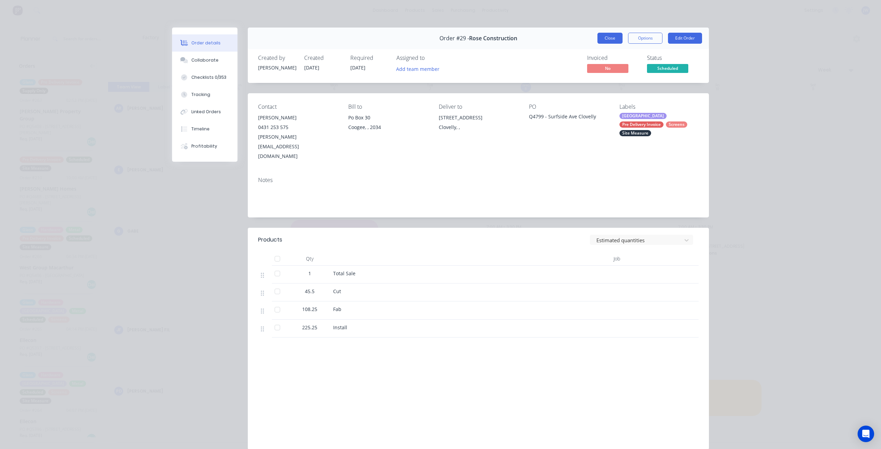
click at [608, 39] on button "Close" at bounding box center [609, 38] width 25 height 11
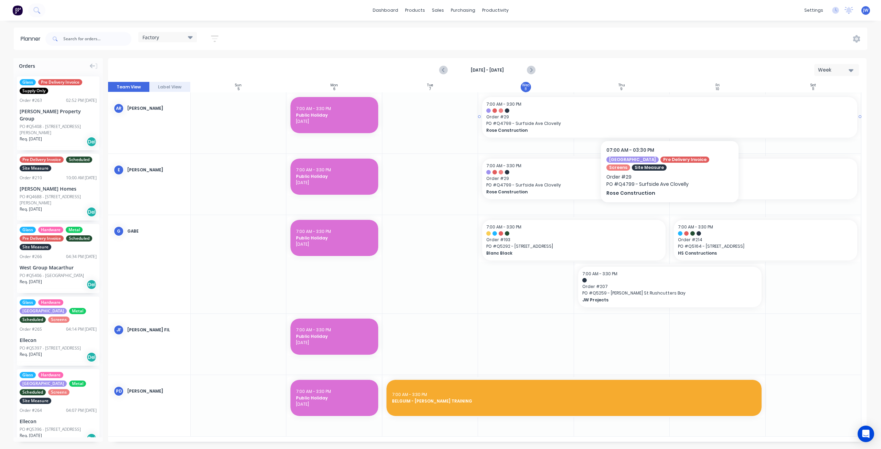
click at [517, 116] on span "Order # 29" at bounding box center [669, 117] width 367 height 6
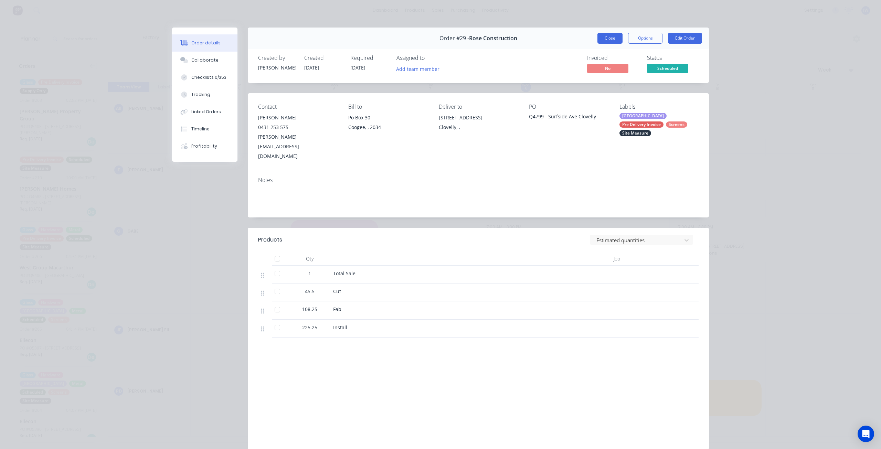
click at [614, 41] on button "Close" at bounding box center [609, 38] width 25 height 11
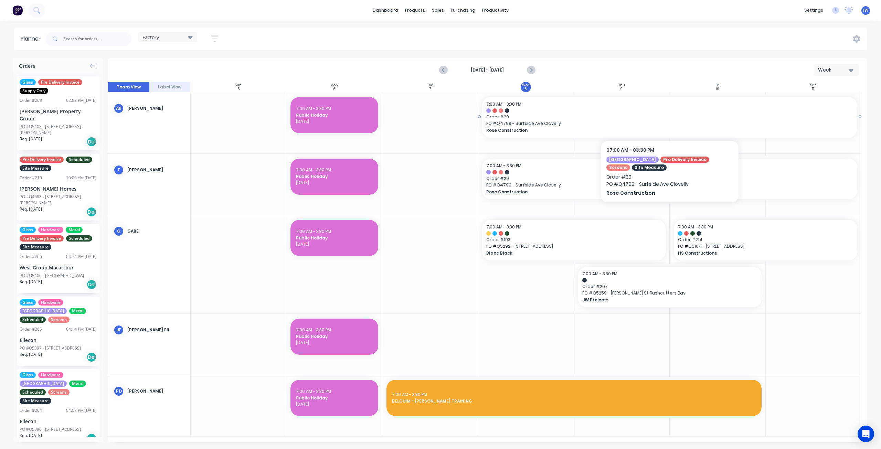
click at [597, 117] on span "Order # 29" at bounding box center [669, 117] width 367 height 6
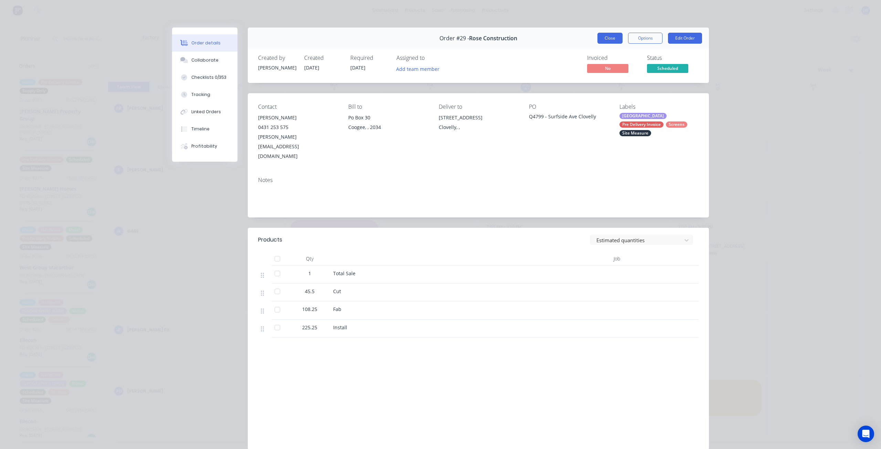
click at [611, 40] on button "Close" at bounding box center [609, 38] width 25 height 11
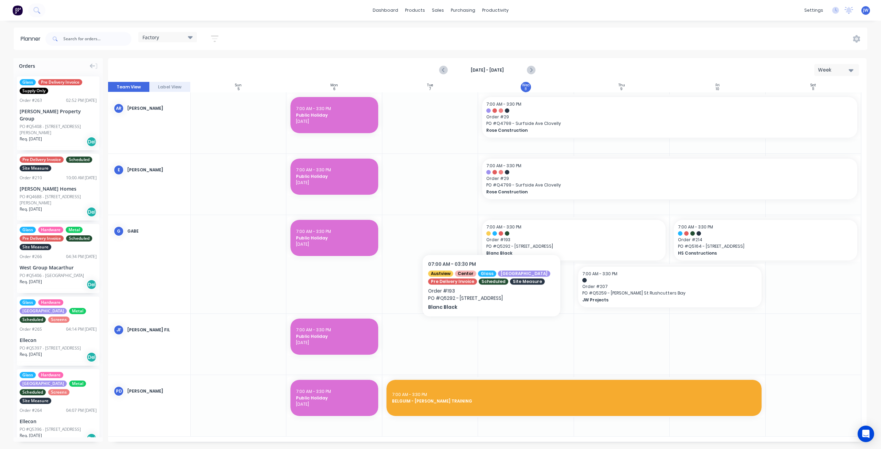
click at [450, 187] on div at bounding box center [430, 184] width 96 height 61
click at [96, 32] on input "text" at bounding box center [97, 39] width 68 height 14
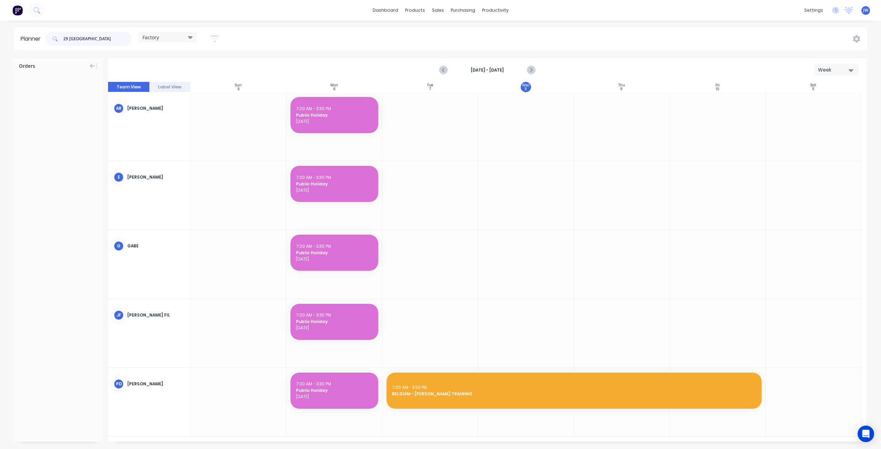
drag, startPoint x: 100, startPoint y: 36, endPoint x: 25, endPoint y: 34, distance: 74.4
click at [28, 38] on header "Planner 29 wellington Factory Save new view None (Default) edit Factory edit Of…" at bounding box center [440, 39] width 853 height 22
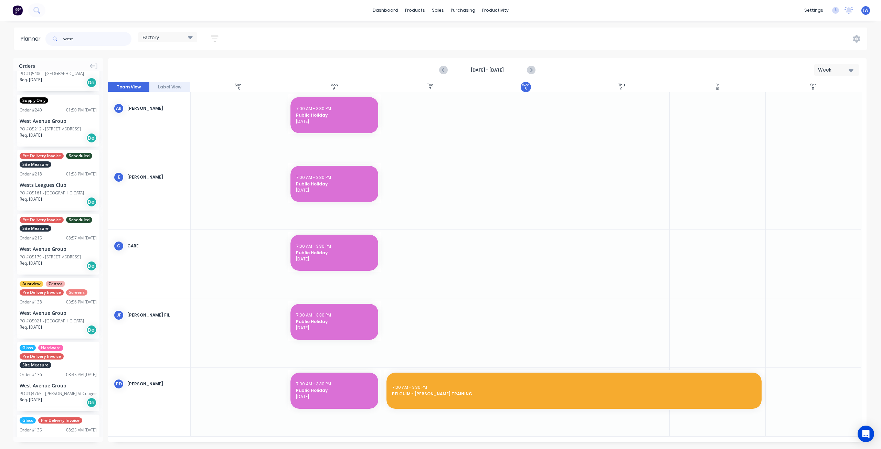
scroll to position [69, 0]
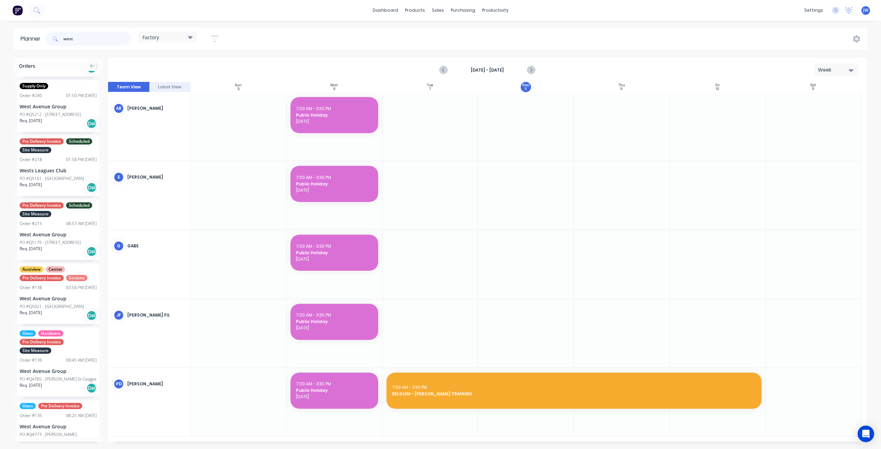
type input "west"
